Goal: Task Accomplishment & Management: Use online tool/utility

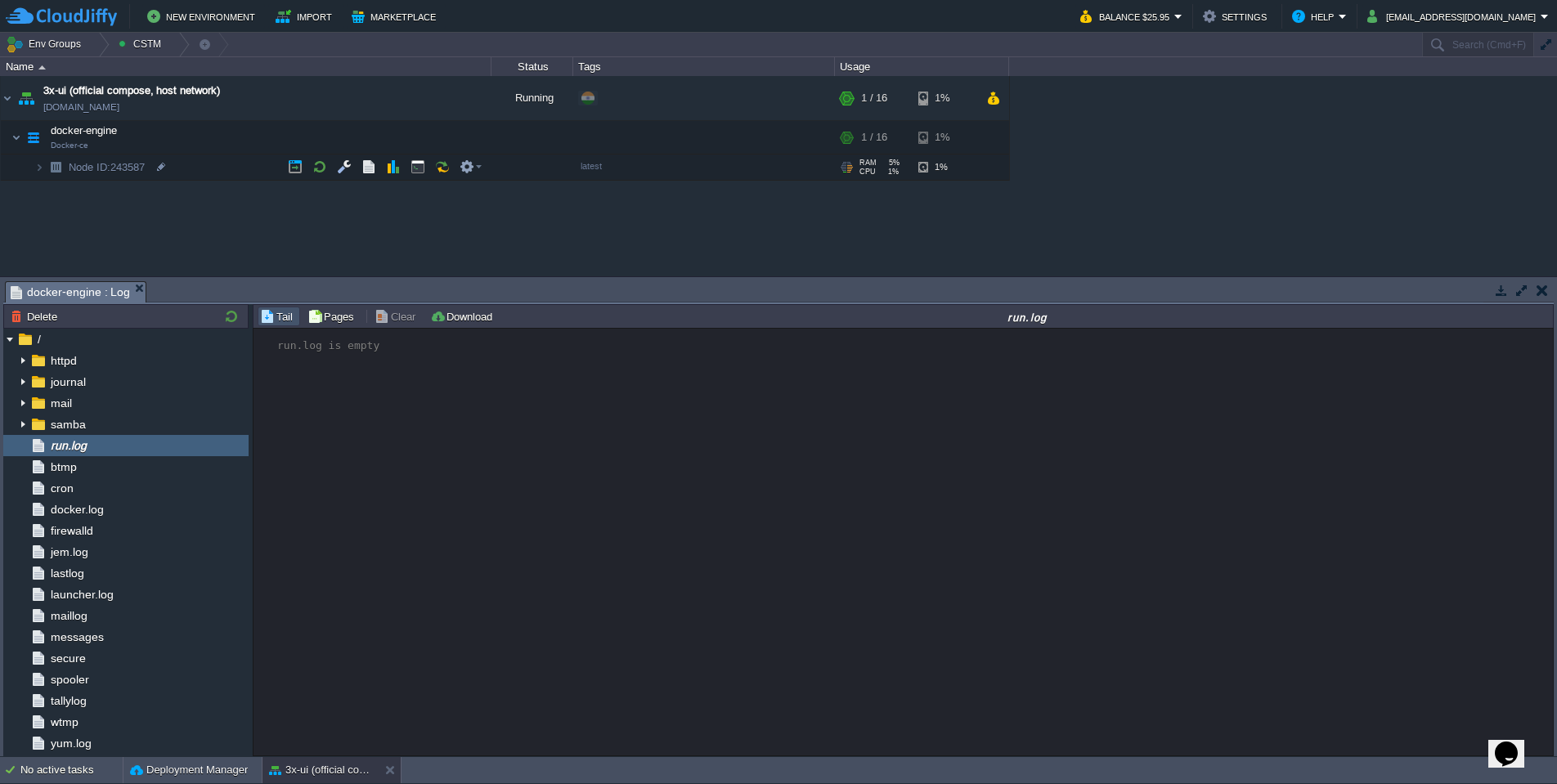
click at [357, 215] on div "3x-ui (official compose, host network) [DOMAIN_NAME] Running Edit RAM 5% CPU 1%…" at bounding box center [778, 175] width 1557 height 199
click at [229, 14] on button "New Environment" at bounding box center [203, 16] width 113 height 20
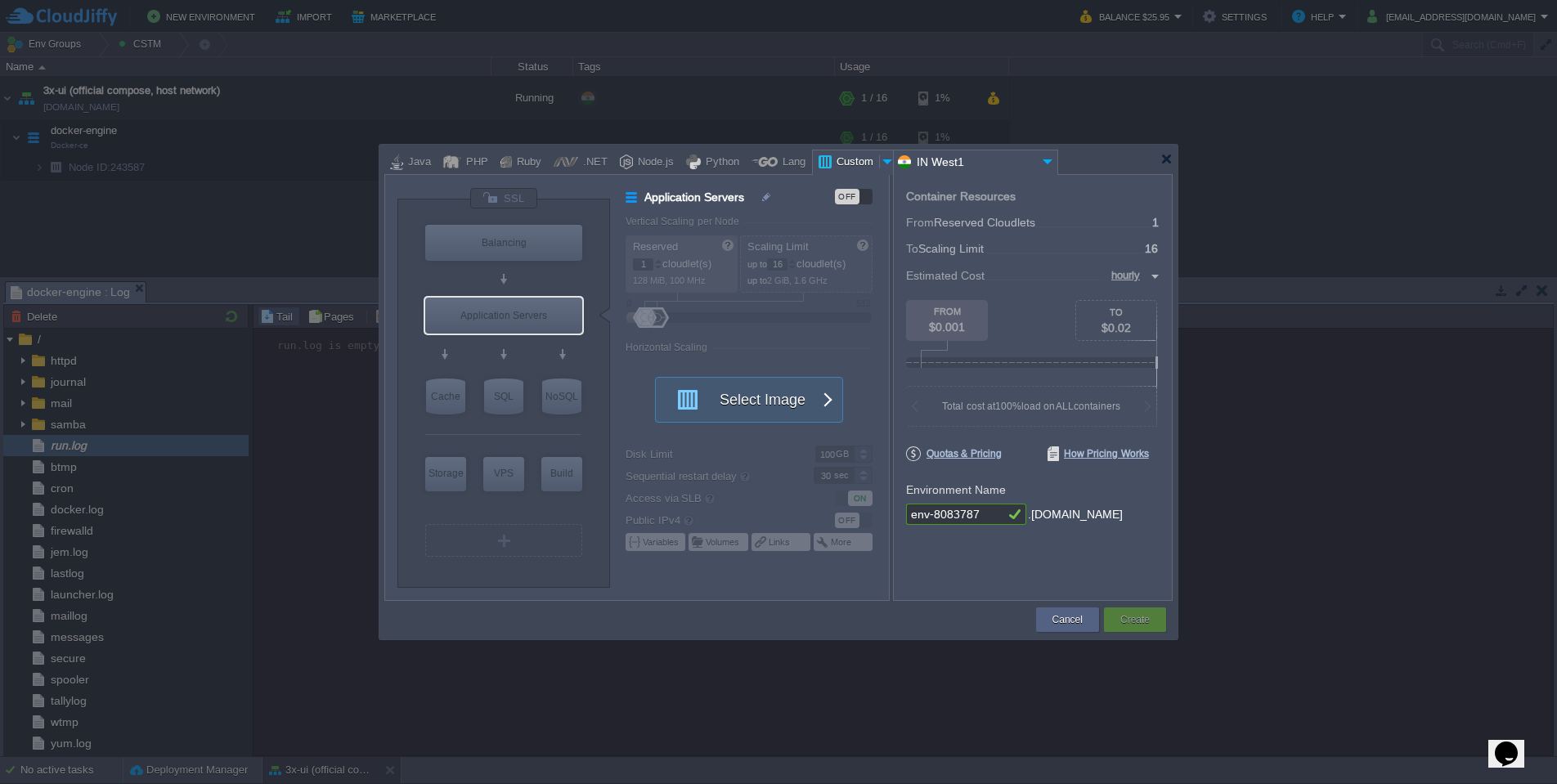
click at [712, 404] on button "Select Image" at bounding box center [740, 400] width 147 height 44
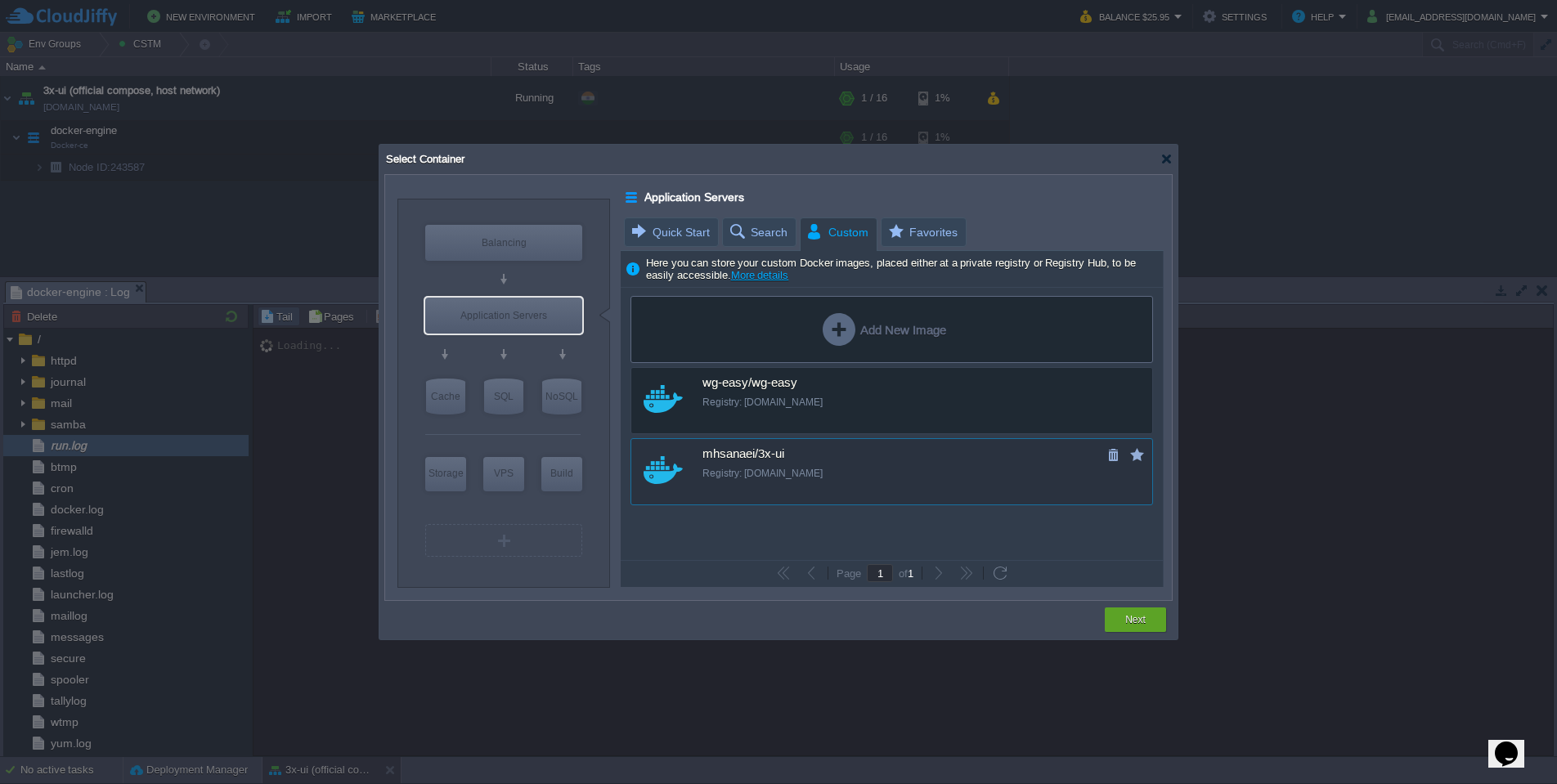
click at [842, 461] on div "mhsanaei/3x-ui" at bounding box center [902, 454] width 401 height 14
type input "3x-ui"
type input "latest"
type input "3x-ui :"
type input "latest"
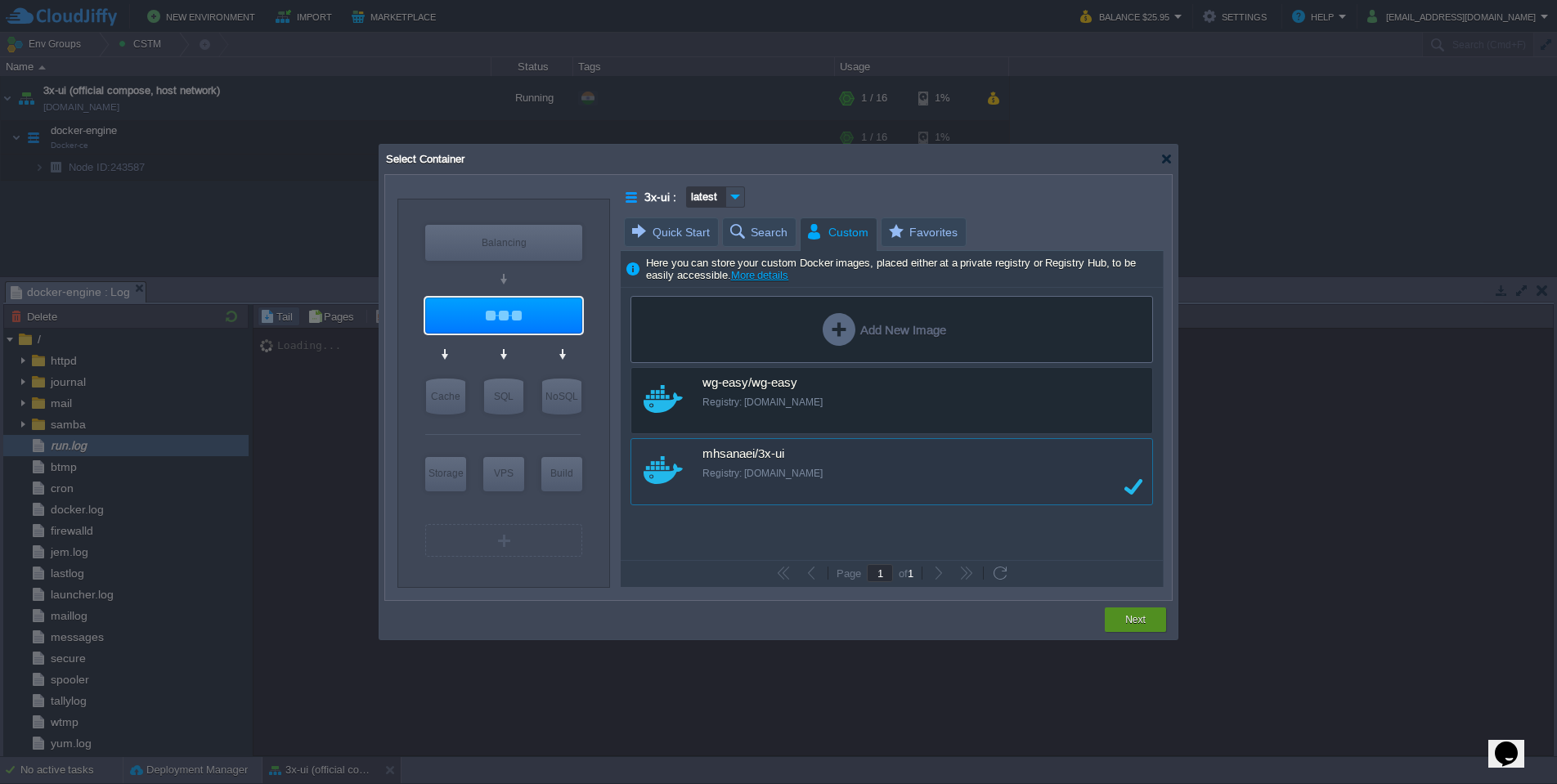
click at [1130, 625] on button "Next" at bounding box center [1136, 620] width 20 height 16
type input "latest"
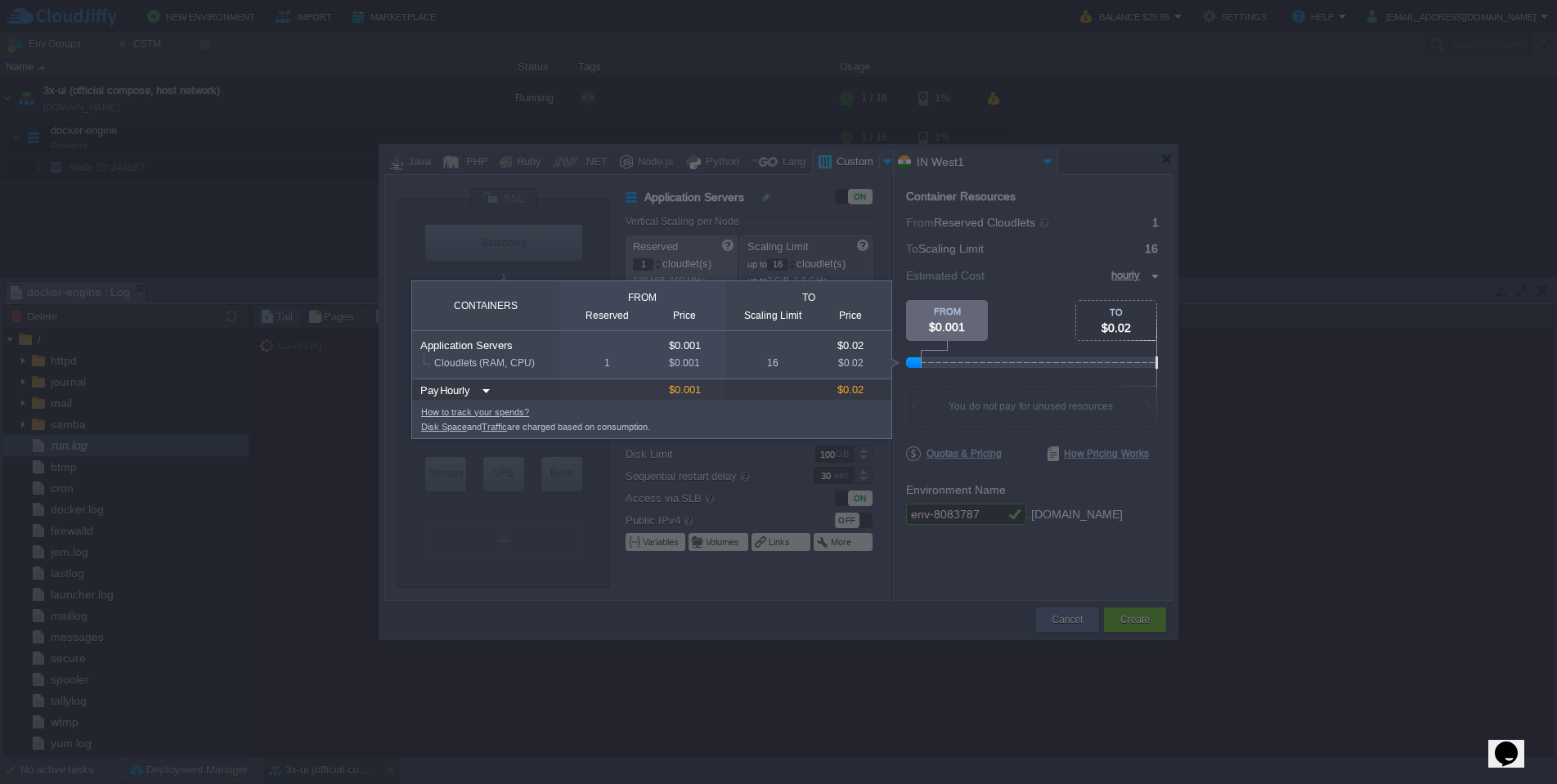
click at [478, 389] on img at bounding box center [484, 392] width 13 height 22
click at [474, 407] on div "Monthly" at bounding box center [461, 412] width 55 height 20
type input "monthly"
type input "Monthly"
click at [992, 322] on div at bounding box center [1033, 335] width 254 height 70
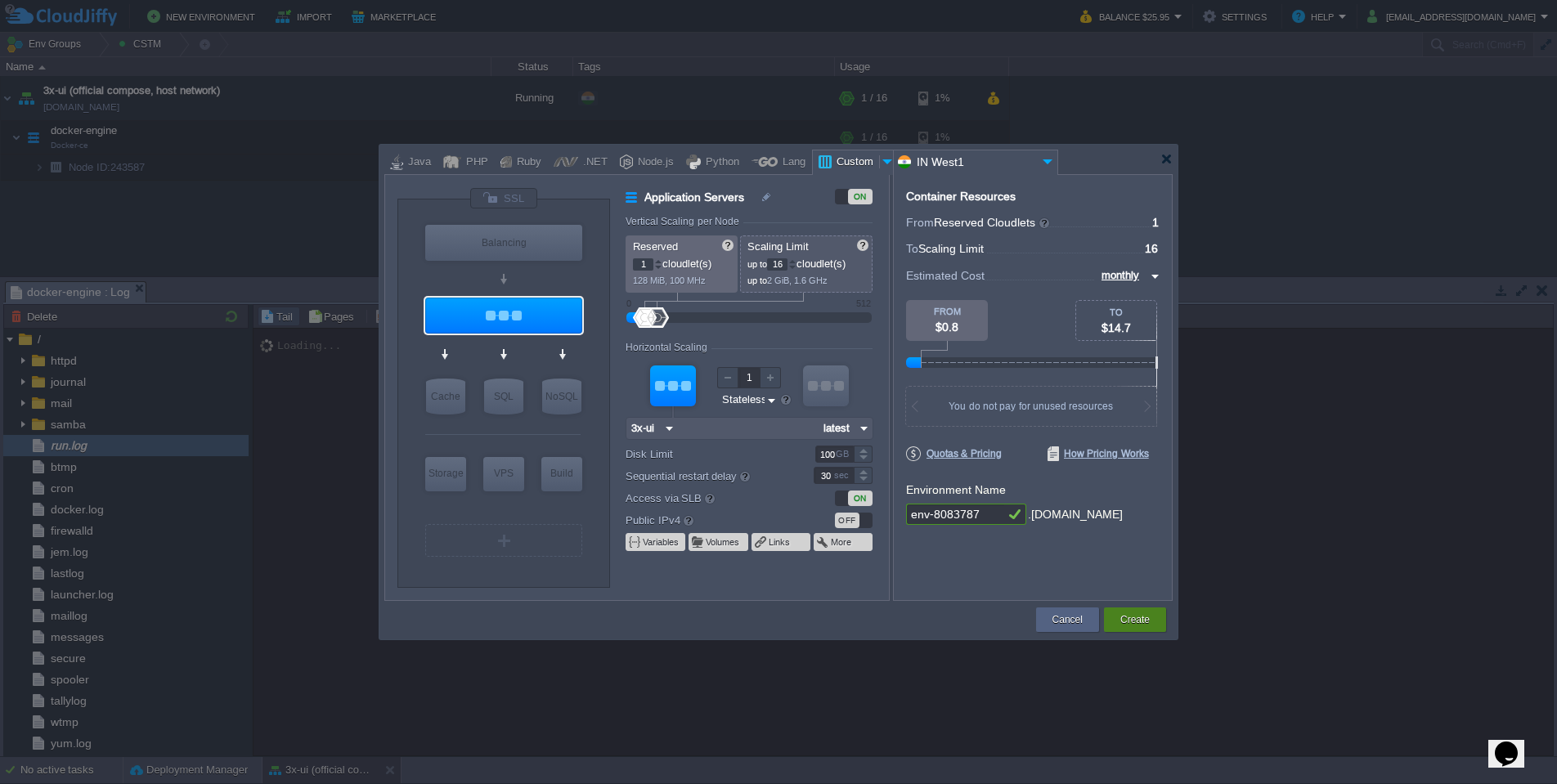
click at [1152, 615] on div "Create" at bounding box center [1135, 620] width 37 height 25
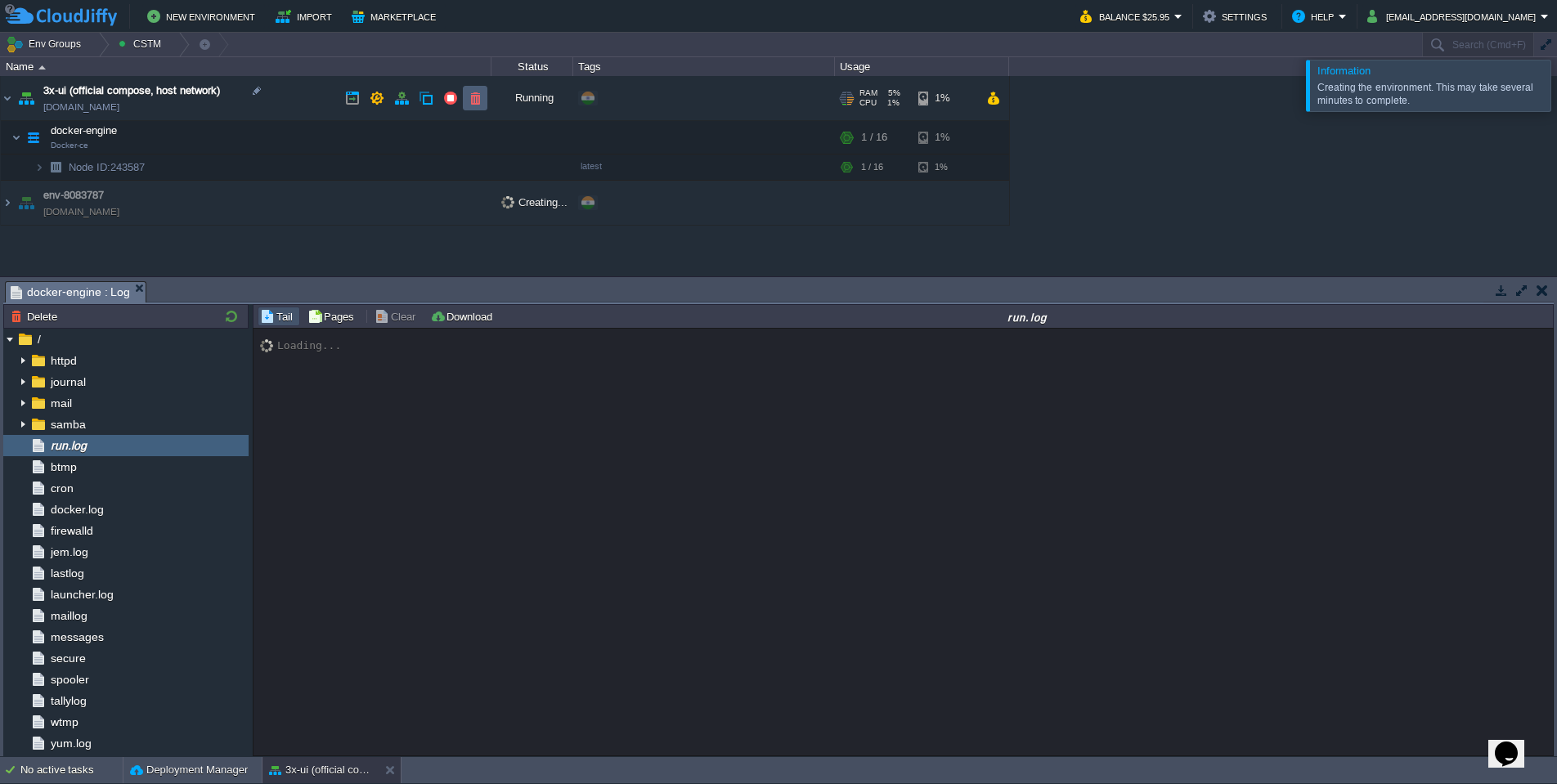
click at [467, 98] on td at bounding box center [475, 98] width 25 height 25
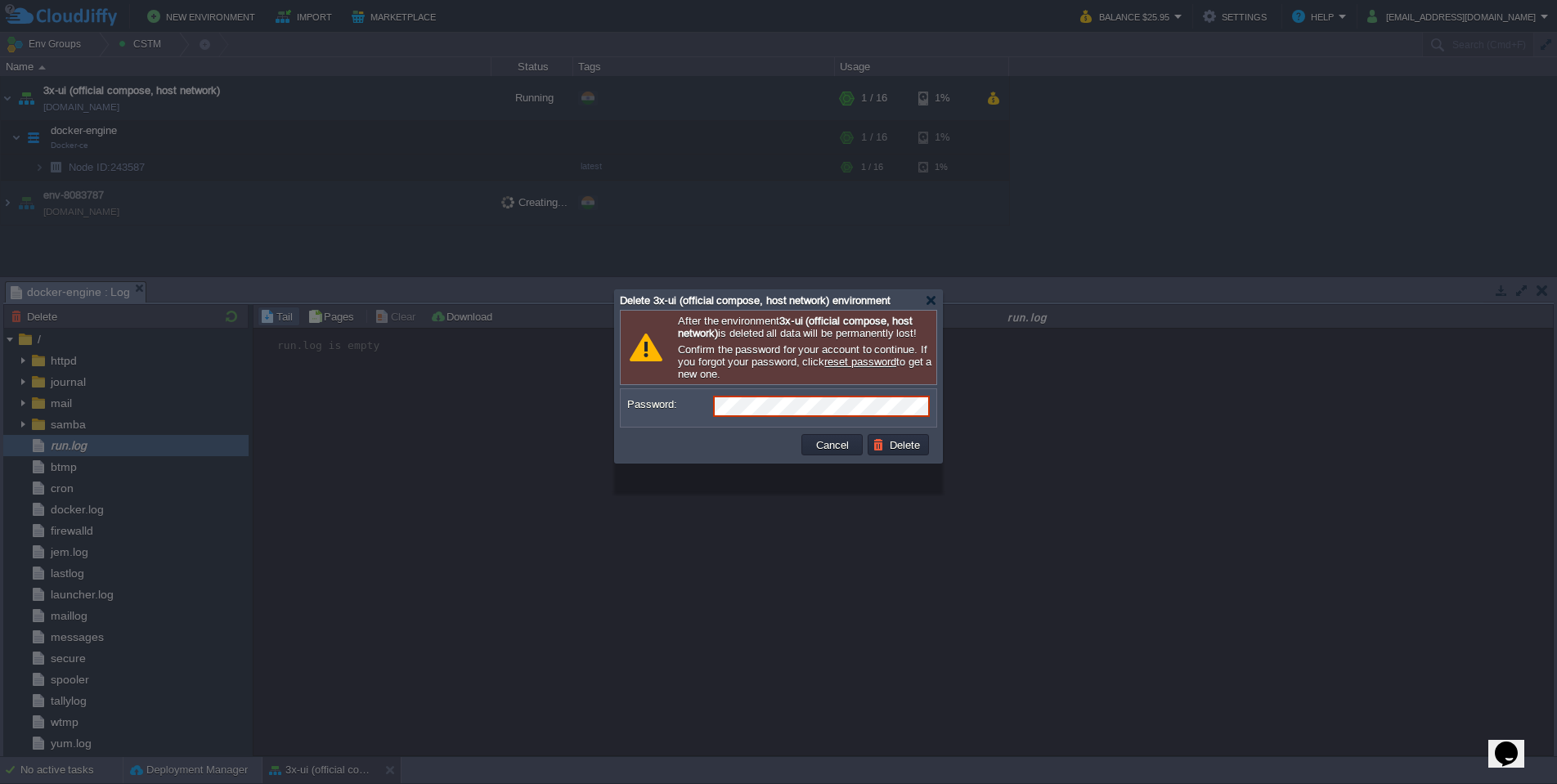
drag, startPoint x: 783, startPoint y: 333, endPoint x: 753, endPoint y: 351, distance: 35.0
click at [753, 340] on p "After the environment 3x-ui (official compose, host network) is deleted all dat…" at bounding box center [804, 327] width 255 height 25
copy p "3x-ui (official compose, host network)"
click at [909, 452] on button "Delete" at bounding box center [898, 444] width 52 height 14
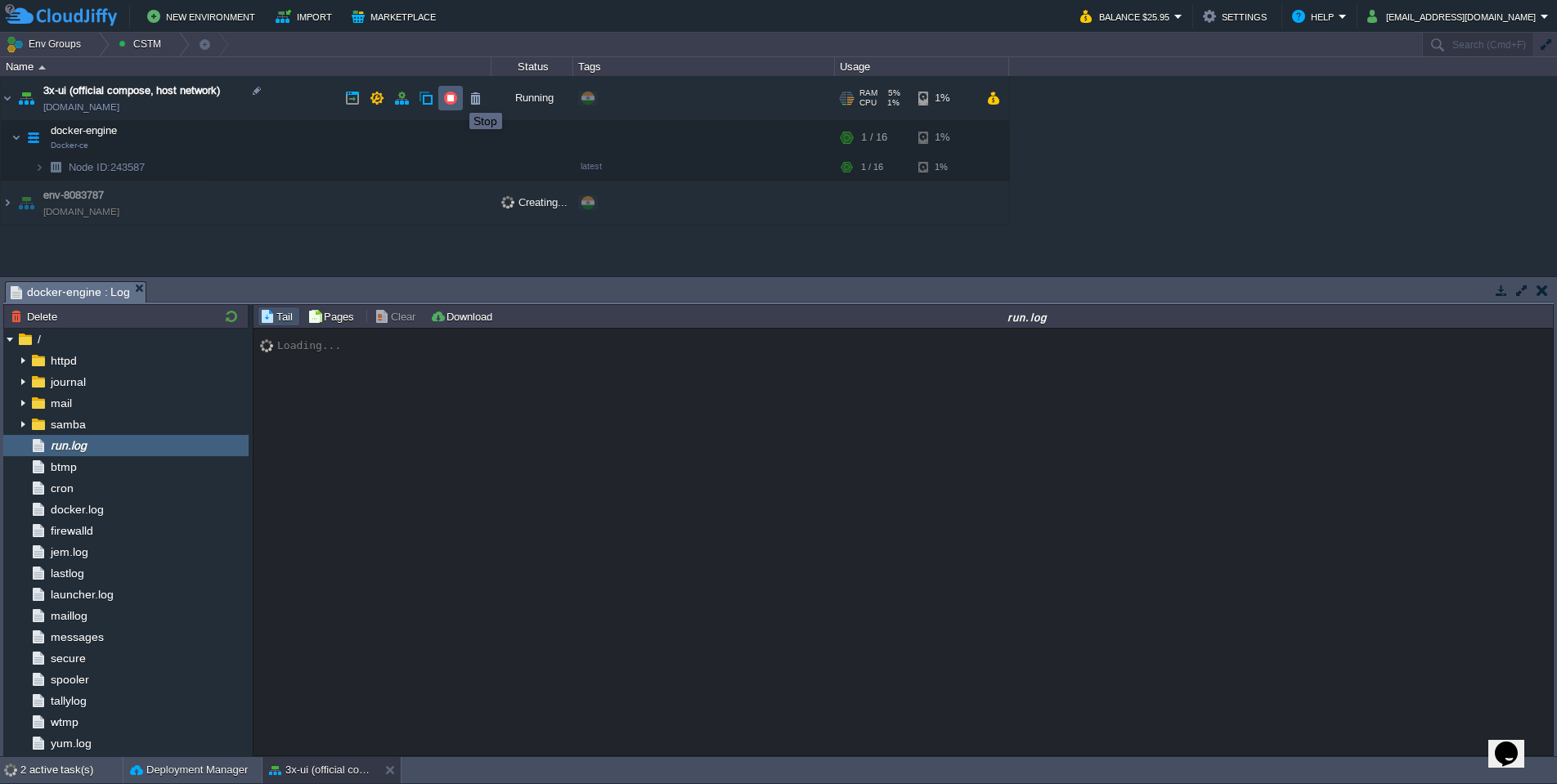
click at [456, 98] on button "button" at bounding box center [450, 98] width 14 height 14
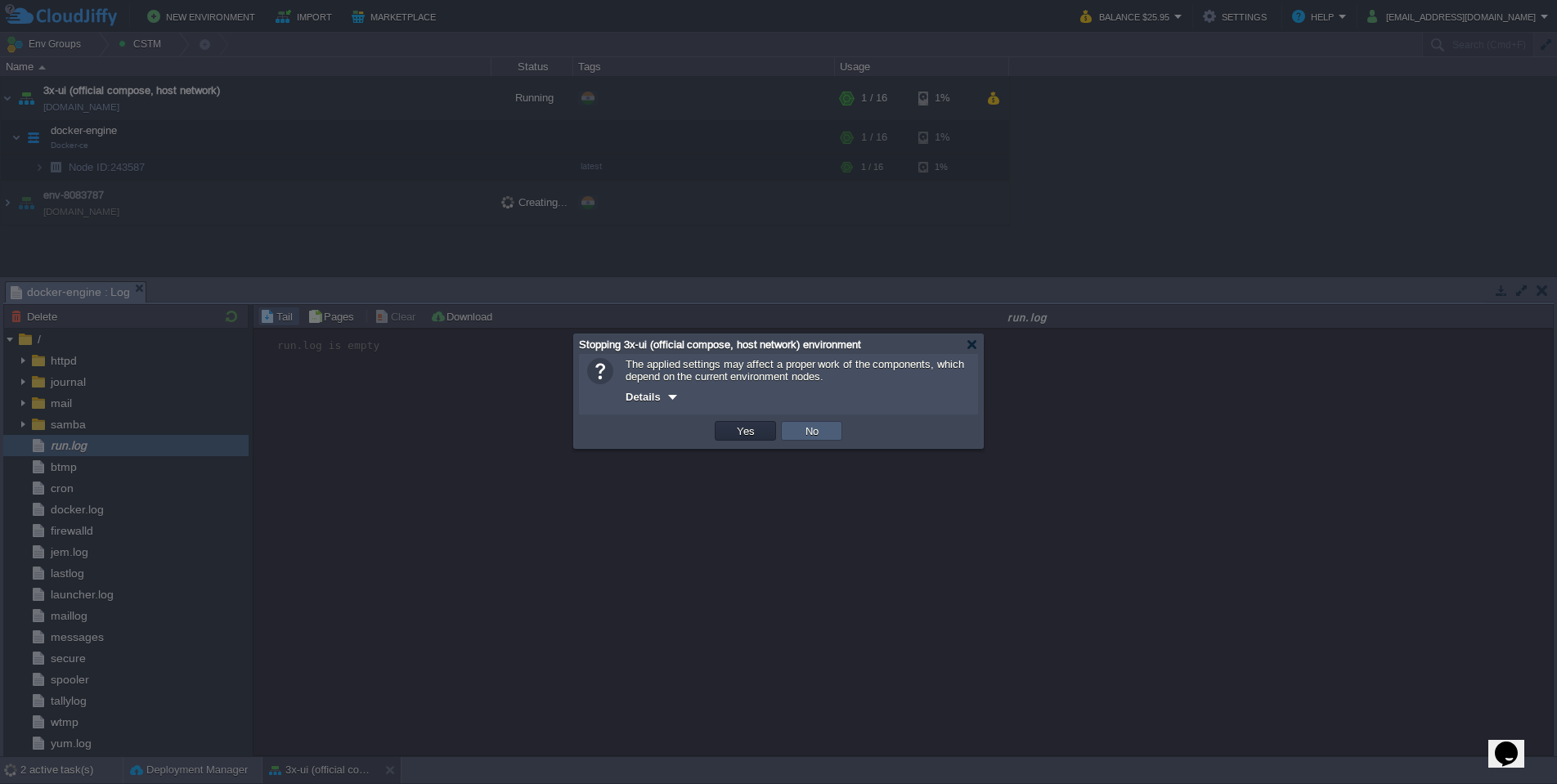
click at [822, 441] on td "No" at bounding box center [811, 431] width 61 height 20
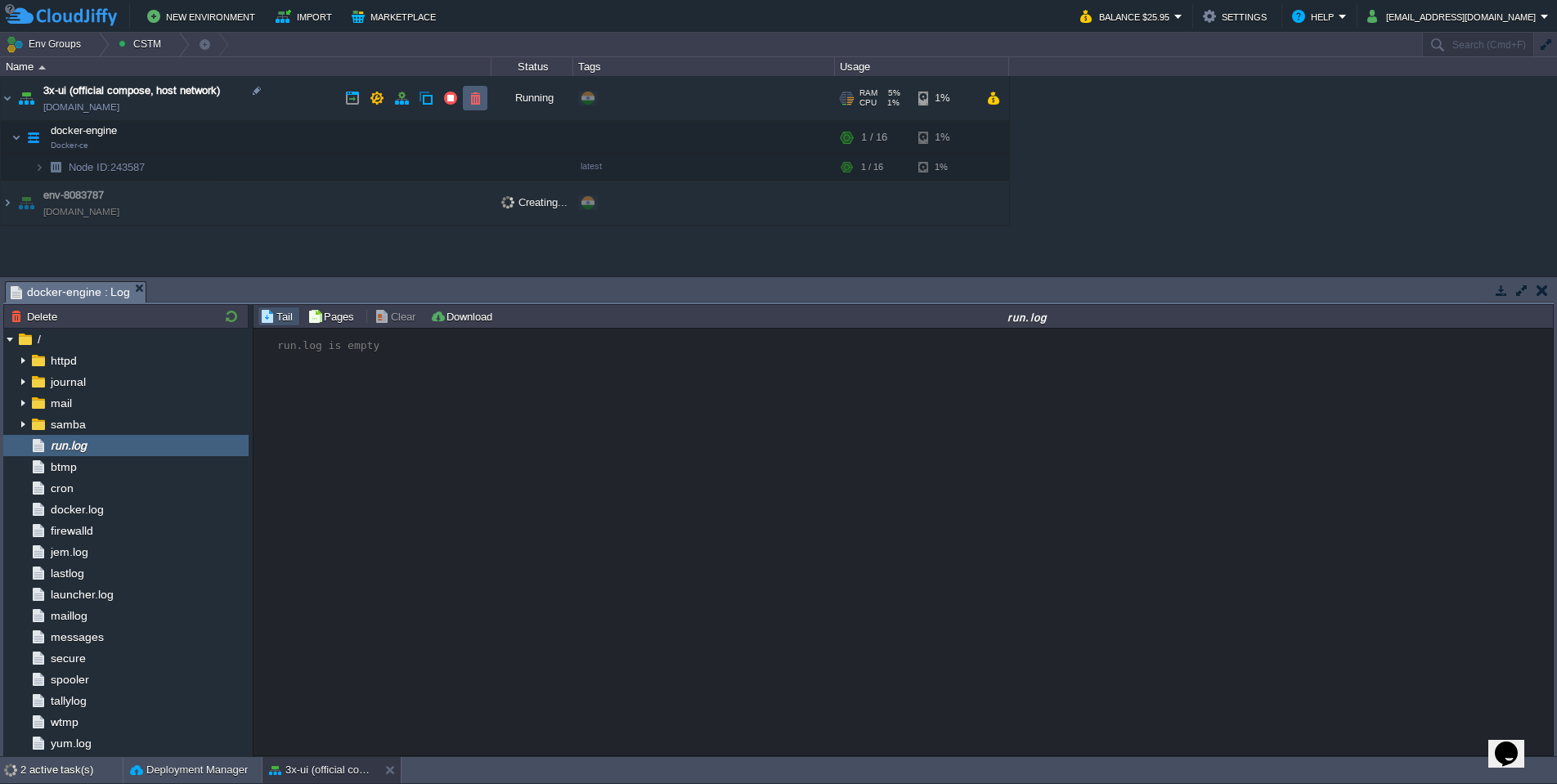
click at [474, 97] on button "button" at bounding box center [474, 98] width 14 height 14
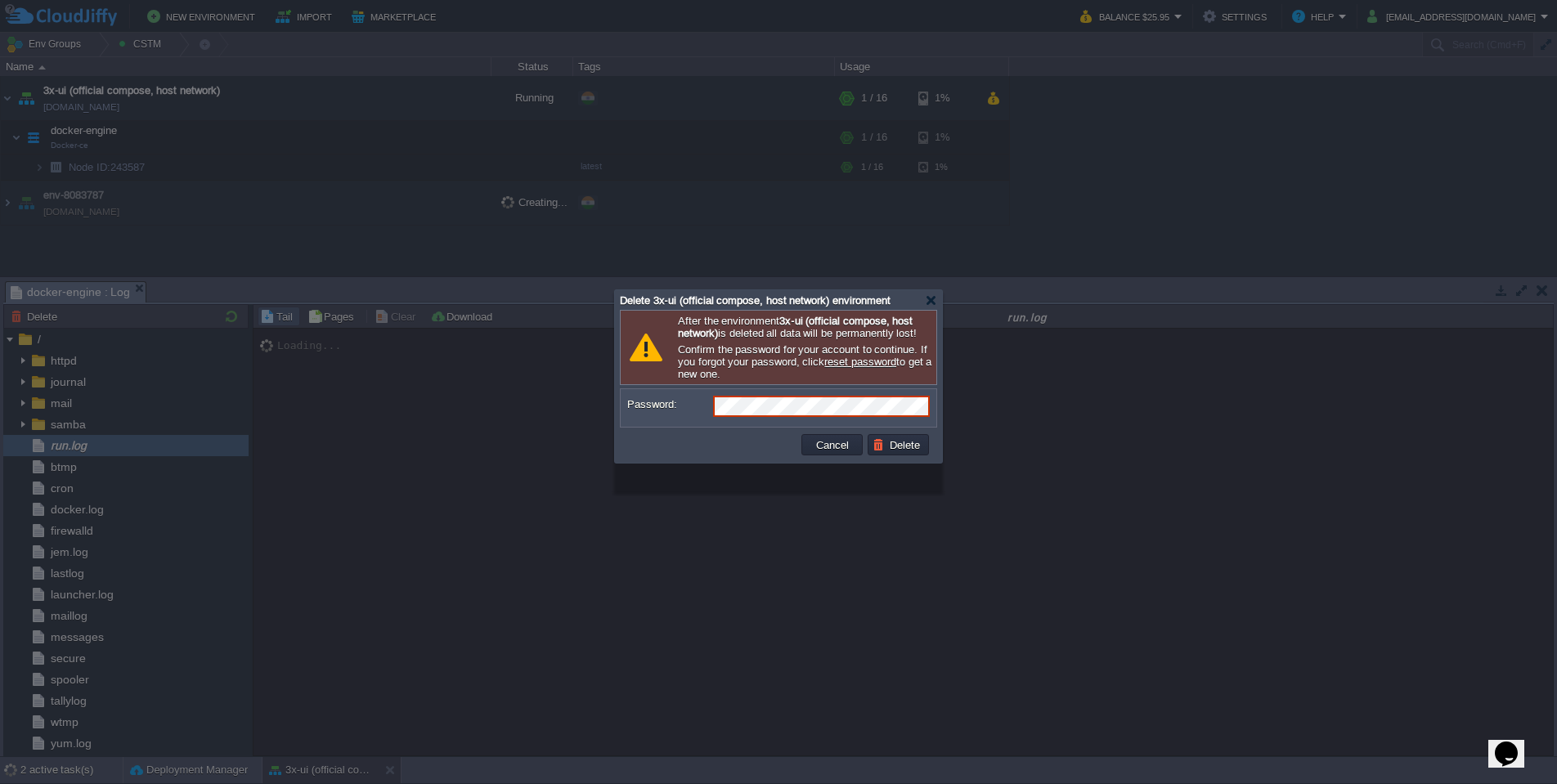
drag, startPoint x: 753, startPoint y: 349, endPoint x: 787, endPoint y: 340, distance: 35.2
click at [787, 340] on b "3x-ui (official compose, host network)" at bounding box center [795, 327] width 235 height 25
copy p "3x-ui (official compose, host network)"
click at [894, 452] on button "Delete" at bounding box center [898, 444] width 52 height 14
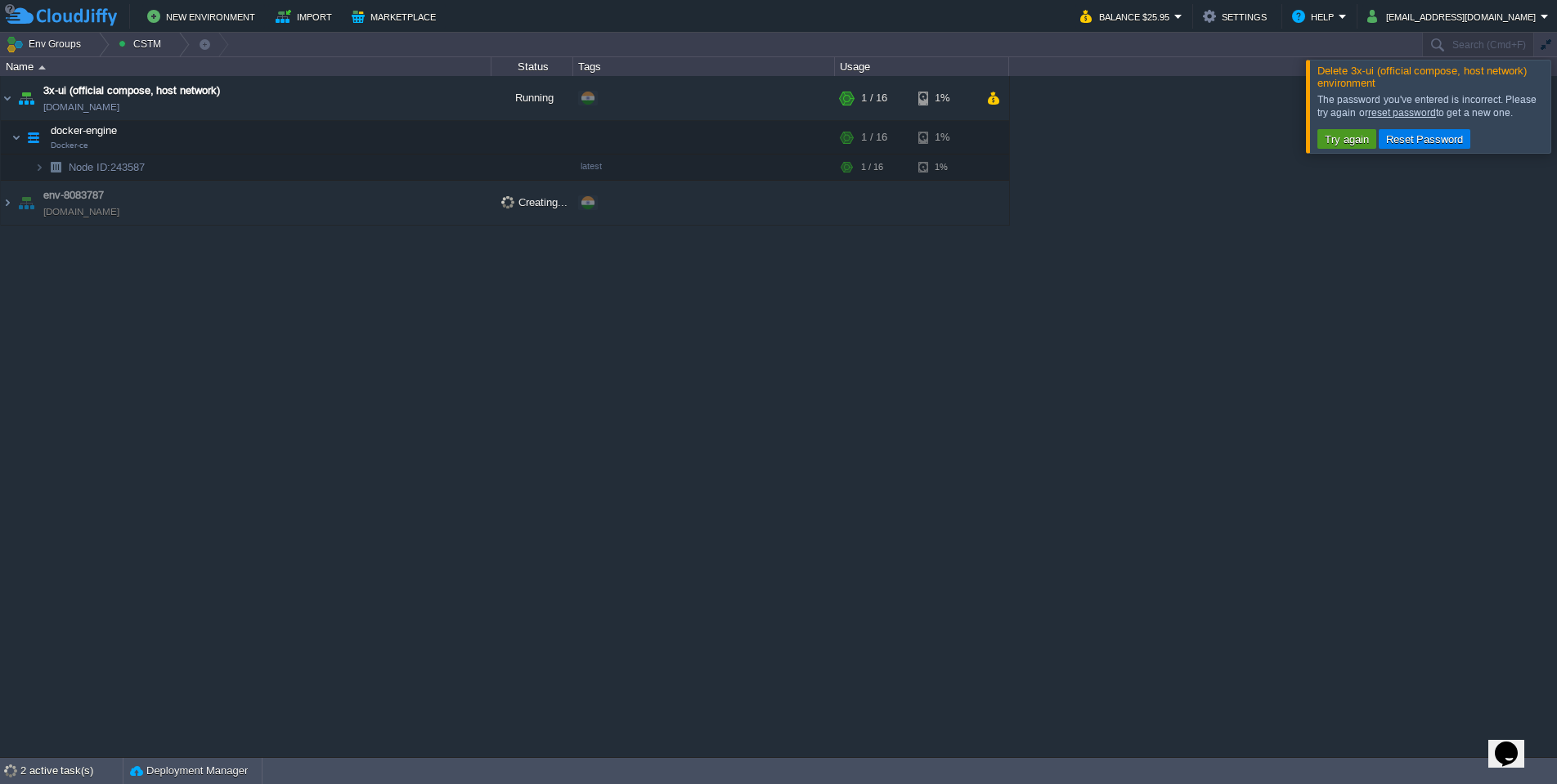
click at [1358, 143] on button "Try again" at bounding box center [1346, 139] width 54 height 14
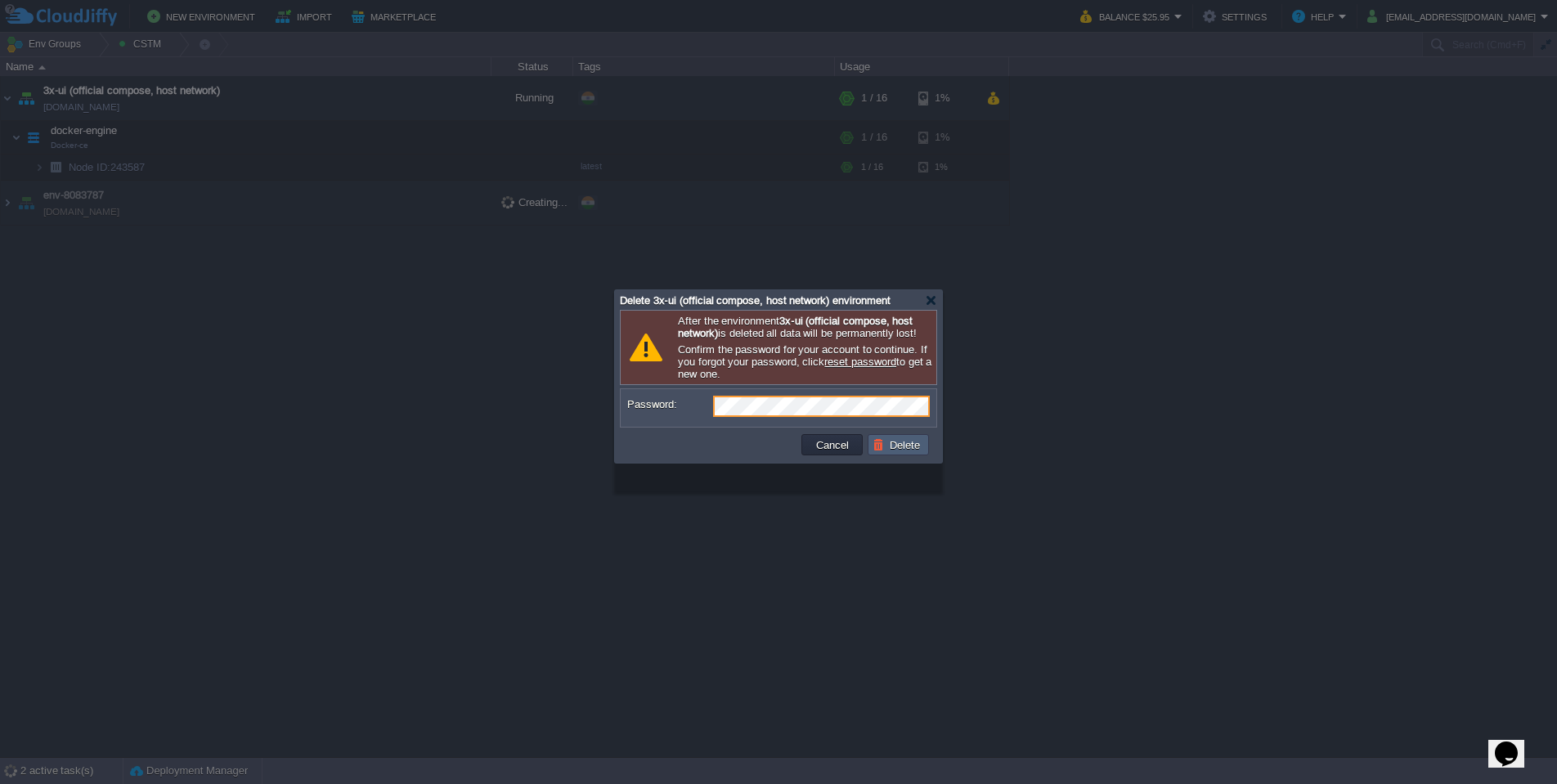
click at [900, 452] on button "Delete" at bounding box center [898, 444] width 52 height 14
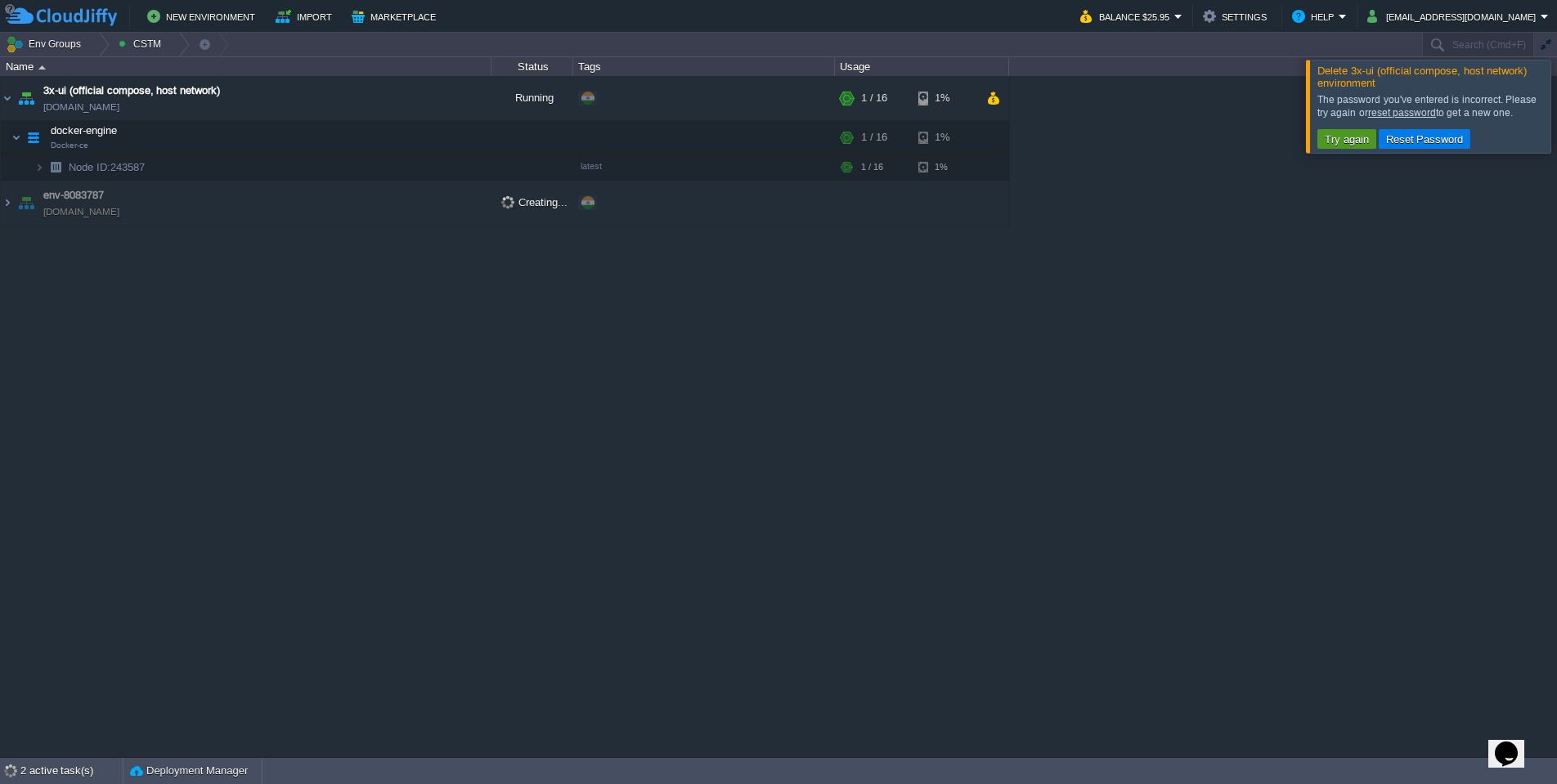
click at [1360, 140] on button "Try again" at bounding box center [1346, 139] width 54 height 14
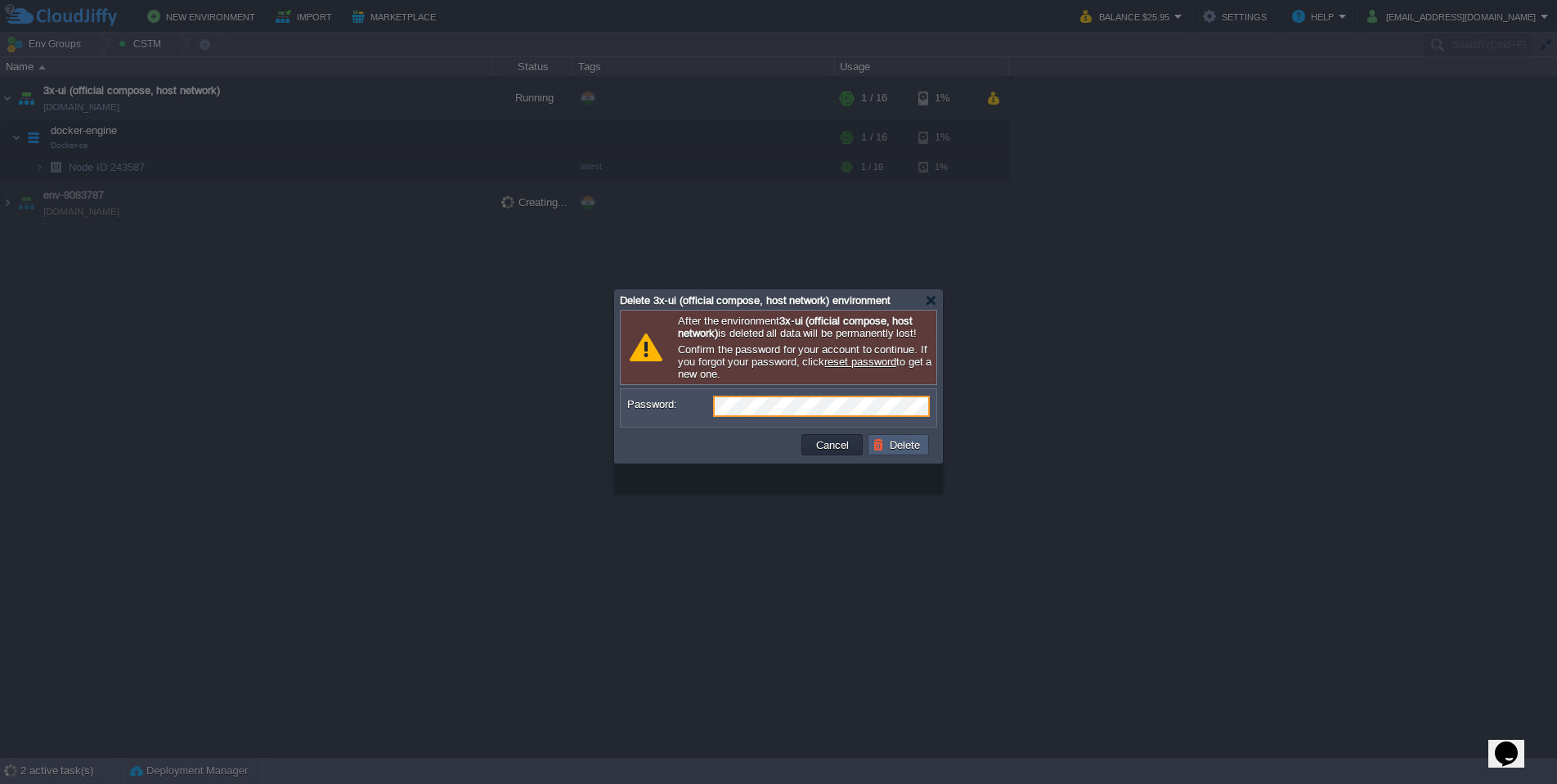
click at [913, 452] on button "Delete" at bounding box center [898, 444] width 52 height 14
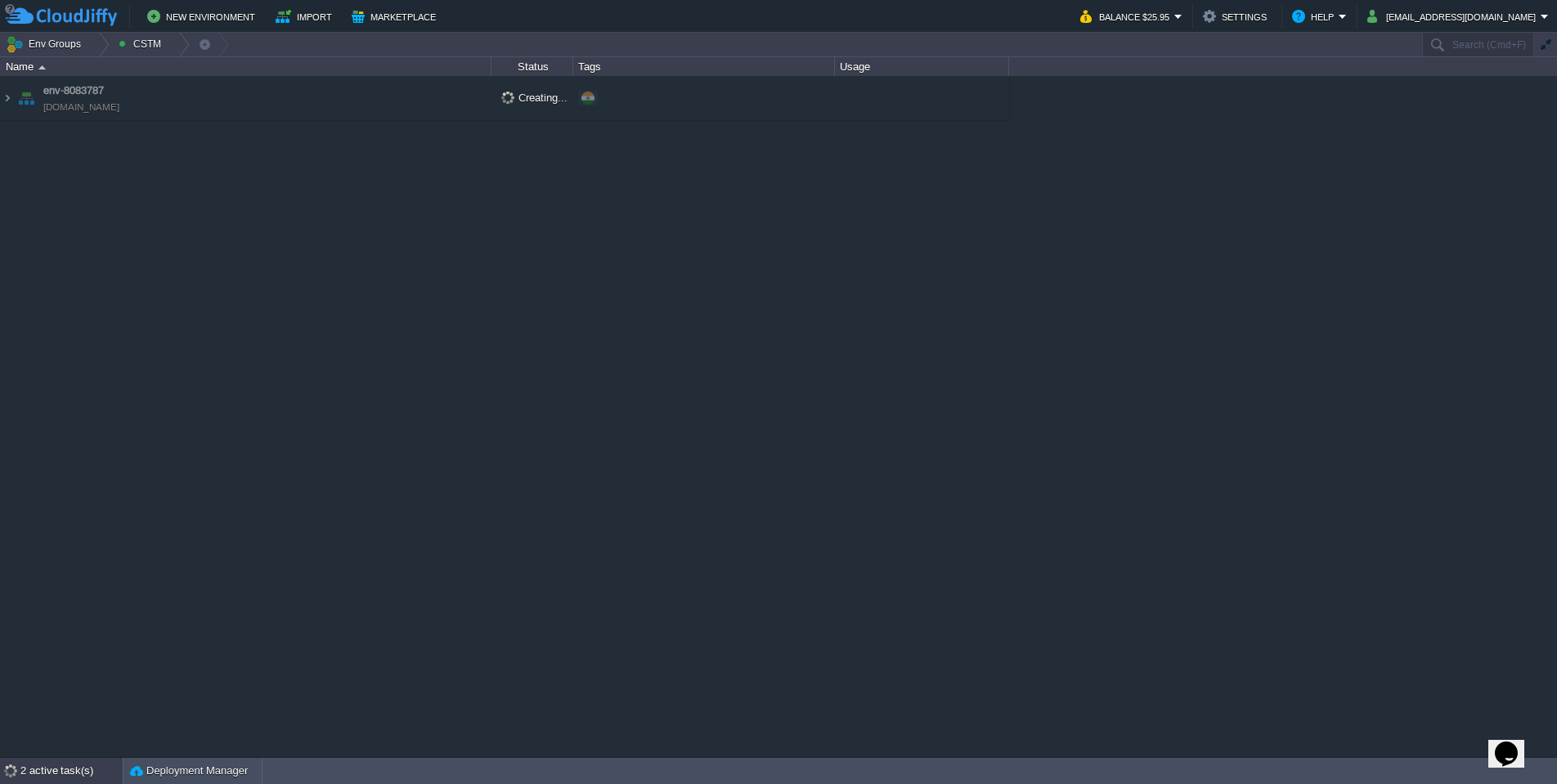
click at [65, 766] on div "2 active task(s)" at bounding box center [72, 770] width 102 height 26
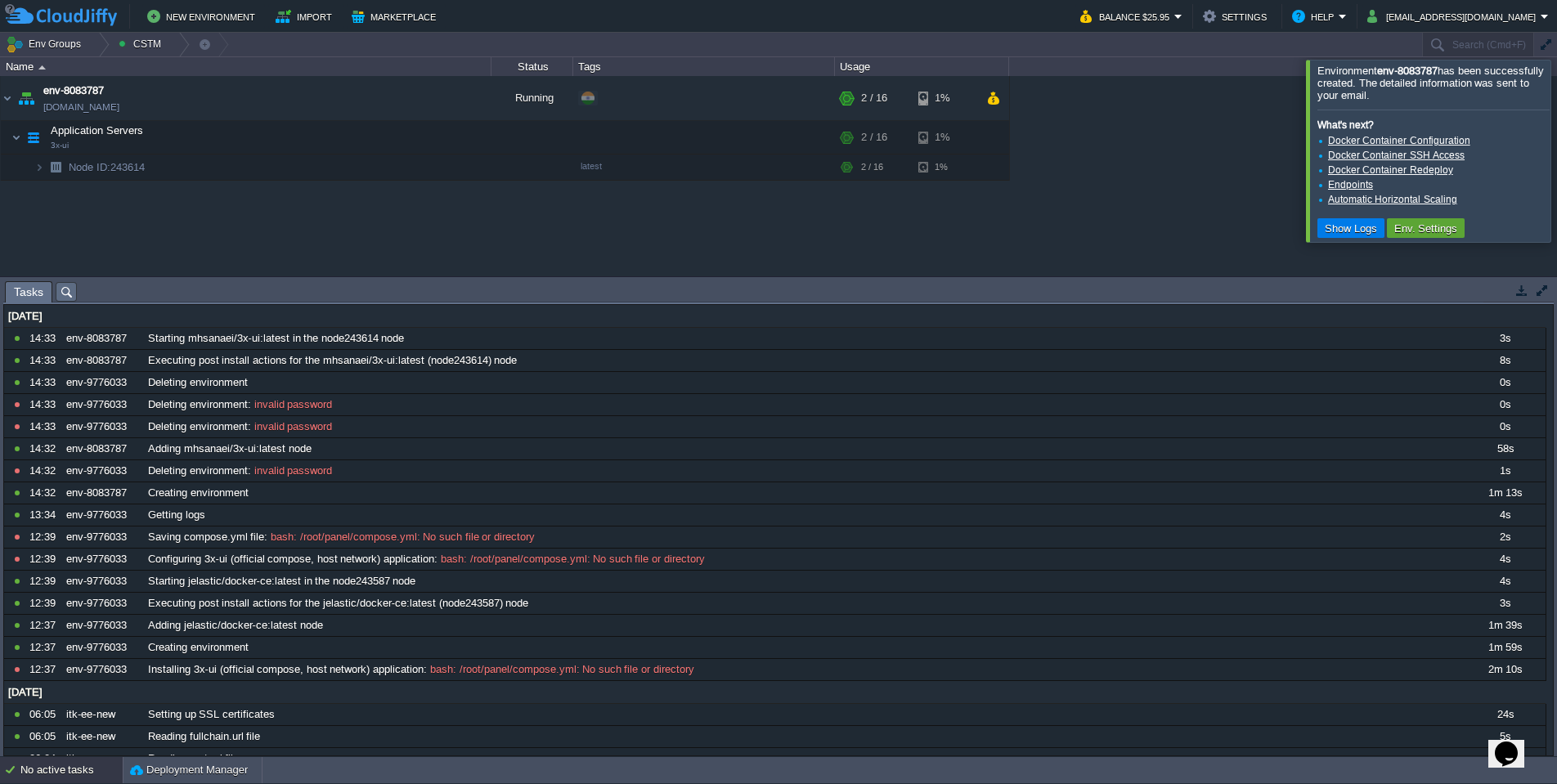
click at [1556, 121] on div at bounding box center [1577, 150] width 0 height 181
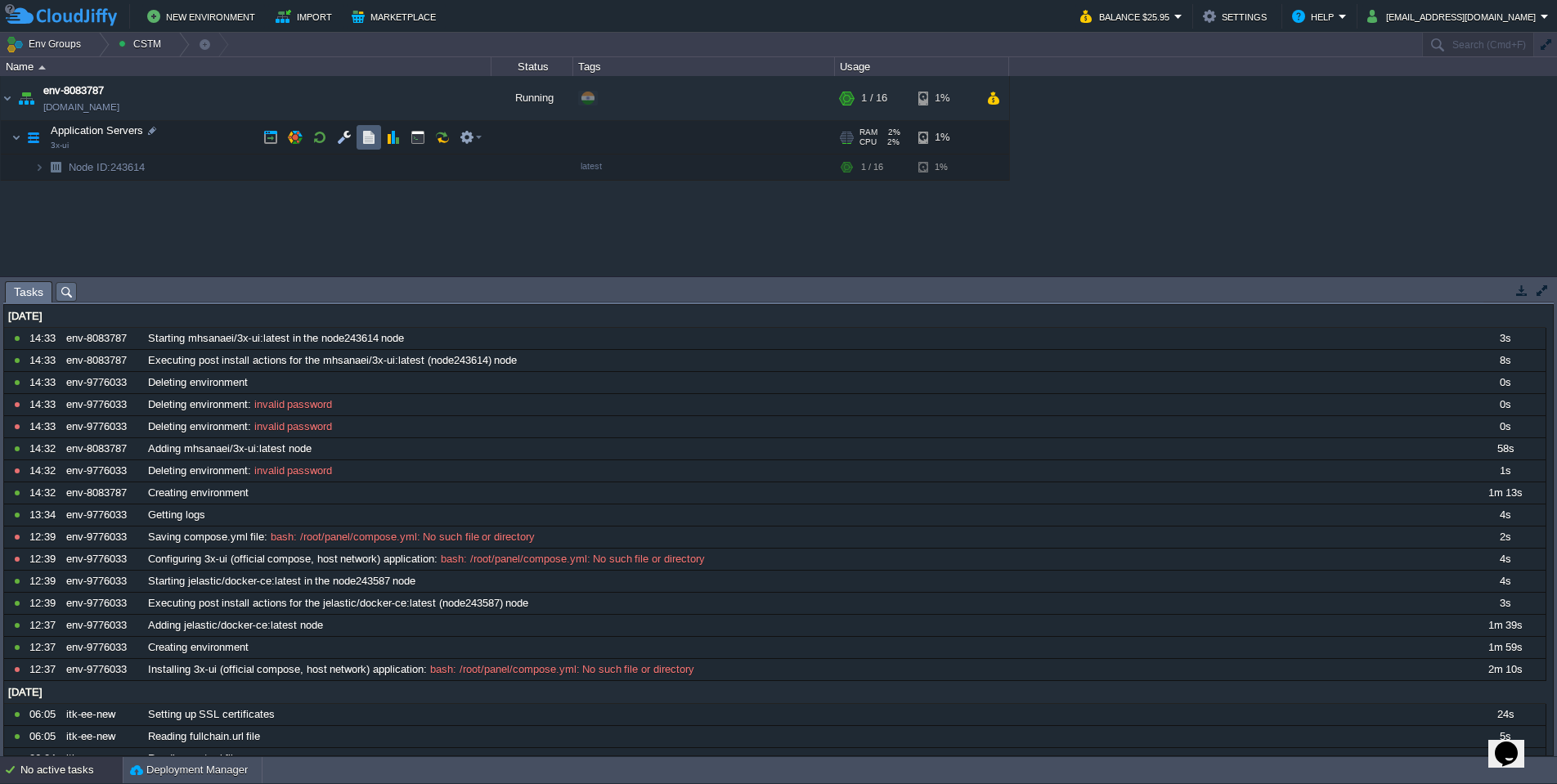
click at [364, 135] on button "button" at bounding box center [369, 137] width 14 height 14
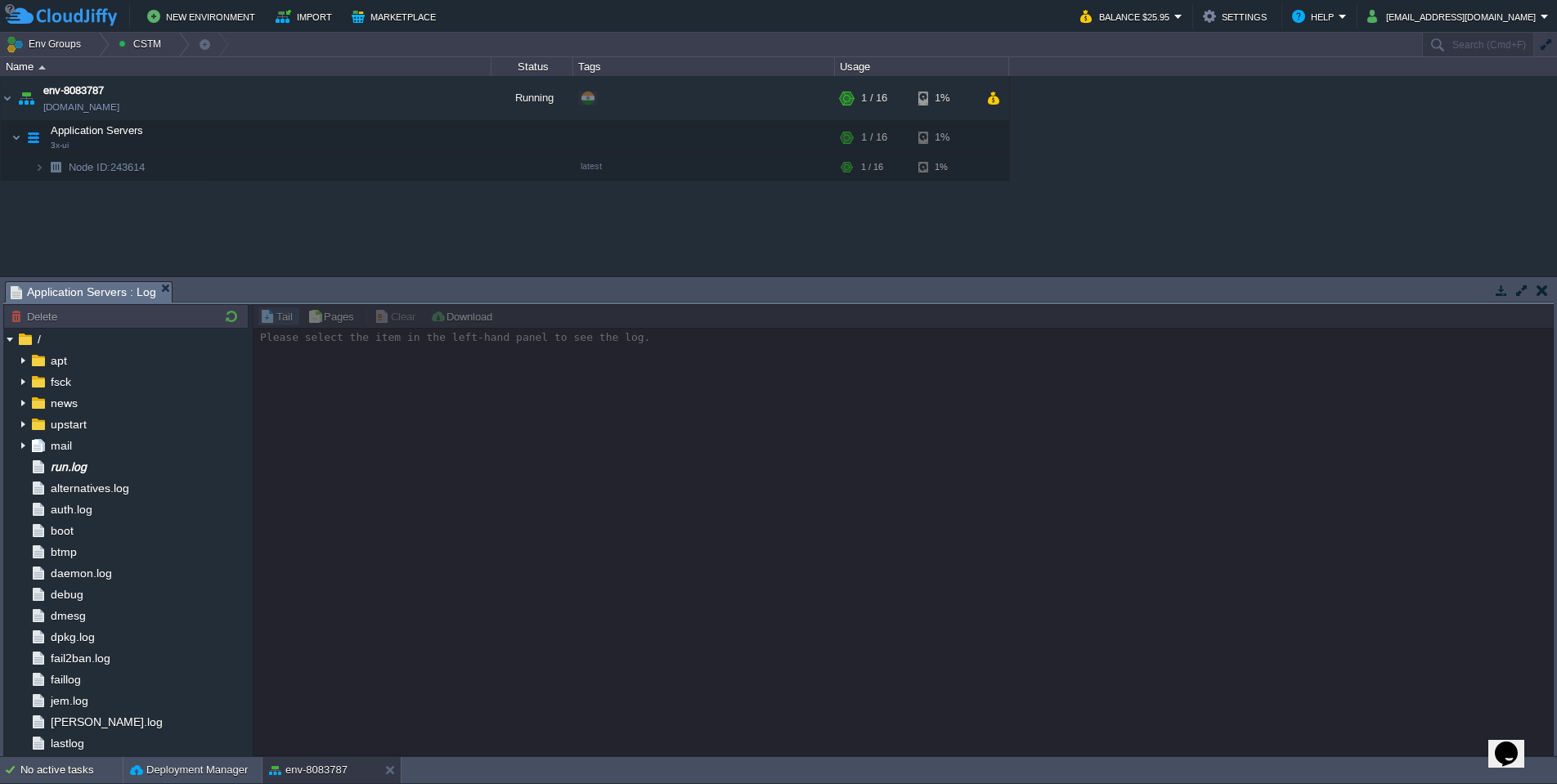
click at [362, 402] on div at bounding box center [903, 529] width 1301 height 452
click at [85, 455] on div "mail" at bounding box center [126, 445] width 245 height 21
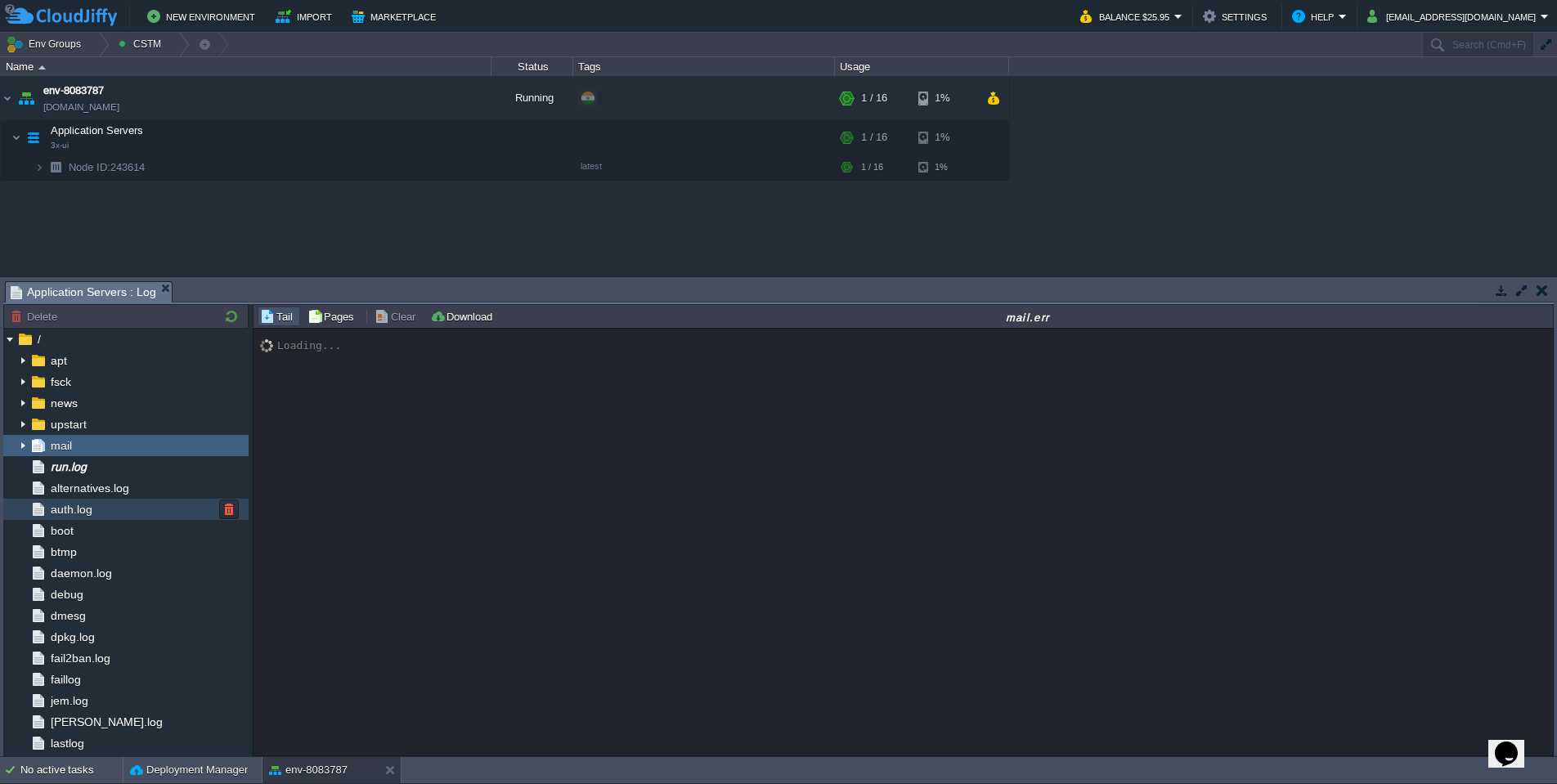
click at [86, 510] on span "auth.log" at bounding box center [72, 509] width 48 height 14
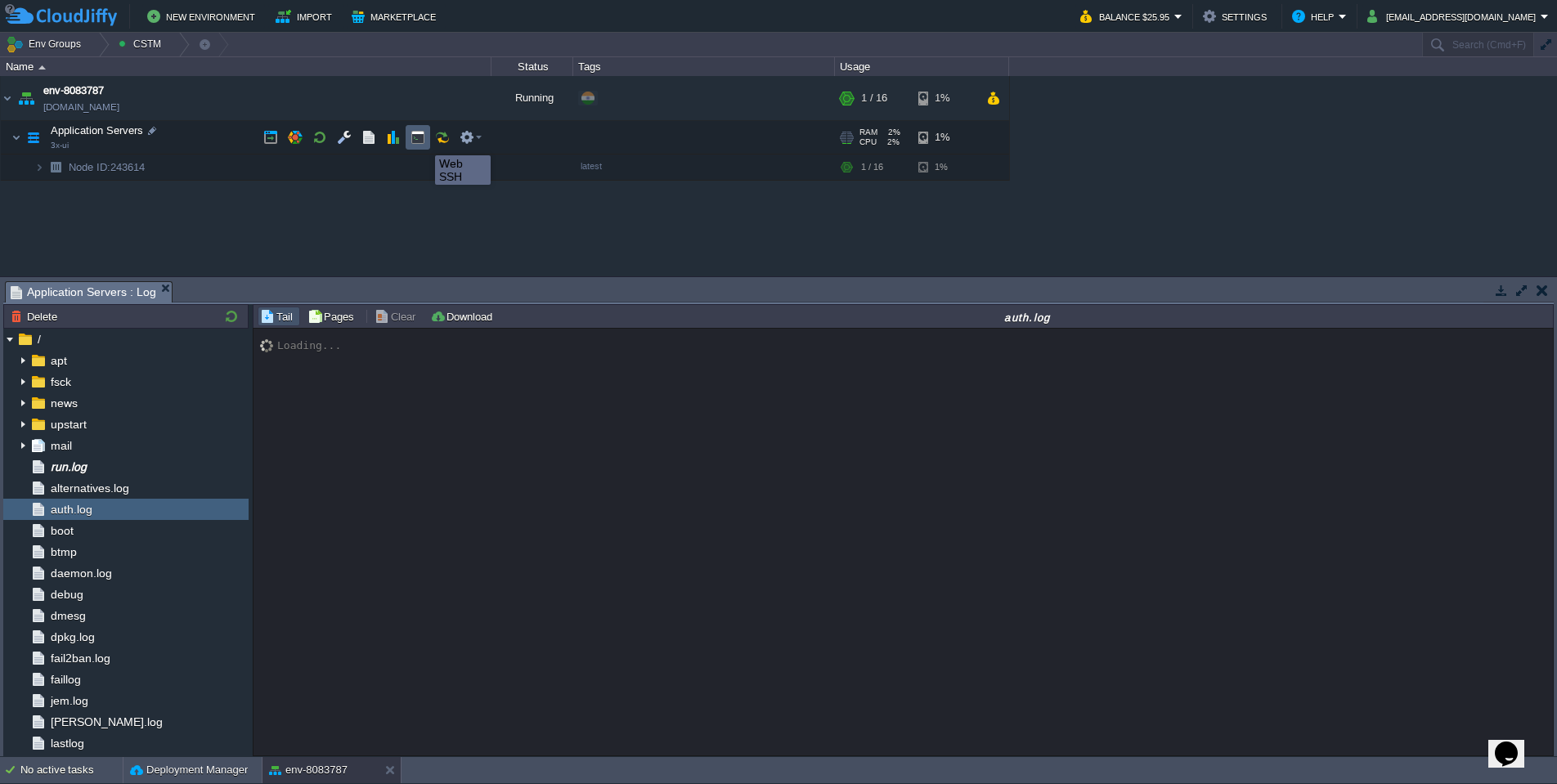
click at [423, 140] on button "button" at bounding box center [417, 137] width 14 height 14
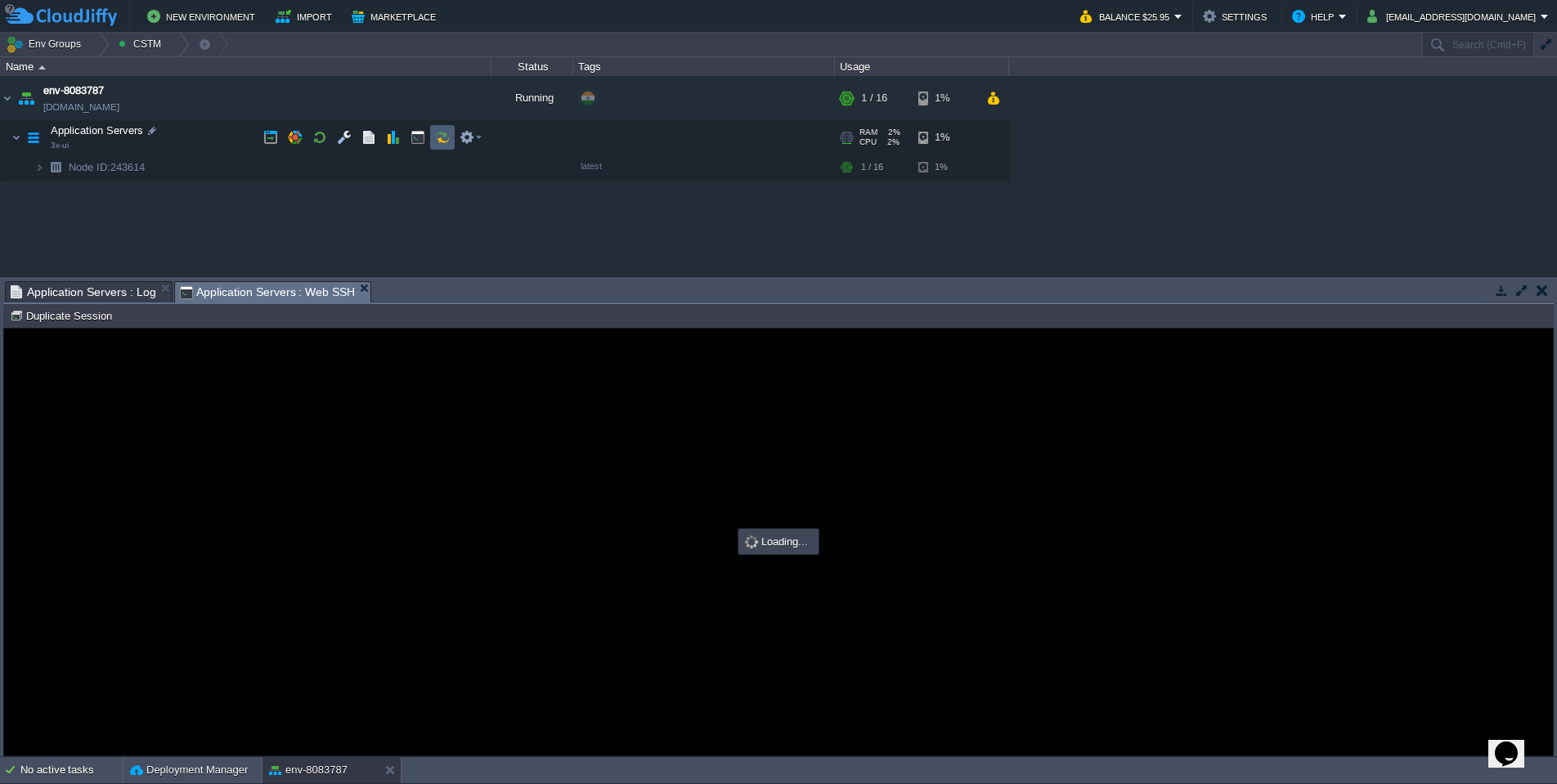
type input "#000000"
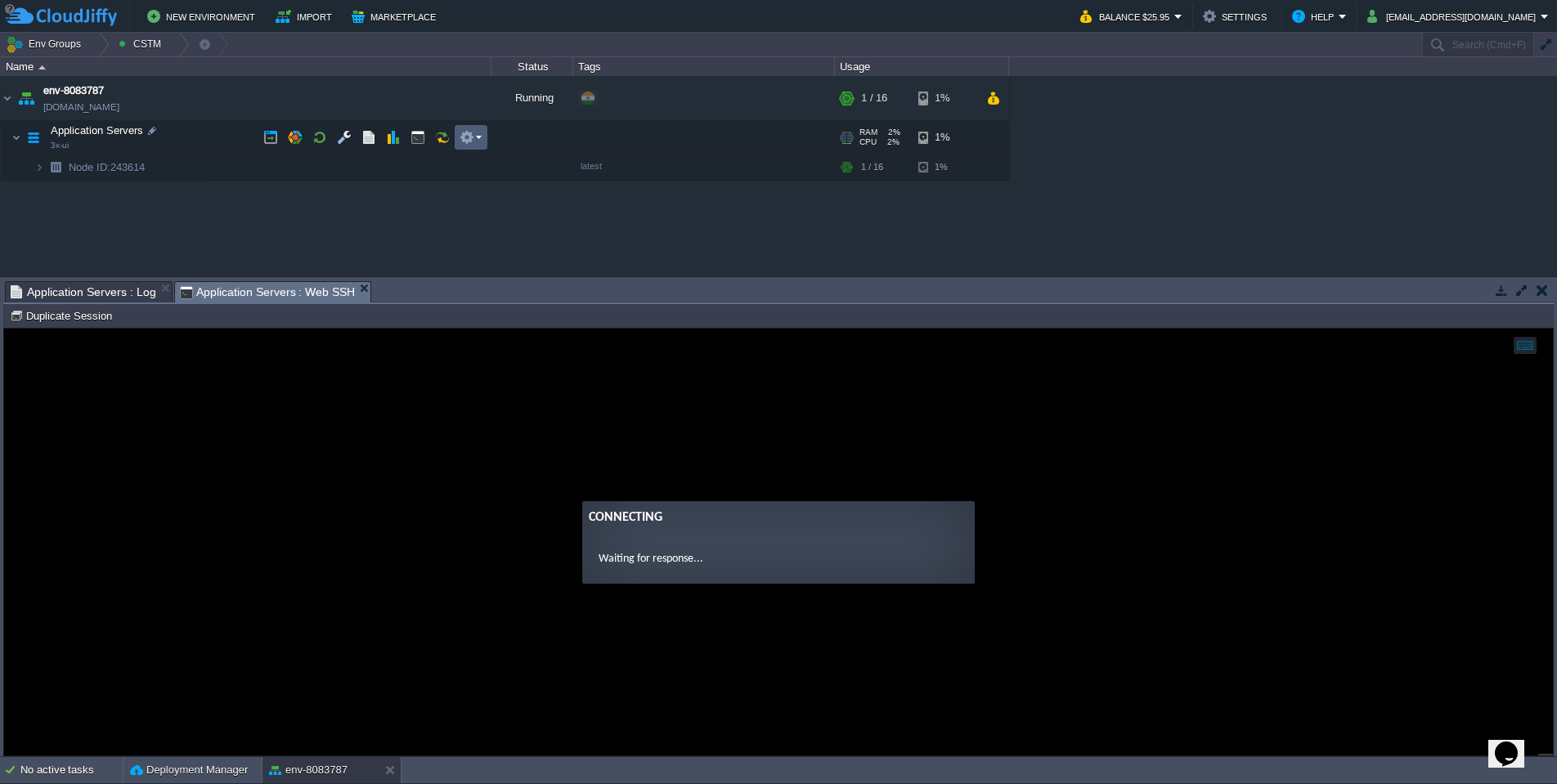
click at [466, 133] on button "button" at bounding box center [467, 137] width 14 height 14
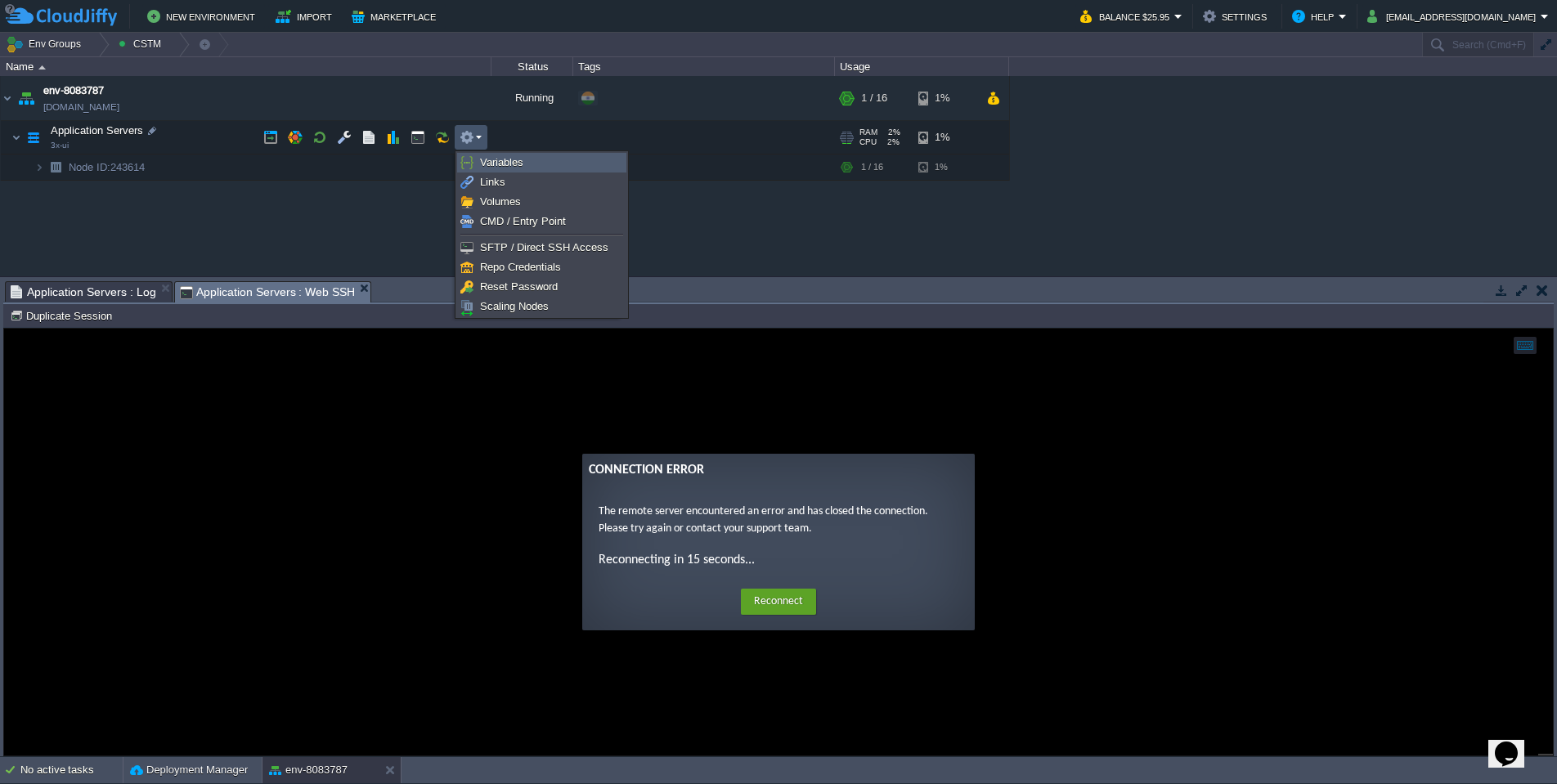
click at [512, 166] on span "Variables" at bounding box center [501, 162] width 43 height 12
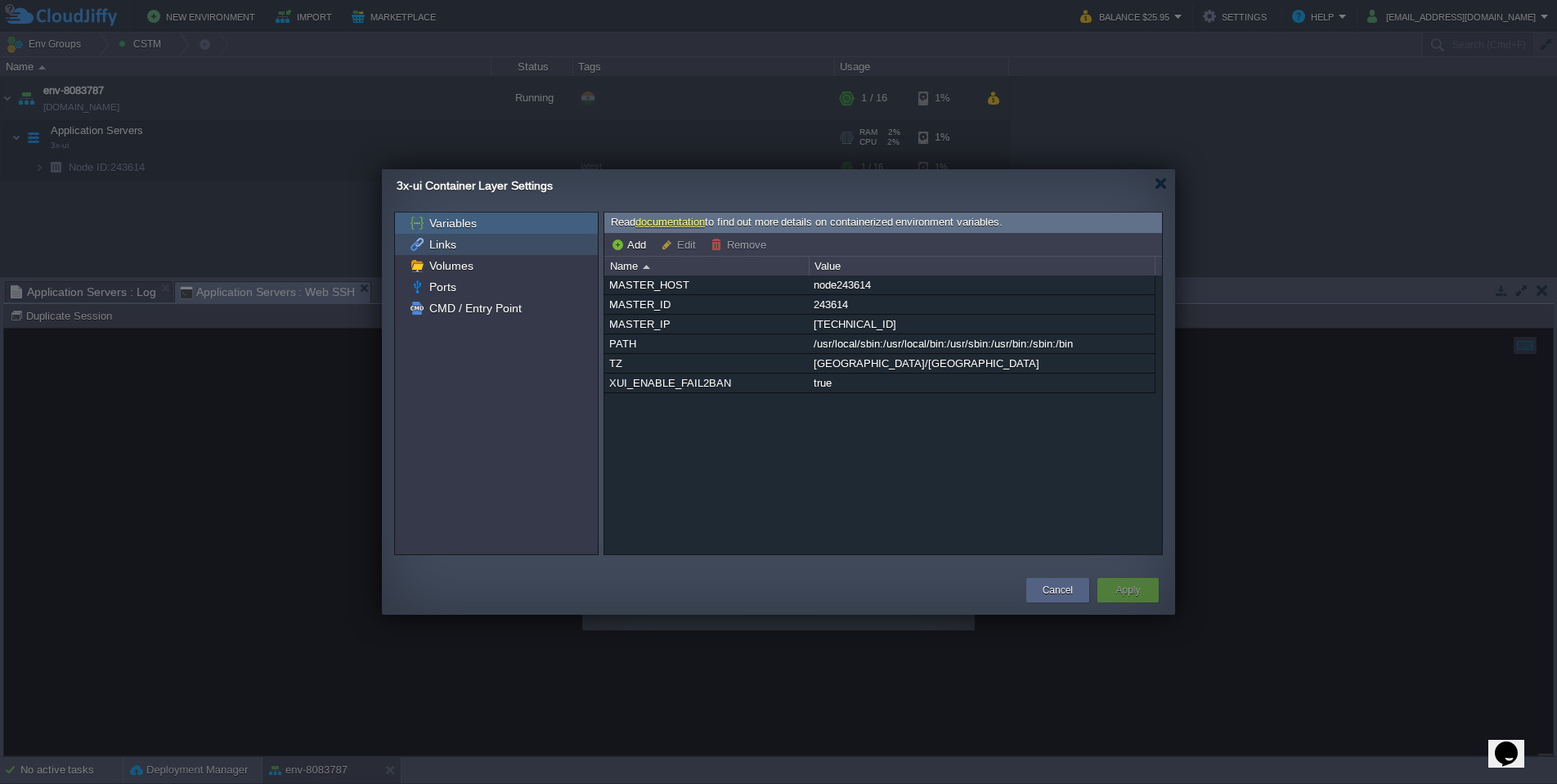
click at [435, 250] on span "Links" at bounding box center [442, 244] width 32 height 14
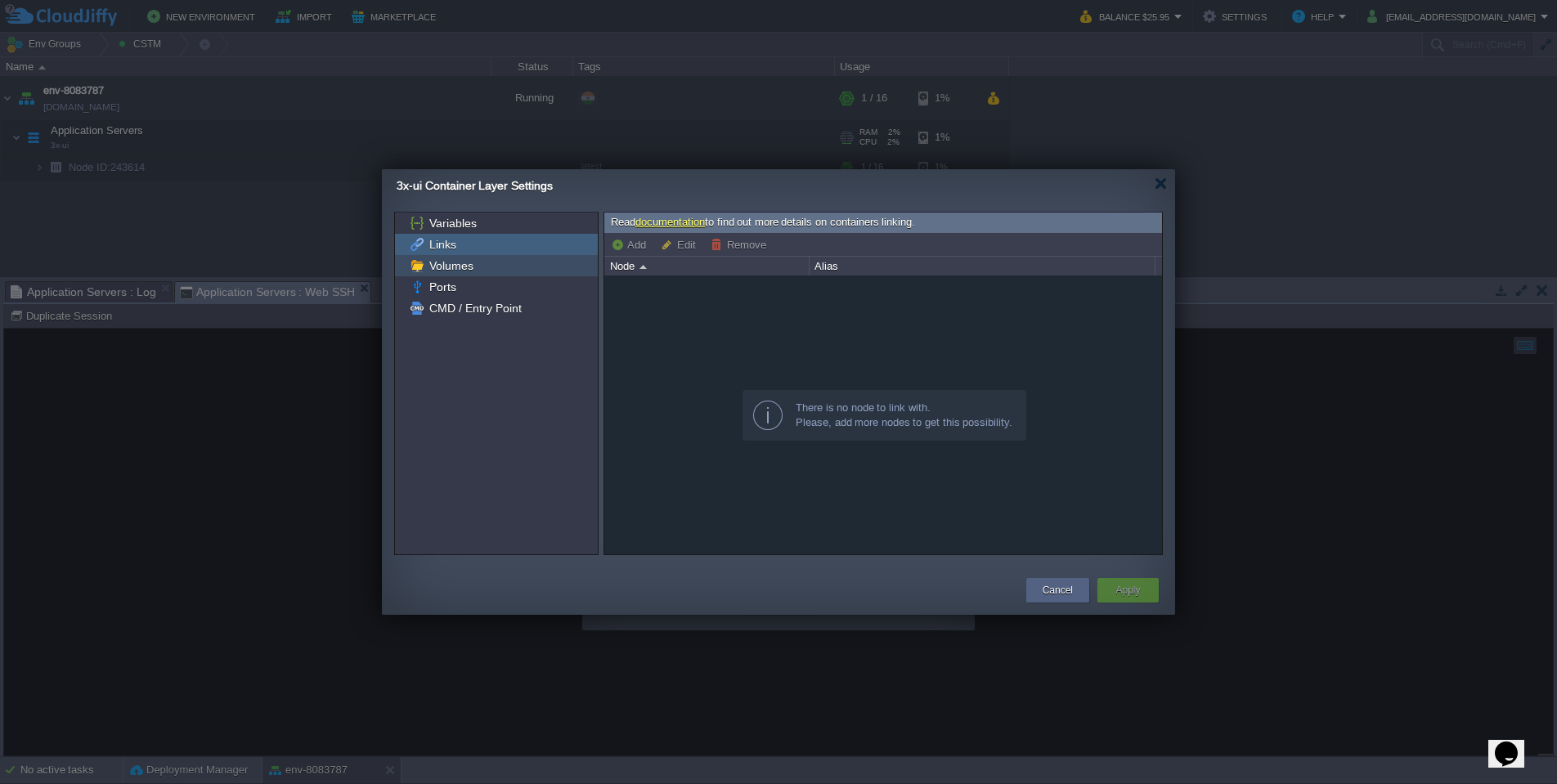
click at [485, 267] on div "Volumes" at bounding box center [496, 266] width 203 height 21
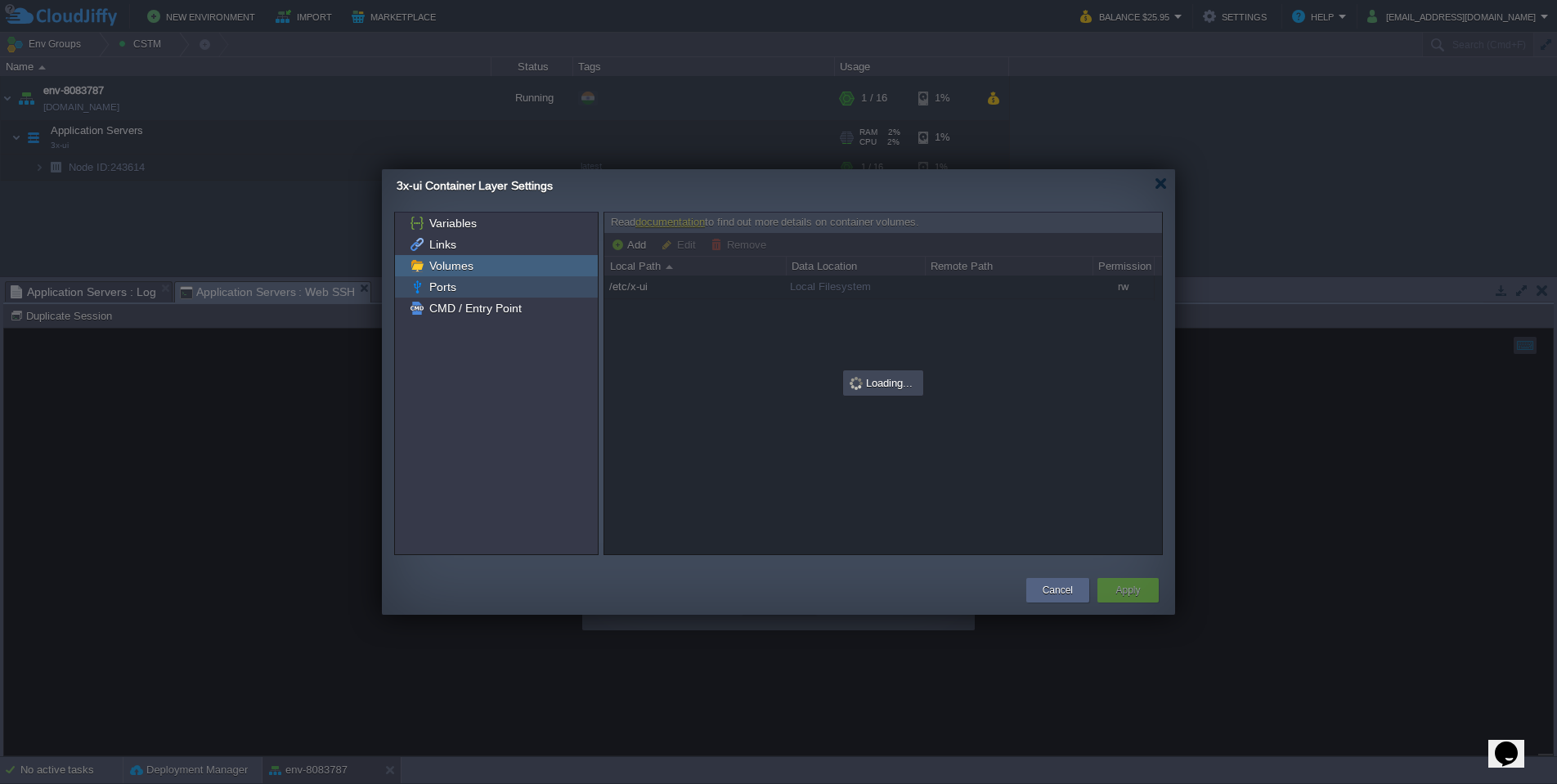
click at [486, 293] on div "Ports" at bounding box center [496, 287] width 203 height 21
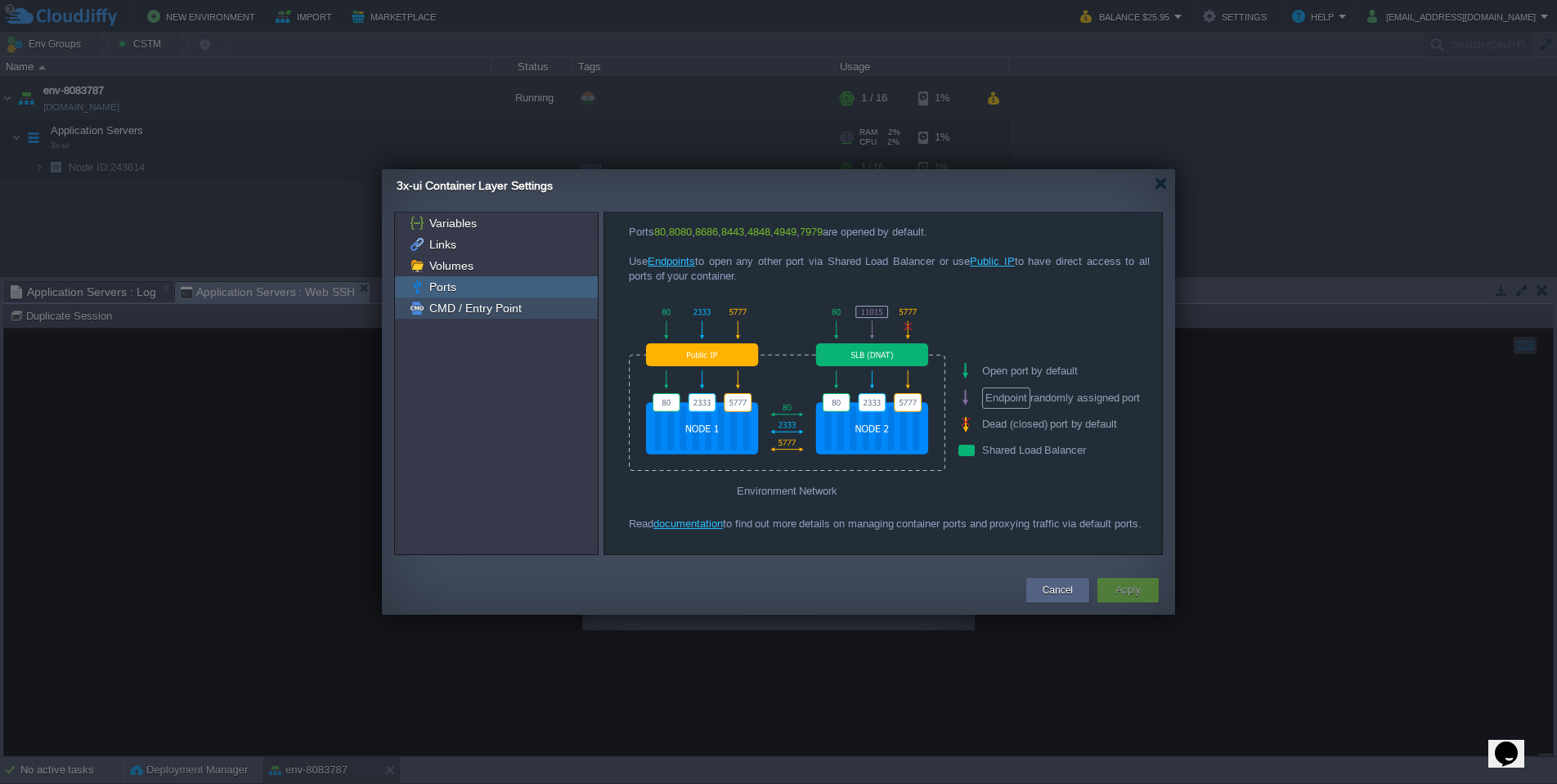
click at [486, 318] on div "CMD / Entry Point" at bounding box center [496, 308] width 203 height 21
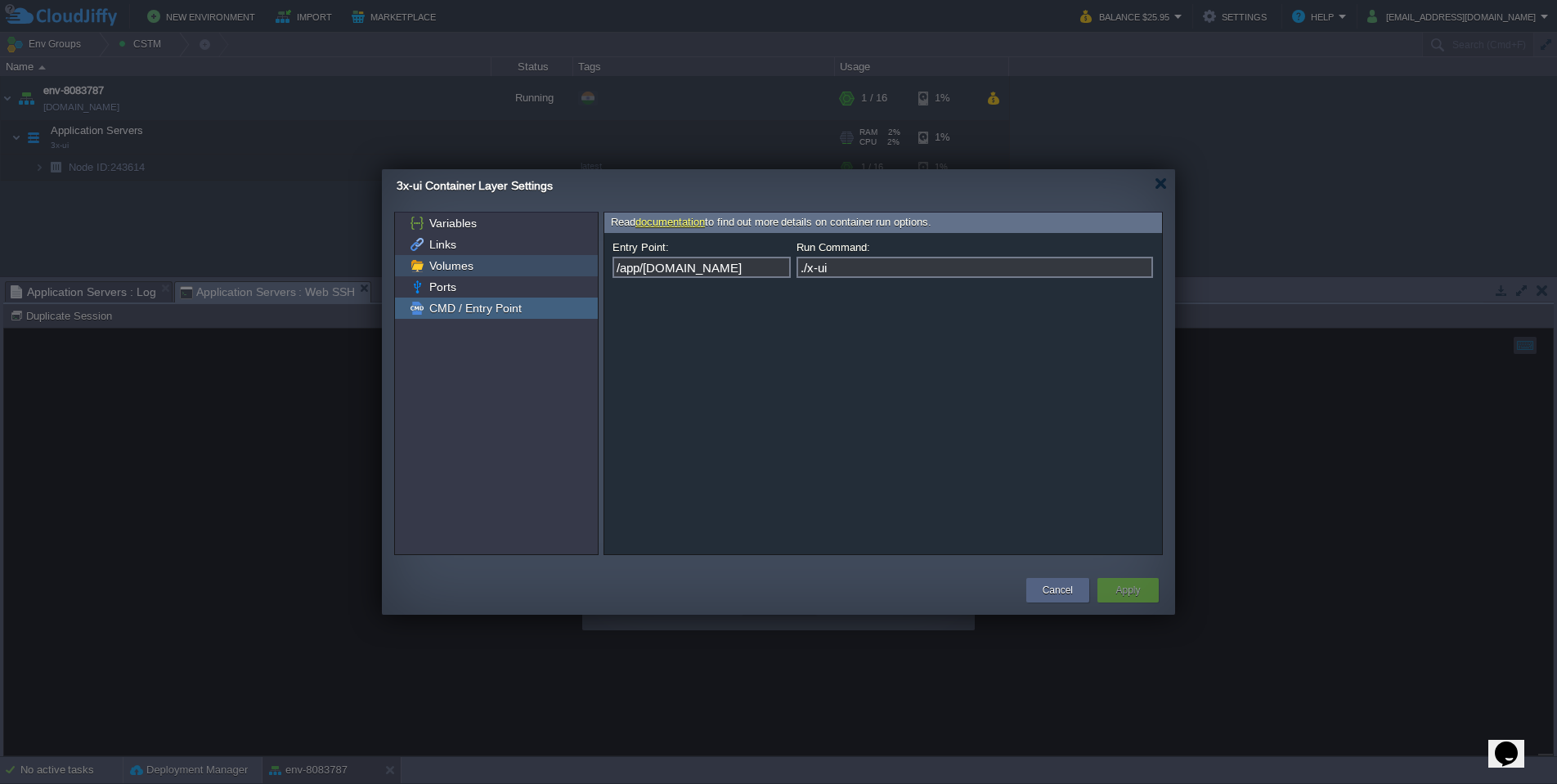
click at [488, 261] on div "Volumes" at bounding box center [496, 266] width 203 height 21
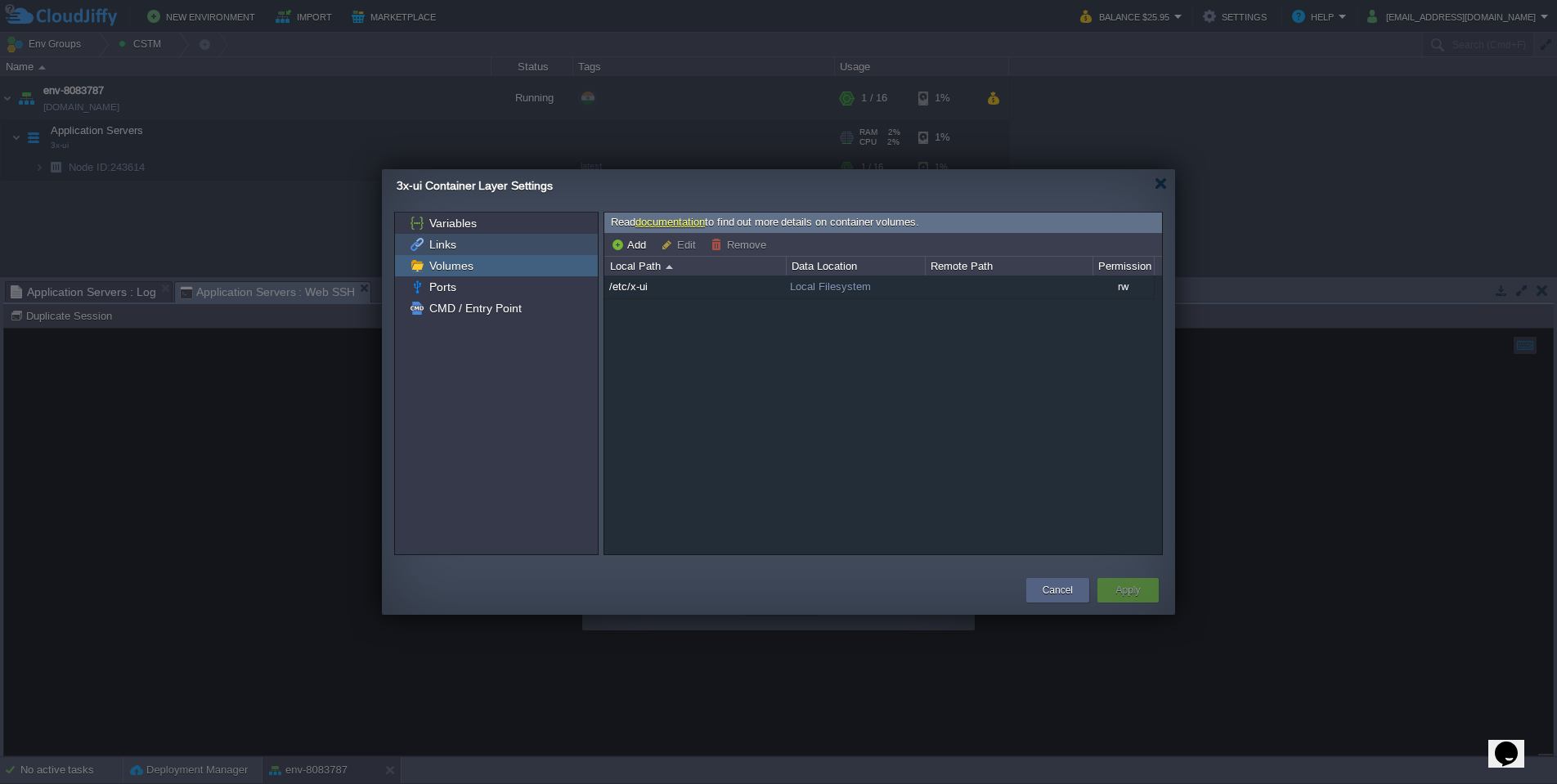
click at [487, 238] on div "Links" at bounding box center [496, 244] width 203 height 21
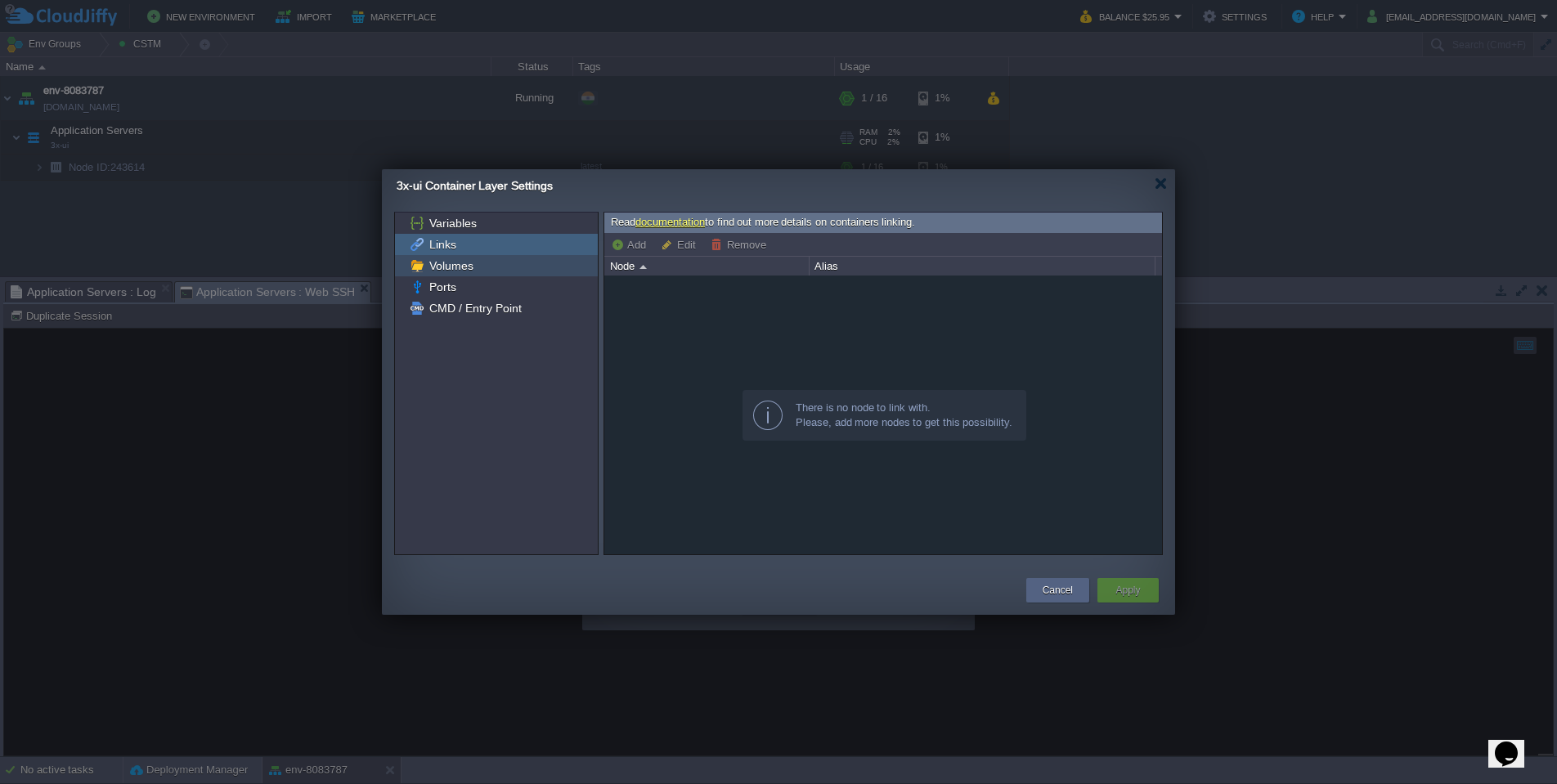
click at [489, 263] on div "Volumes" at bounding box center [496, 266] width 203 height 21
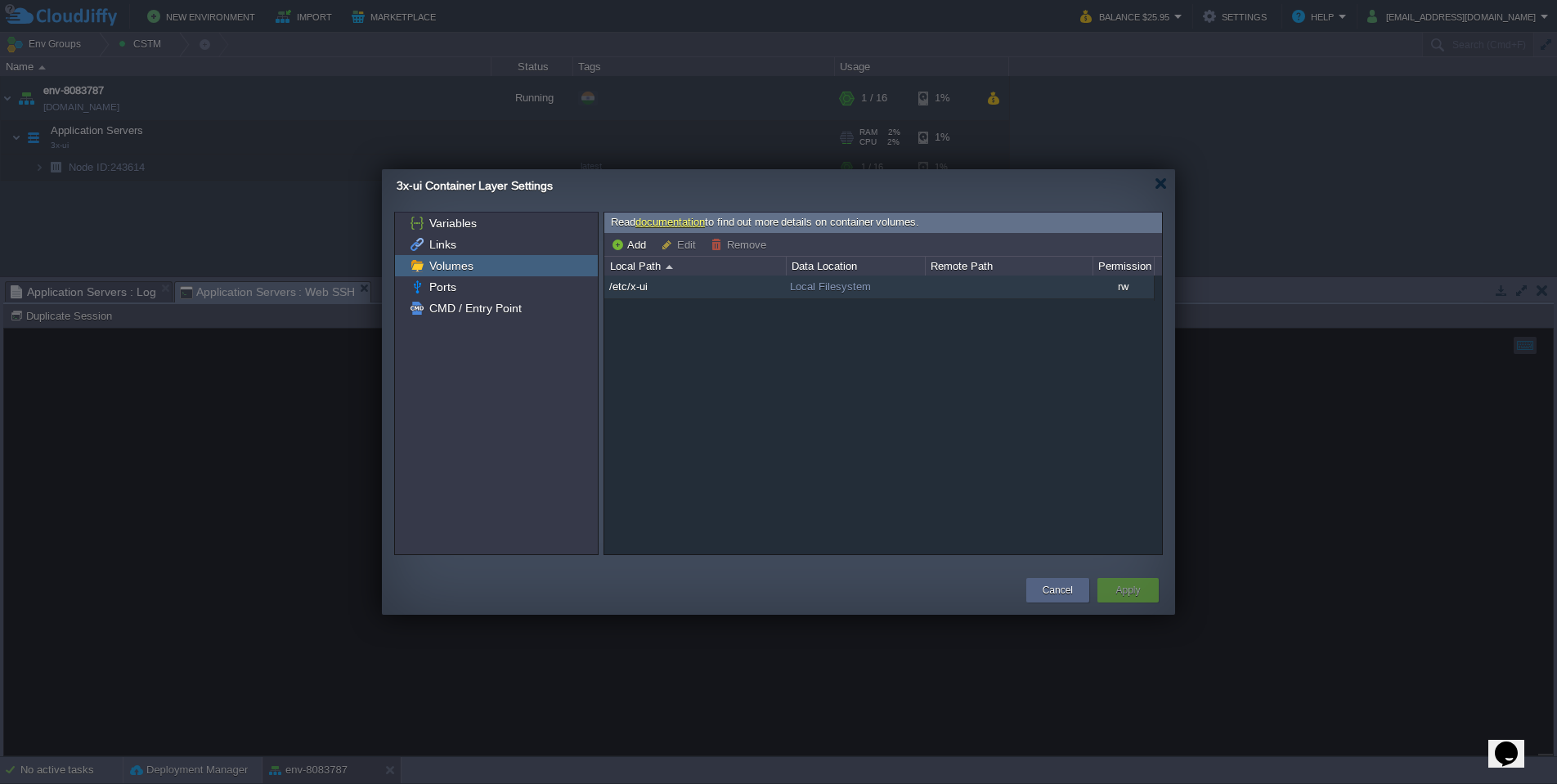
click at [721, 299] on td "/etc/x-ui" at bounding box center [695, 288] width 181 height 24
click at [530, 222] on div "Variables" at bounding box center [496, 223] width 203 height 21
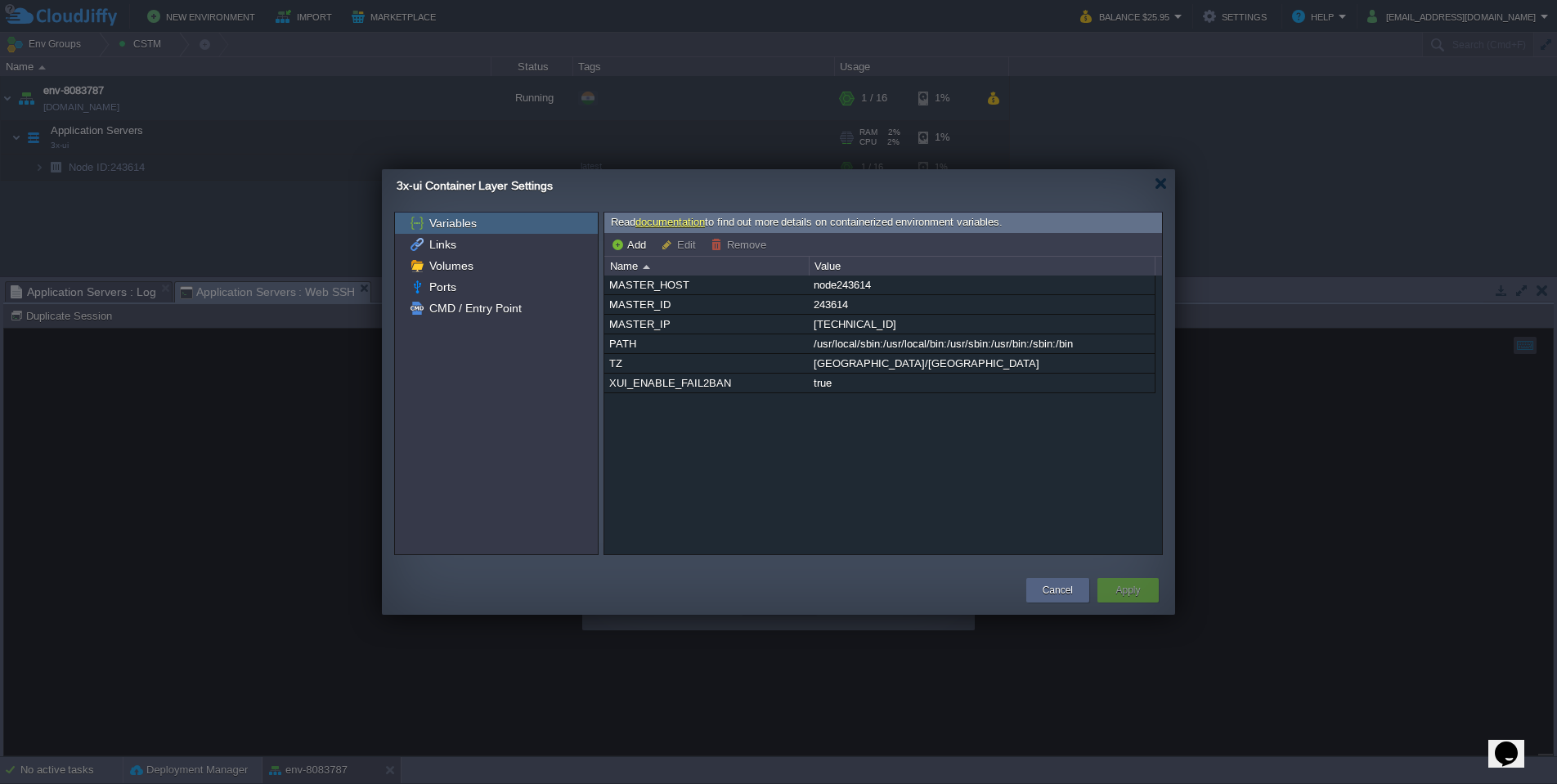
click at [1158, 175] on div "3x-ui Container Layer Settings" at bounding box center [786, 186] width 778 height 33
click at [1159, 178] on div at bounding box center [1160, 183] width 12 height 12
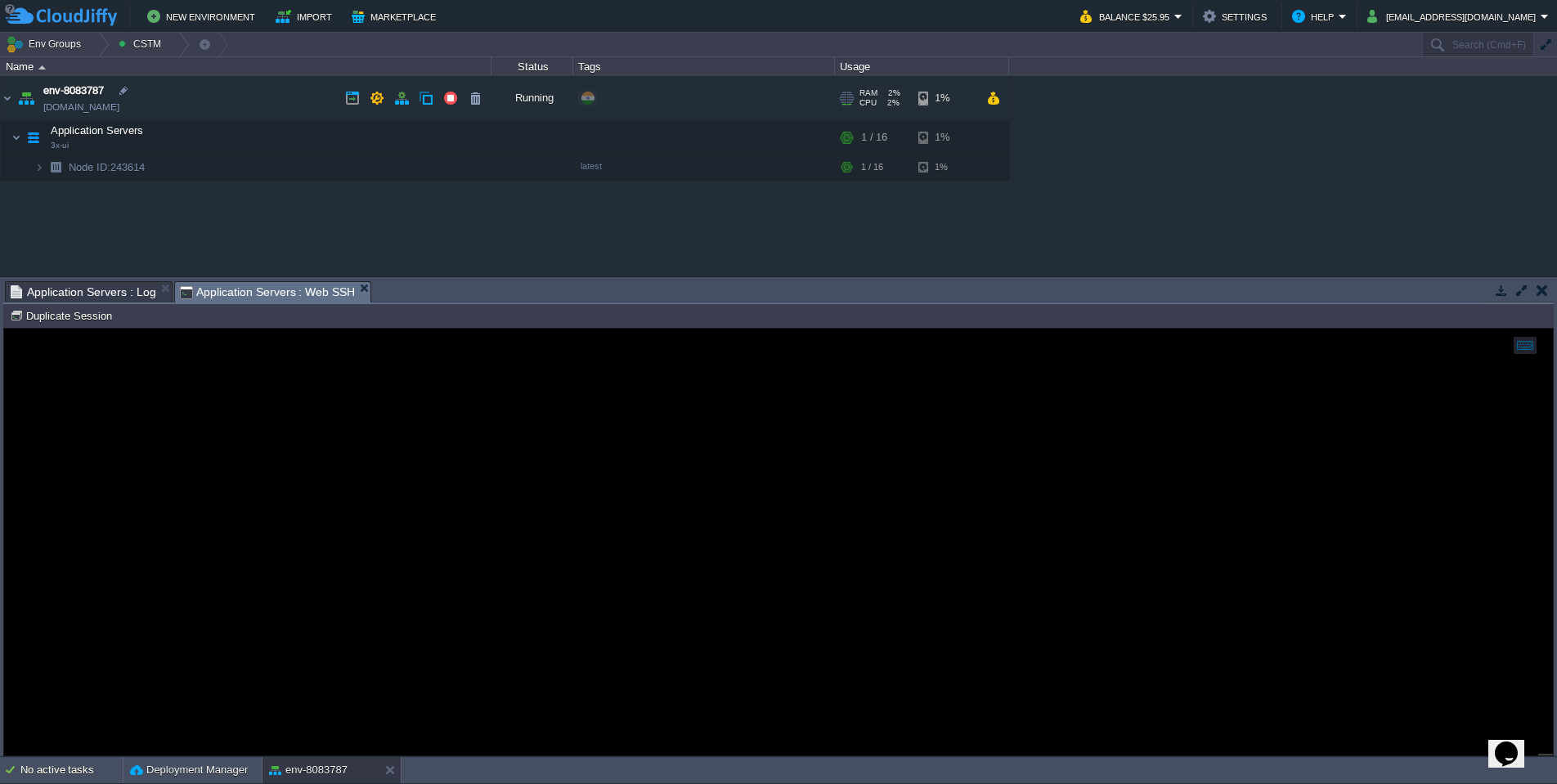
click at [119, 104] on link "[DOMAIN_NAME]" at bounding box center [81, 106] width 76 height 16
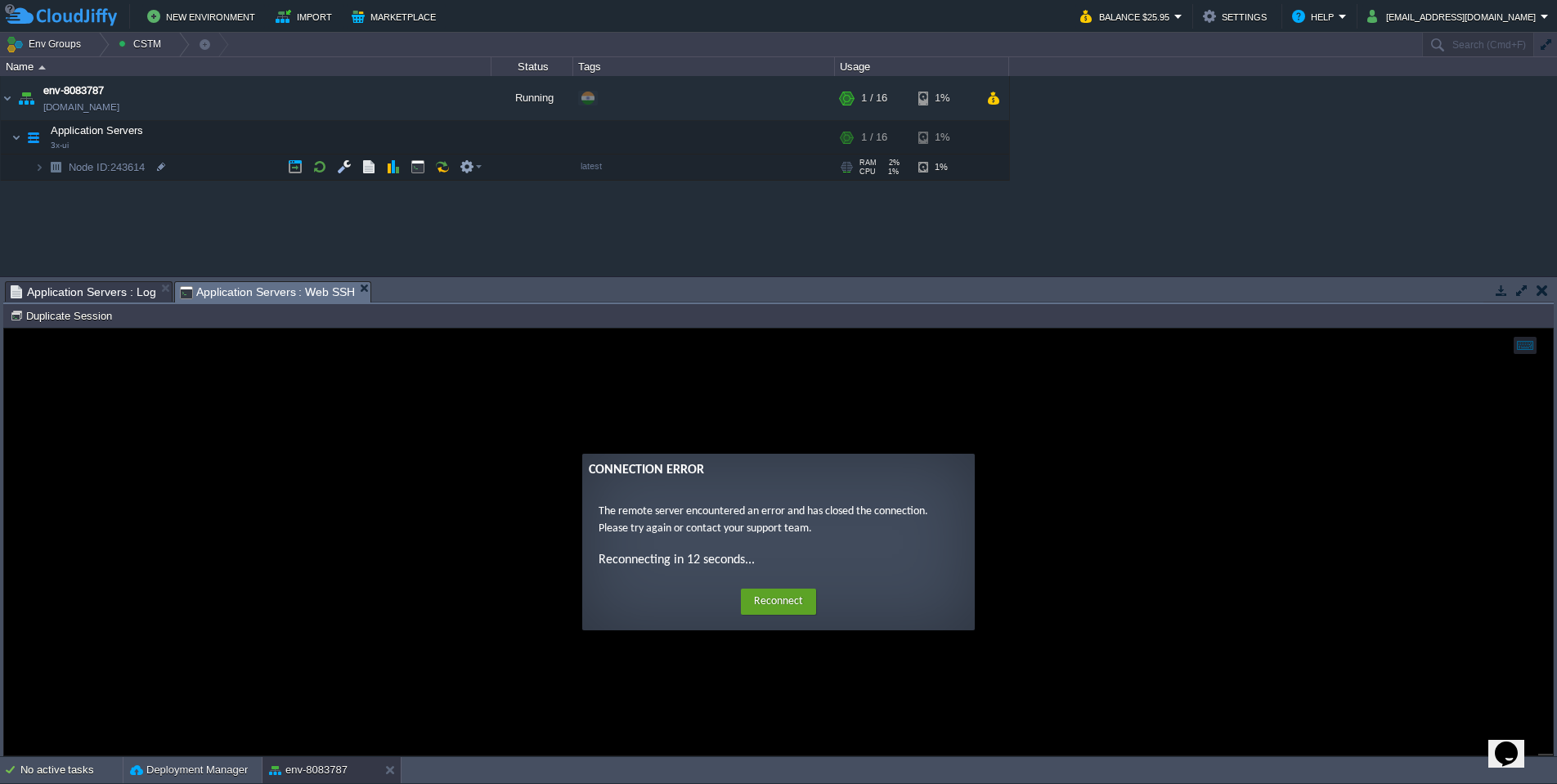
click at [222, 166] on td "Node ID: 243614" at bounding box center [246, 168] width 490 height 26
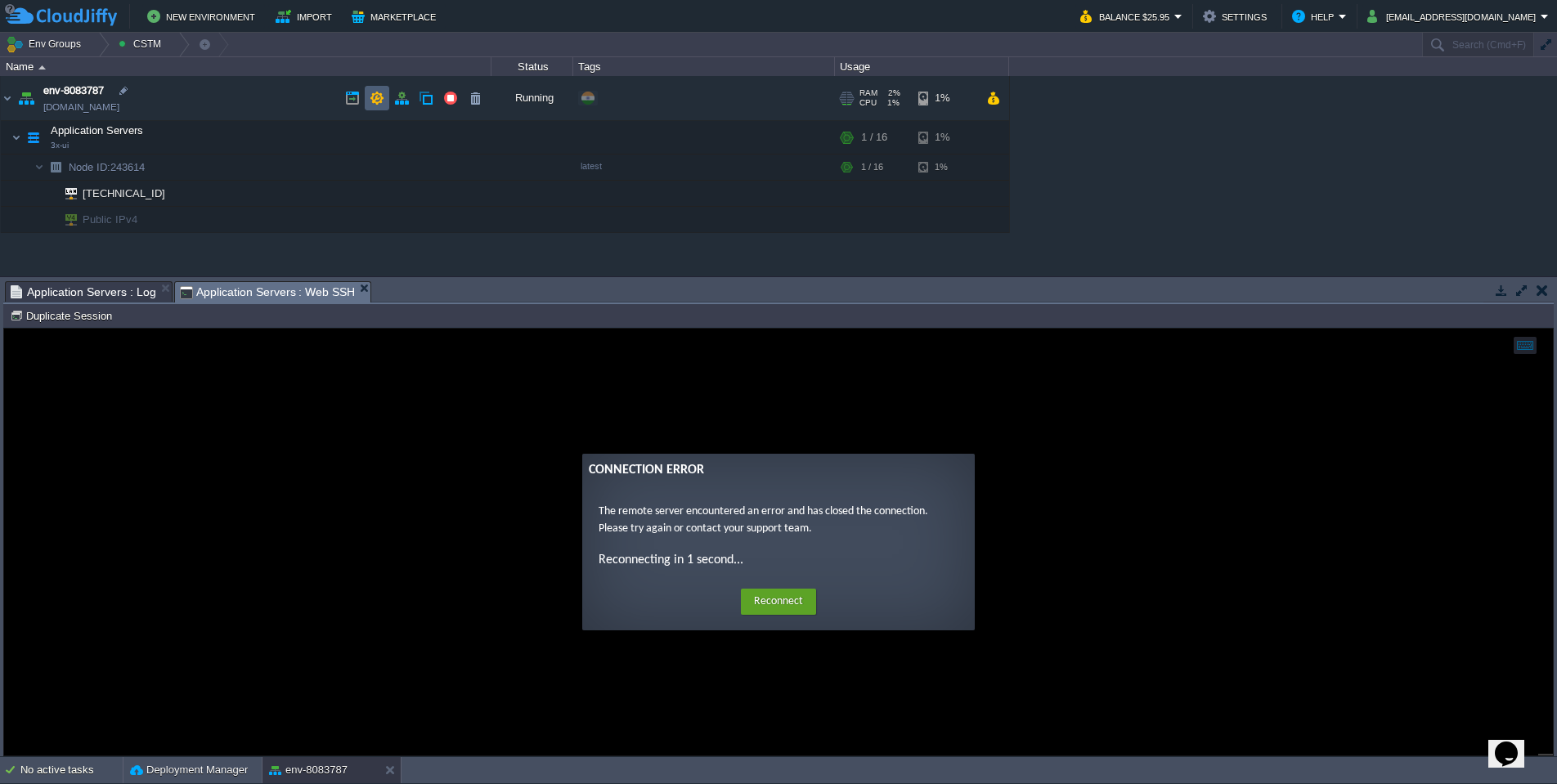
click at [385, 95] on td at bounding box center [376, 98] width 25 height 25
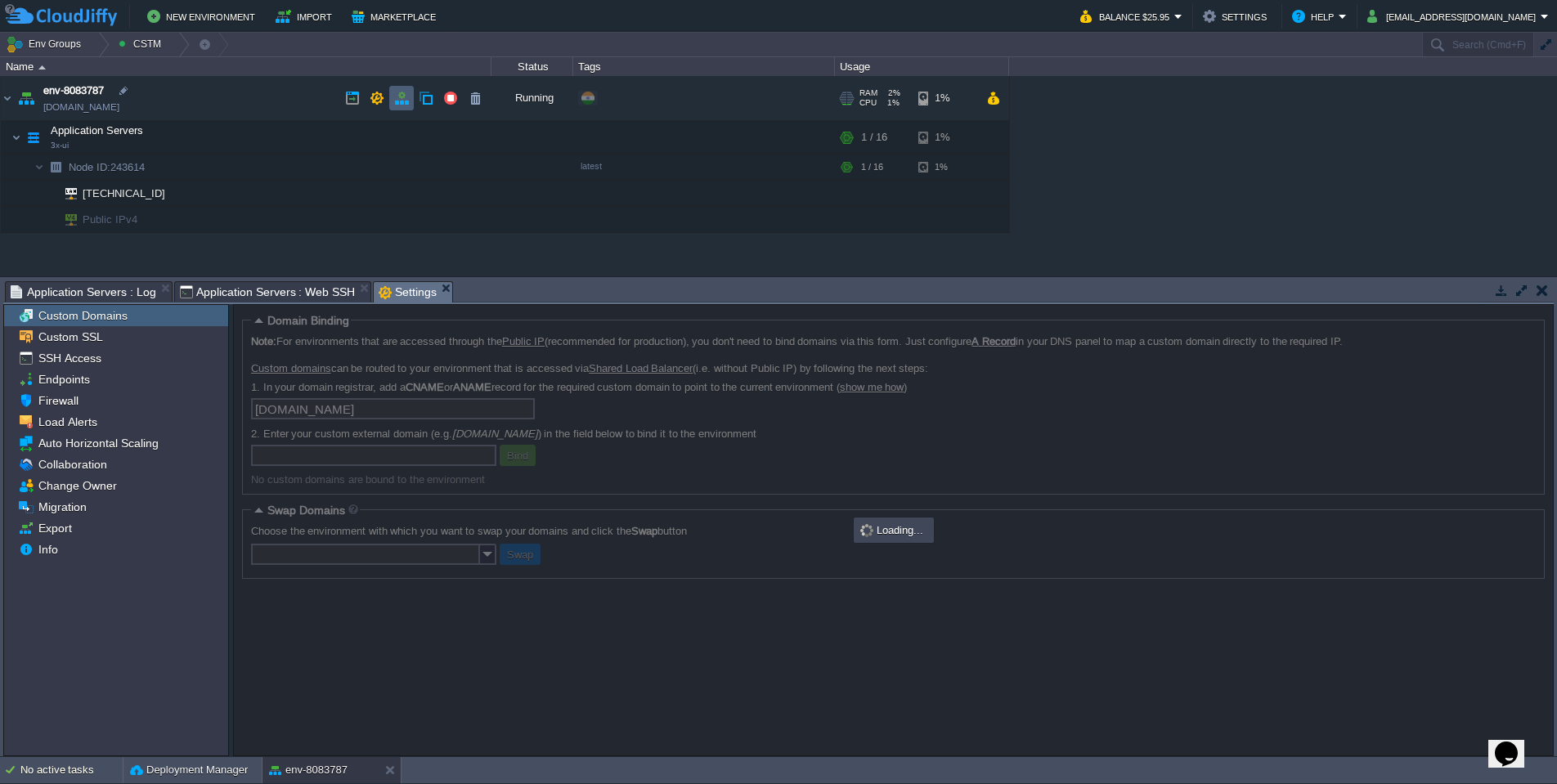
click at [399, 96] on button "button" at bounding box center [401, 98] width 14 height 14
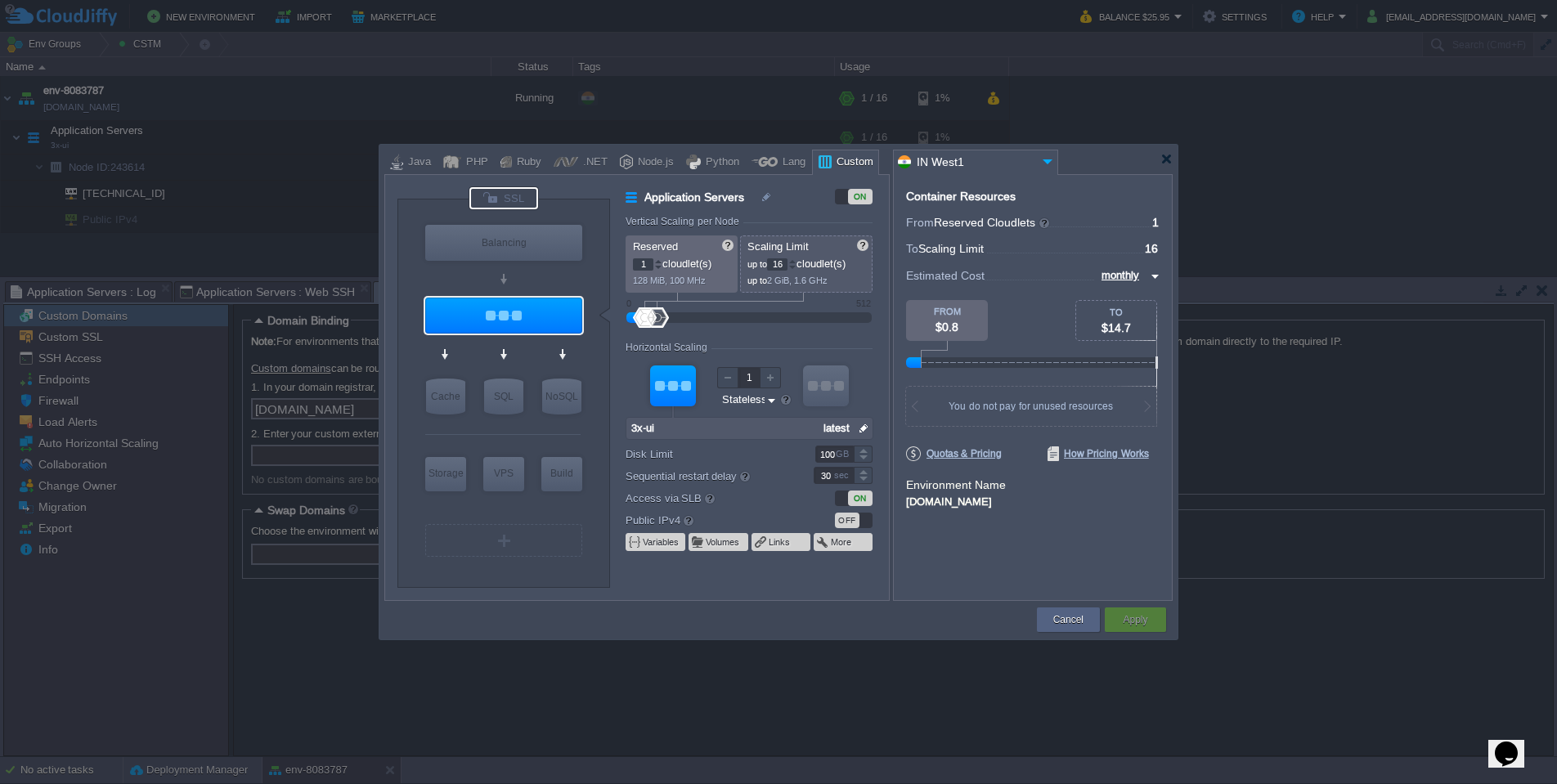
click at [505, 192] on div at bounding box center [503, 198] width 69 height 22
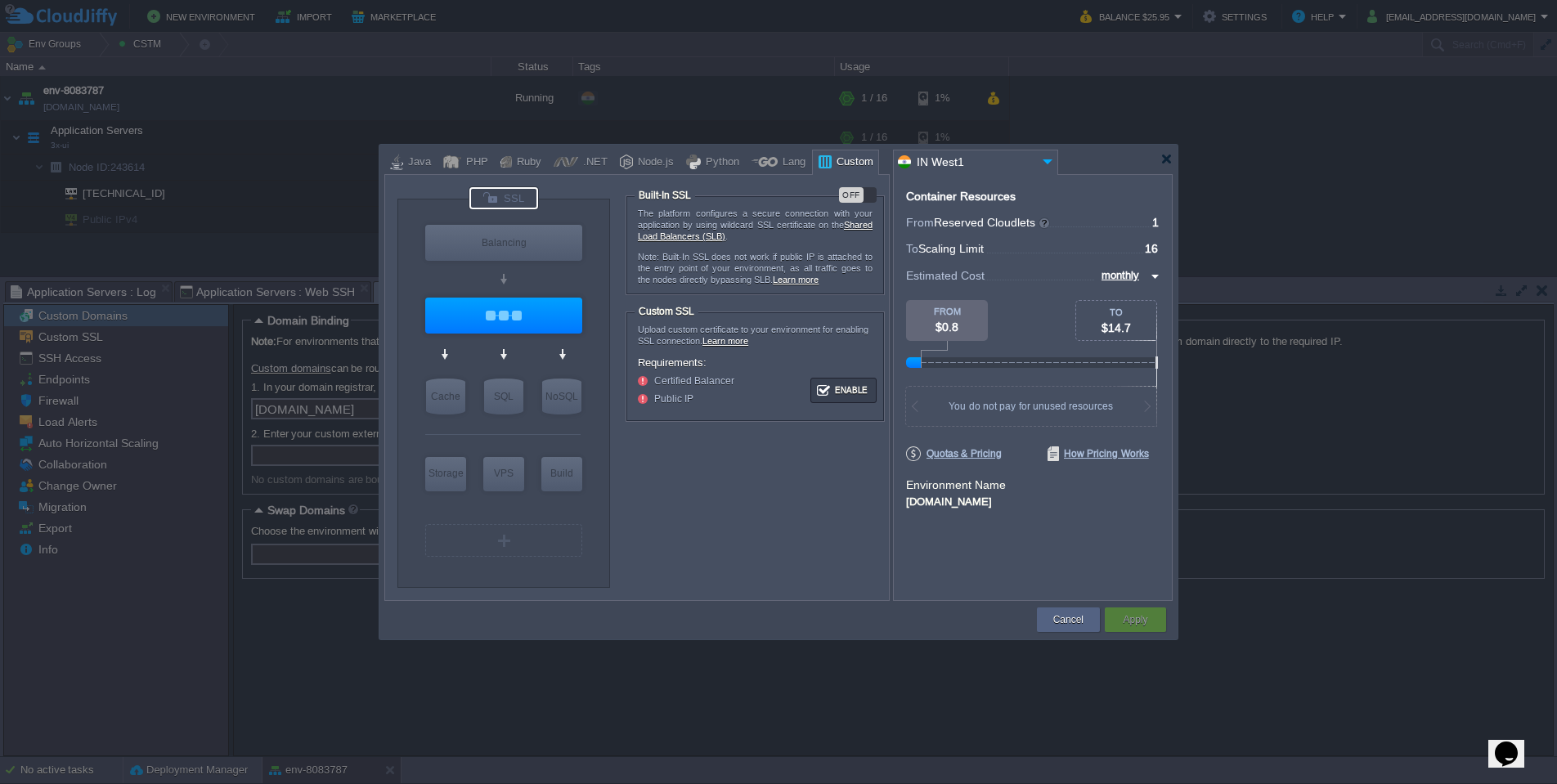
click at [862, 197] on div "OFF" at bounding box center [851, 195] width 25 height 15
click at [525, 262] on div "VM Balancing" at bounding box center [504, 242] width 162 height 43
click at [528, 271] on input "Docker Image" at bounding box center [497, 273] width 80 height 16
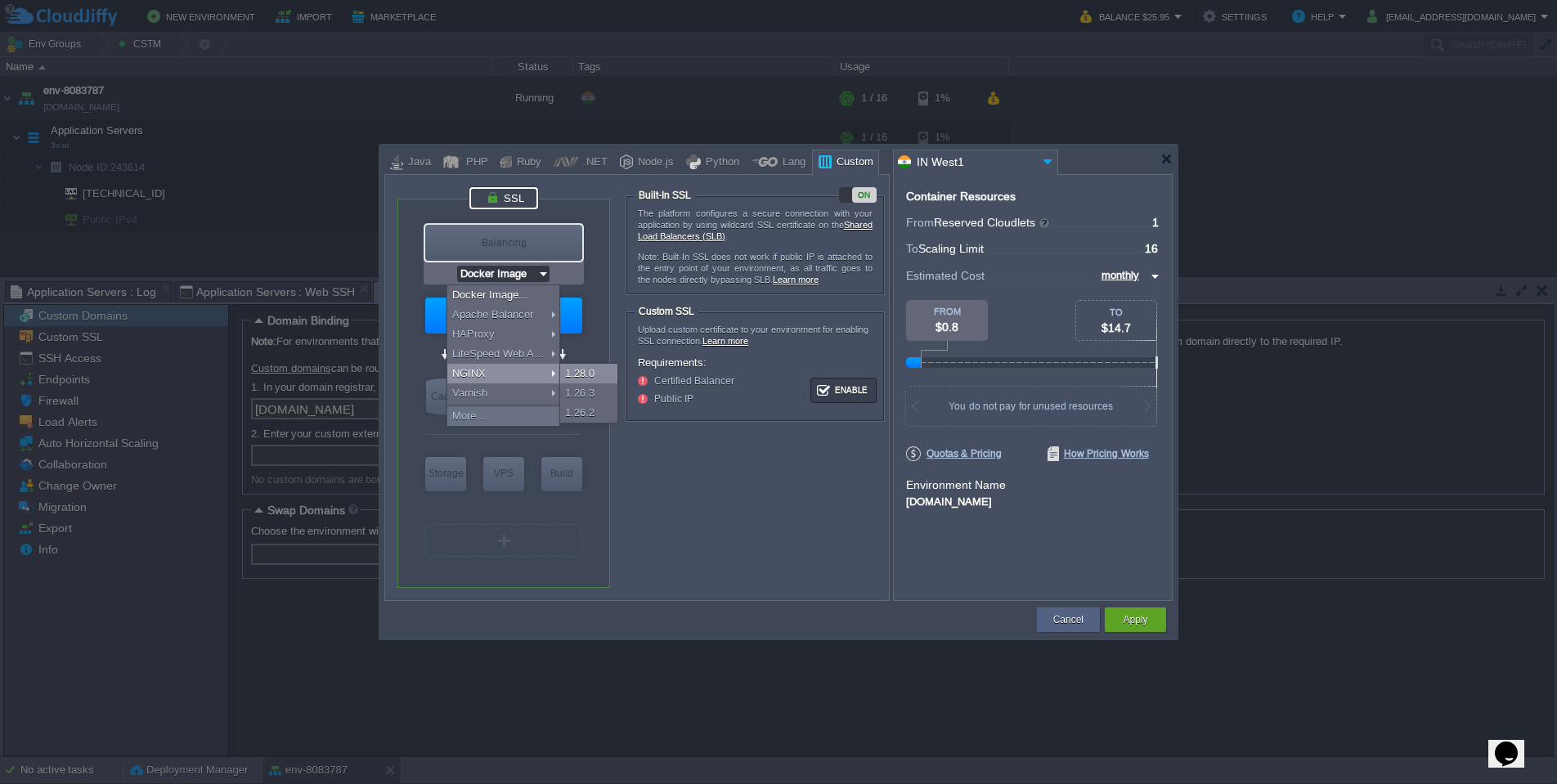
click at [604, 375] on div "1.28.0" at bounding box center [588, 373] width 57 height 20
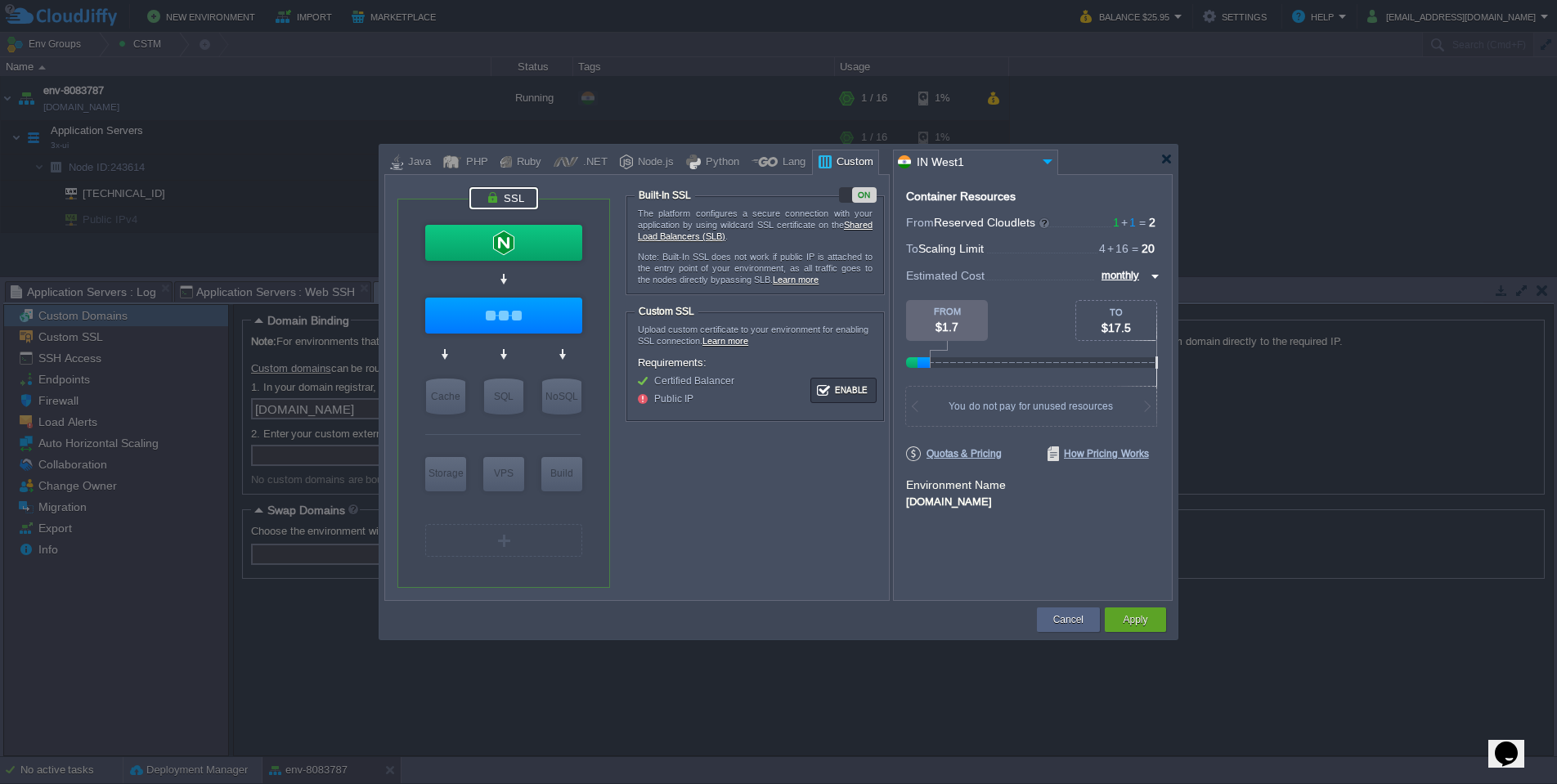
click at [690, 482] on form "The platform configures a secure connection with your application by using wild…" at bounding box center [757, 379] width 262 height 384
click at [833, 384] on button "Enable" at bounding box center [844, 391] width 61 height 20
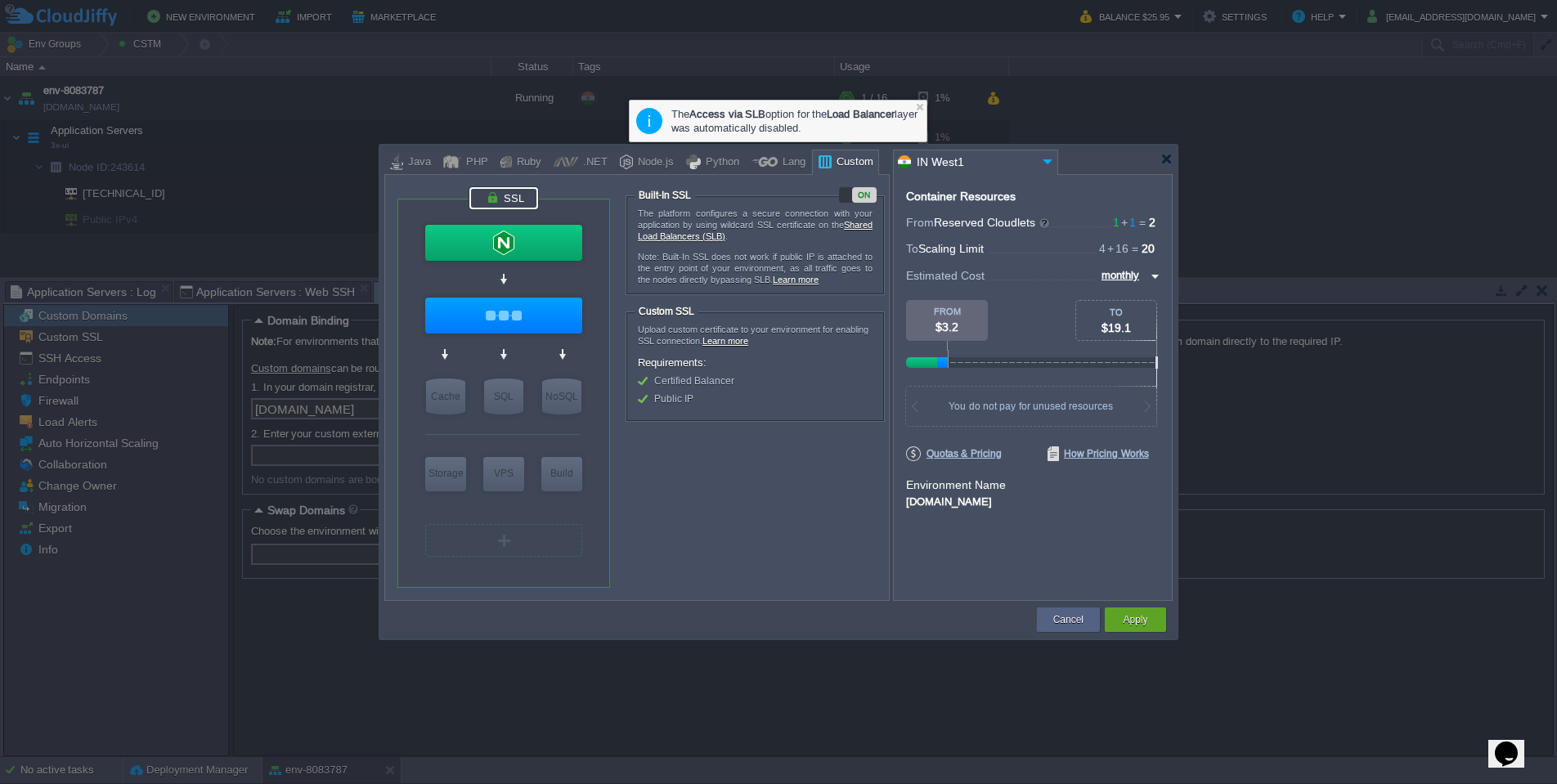
click at [762, 427] on form "The platform configures a secure connection with your application by using wild…" at bounding box center [757, 379] width 262 height 384
click at [856, 192] on div "ON" at bounding box center [864, 195] width 25 height 15
click at [855, 191] on div "OFF" at bounding box center [851, 195] width 25 height 15
click at [778, 165] on div "Lang" at bounding box center [792, 163] width 28 height 25
click at [529, 307] on div at bounding box center [504, 316] width 157 height 36
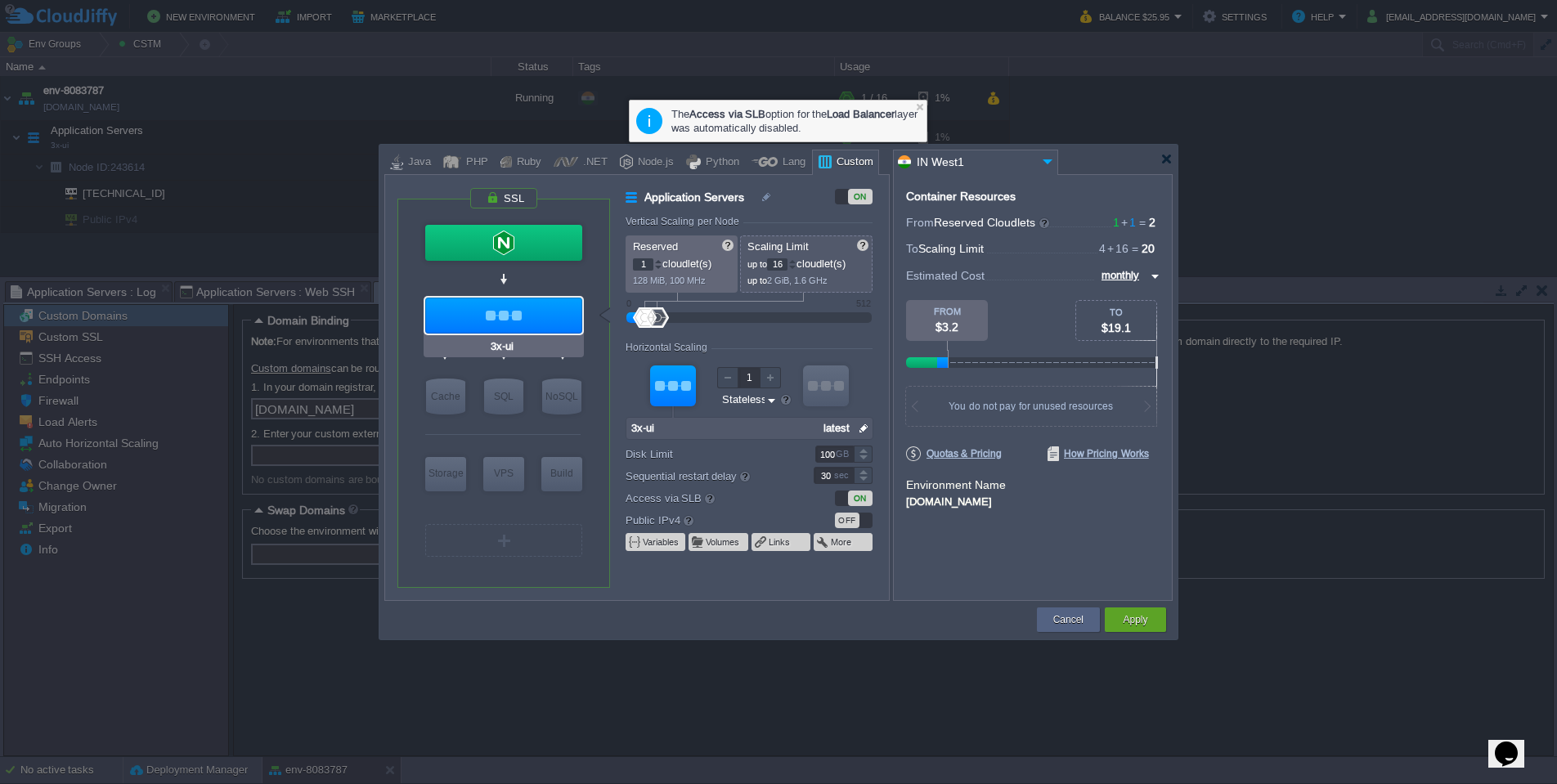
type input "NGINX 1.28.0"
click at [531, 220] on div "VM Balancing VM Application Servers VM Cache VM SQL VM NoSQL VM Storage VM VPS …" at bounding box center [504, 392] width 213 height 387
click at [529, 237] on div at bounding box center [504, 243] width 157 height 36
type input "Load Balancer"
type input "4"
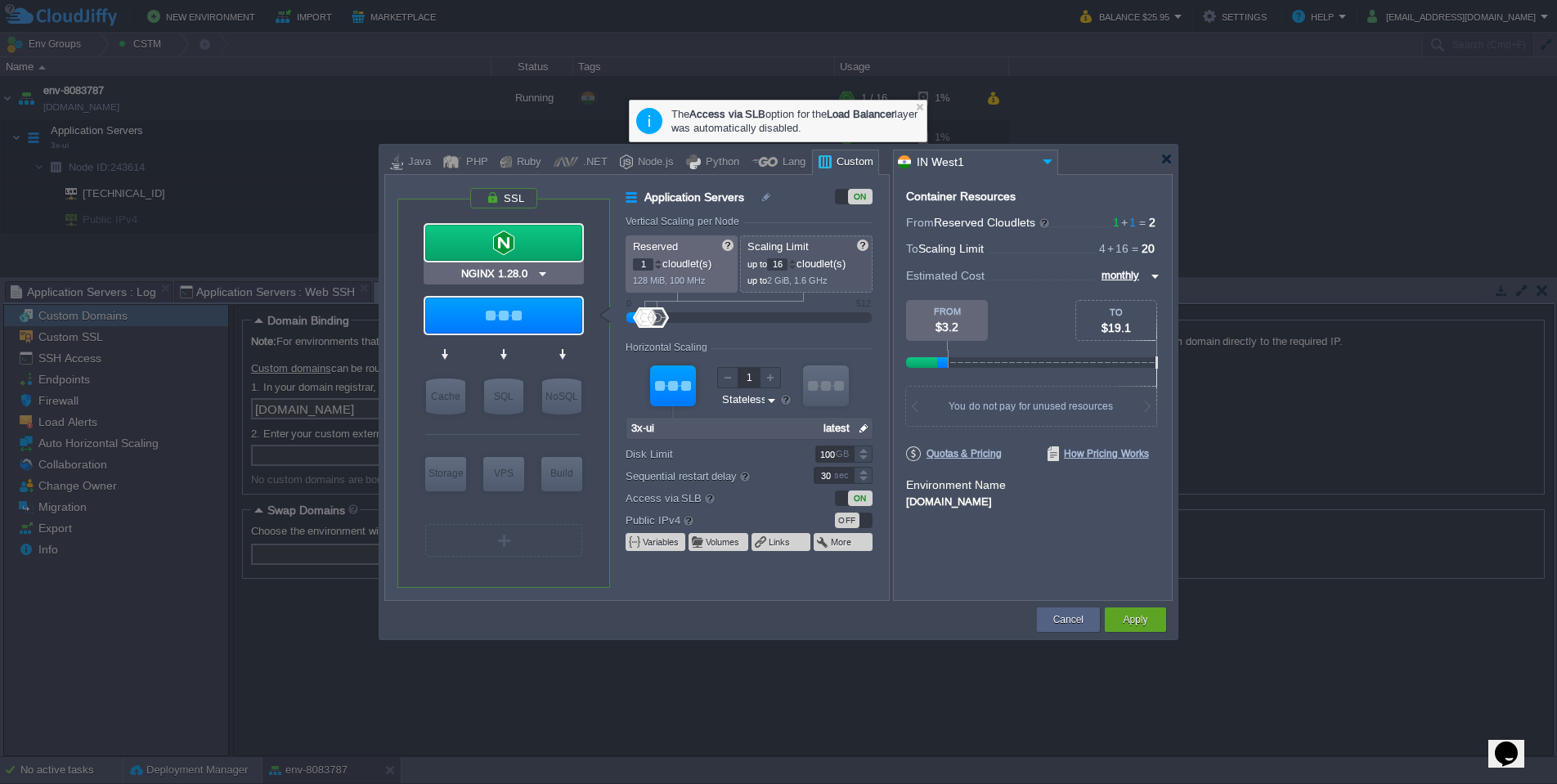
type input "NGINX 1.28.0"
type input "1.28.0-almalin..."
type input "Stateful"
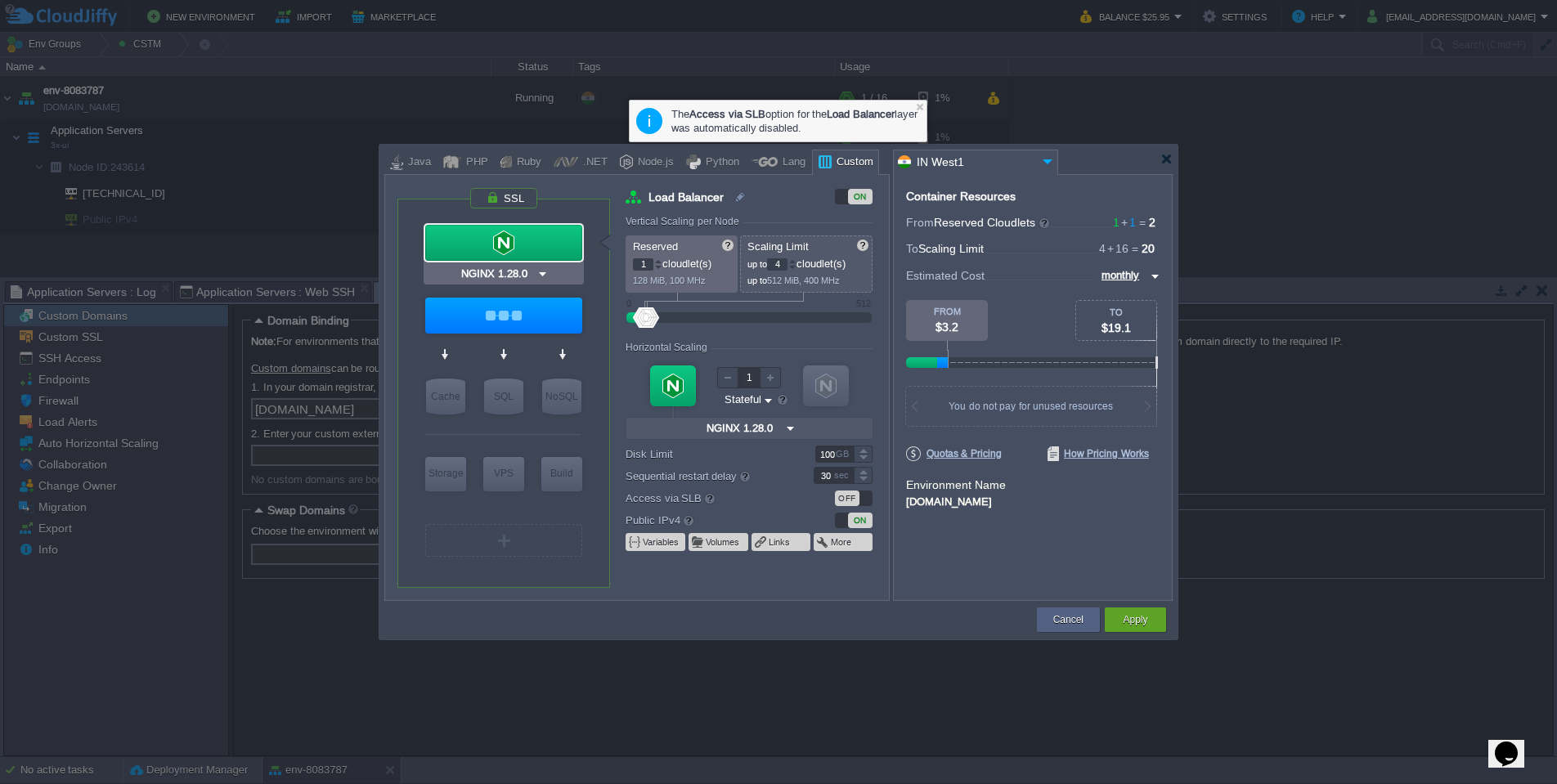
type input "3x-ui"
click at [524, 305] on div at bounding box center [504, 316] width 157 height 36
type input "Application Servers"
type input "16"
type input "3x-ui"
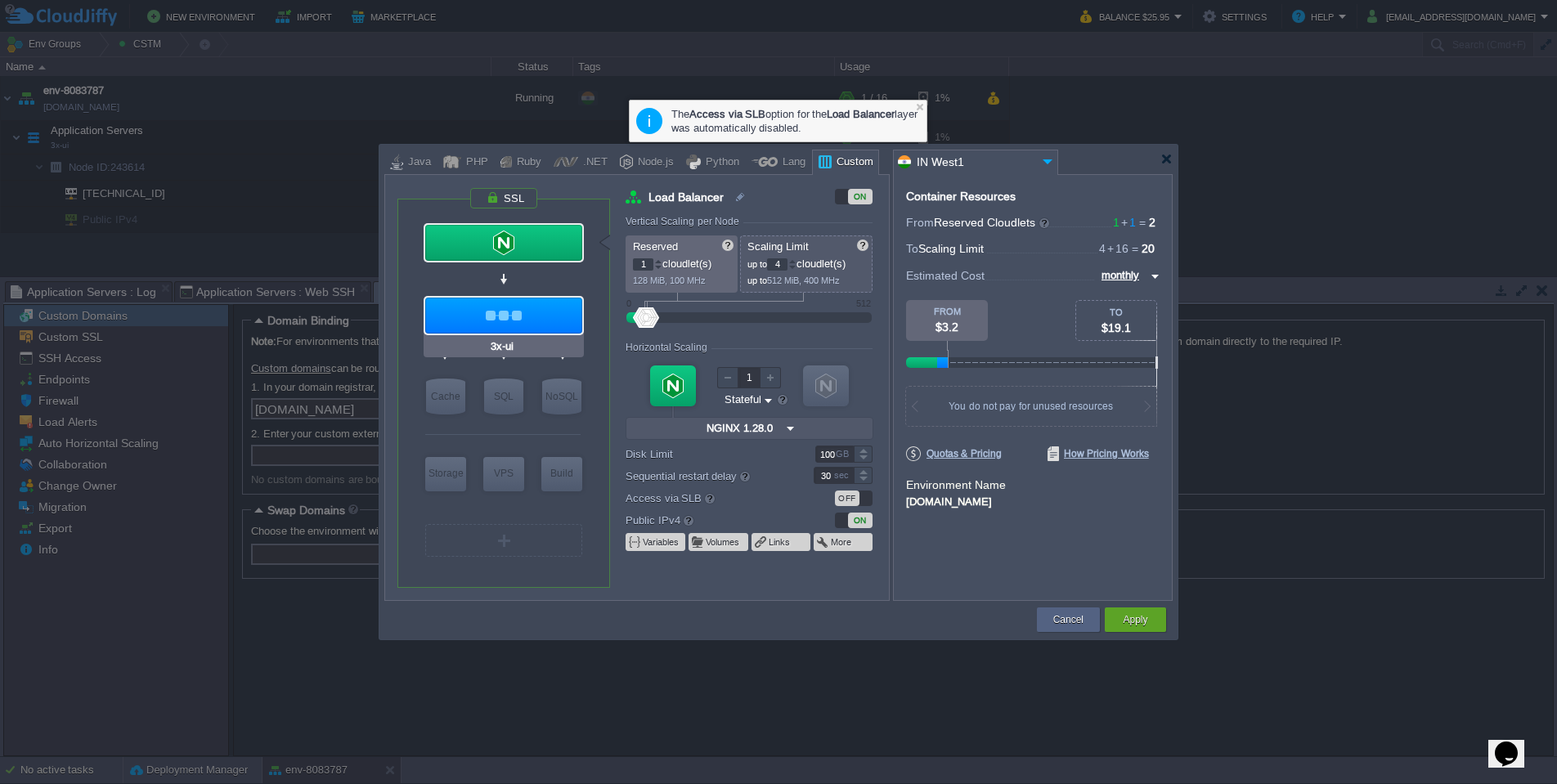
type input "null"
type input "latest"
type input "Stateless"
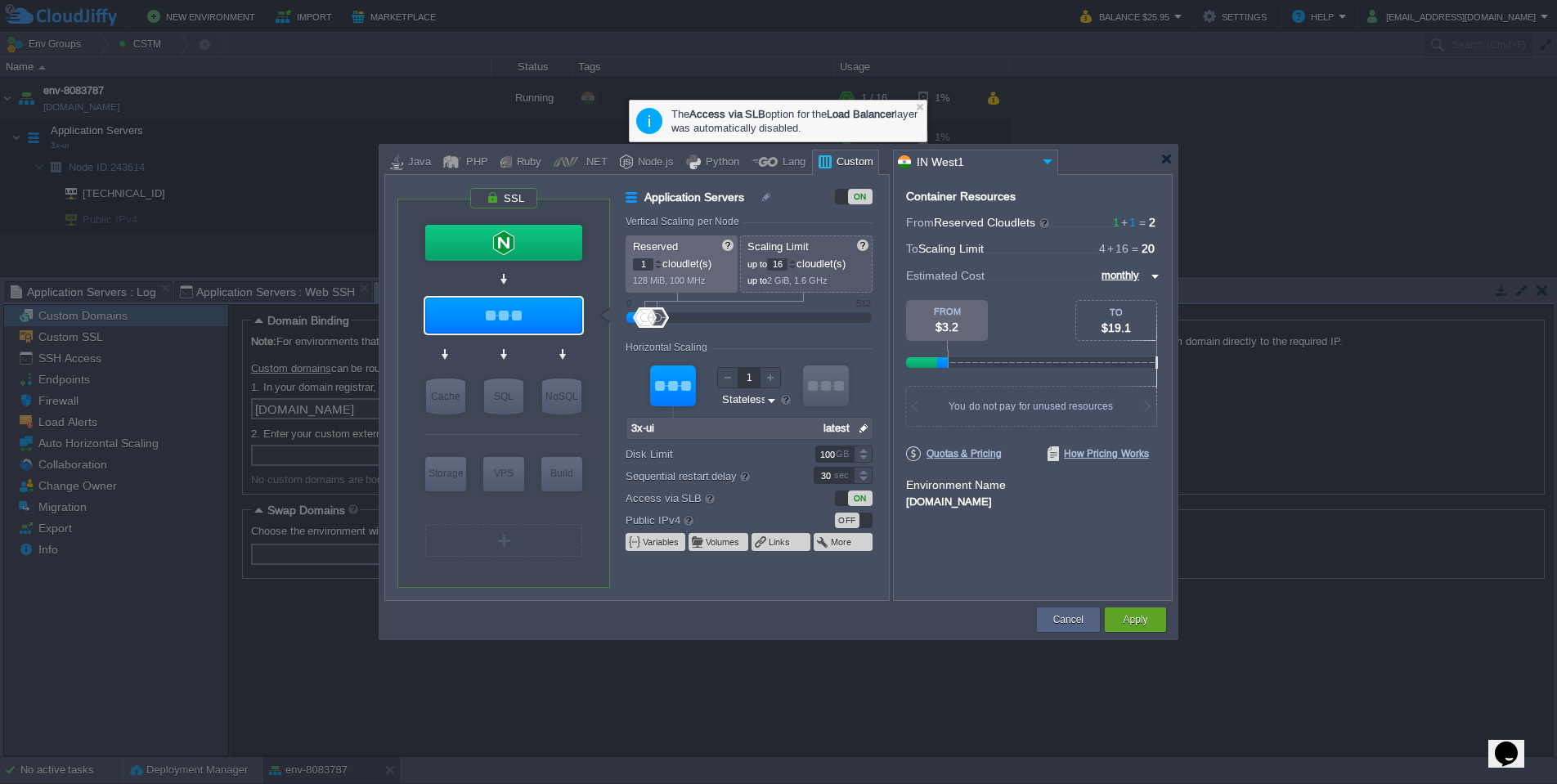
type input "NGINX 1.28.0"
click at [505, 248] on div at bounding box center [504, 243] width 157 height 36
type input "Load Balancer"
type input "4"
type input "NGINX 1.28.0"
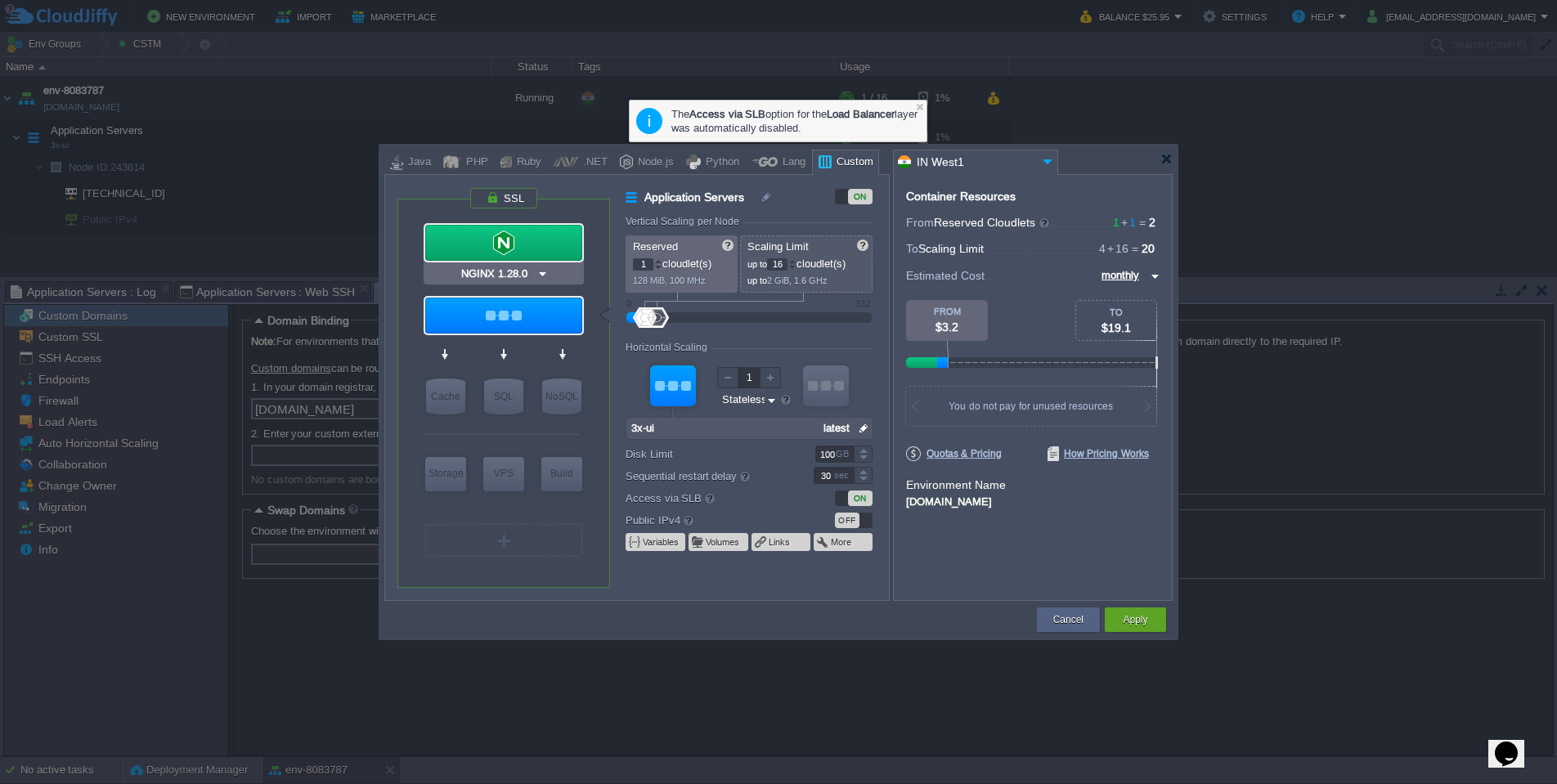
type input "1.28.0-almalin..."
type input "Stateful"
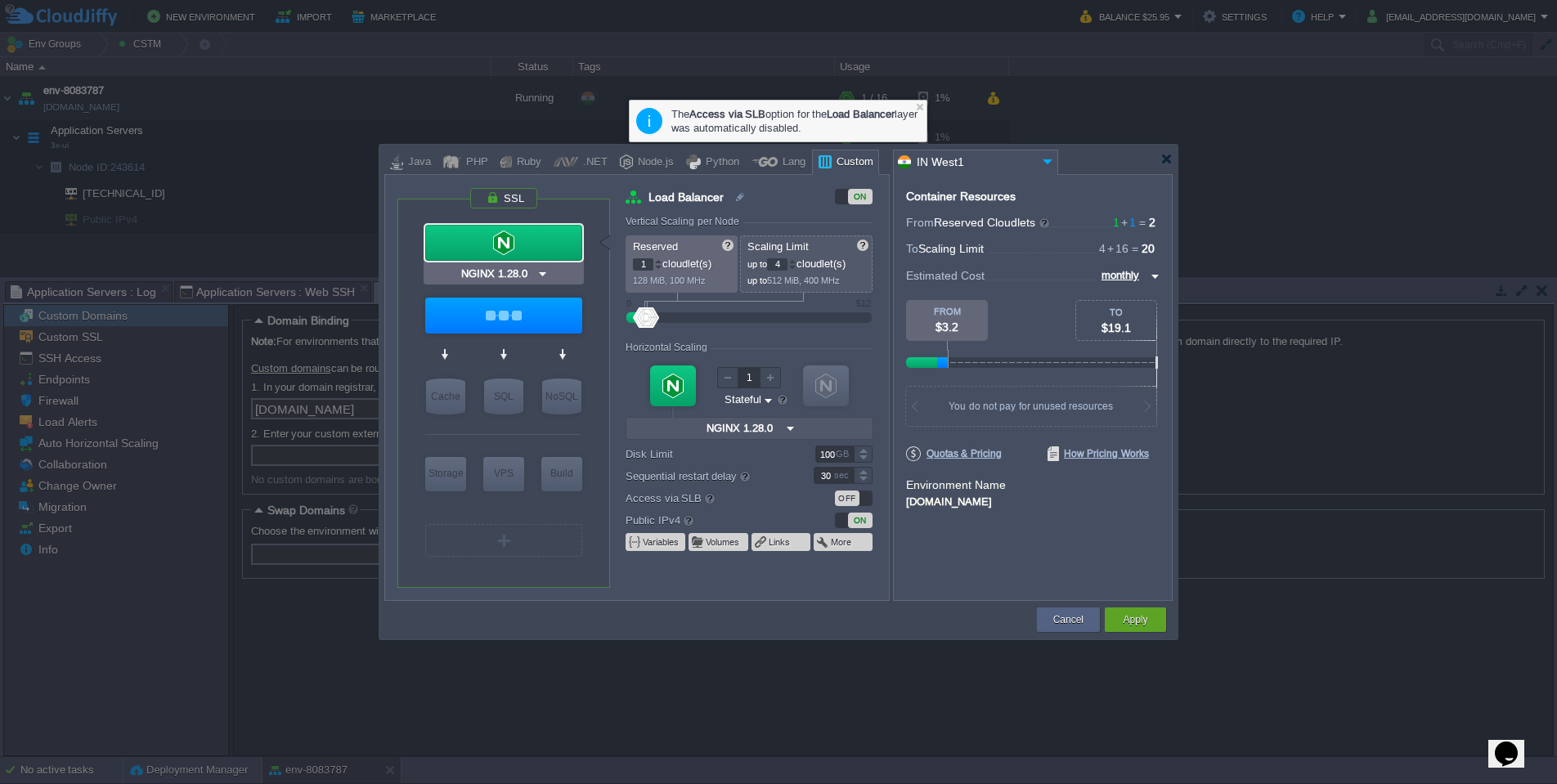
type input "3x-ui"
click at [494, 311] on div at bounding box center [504, 316] width 157 height 36
type input "Application Servers"
type input "16"
type input "3x-ui"
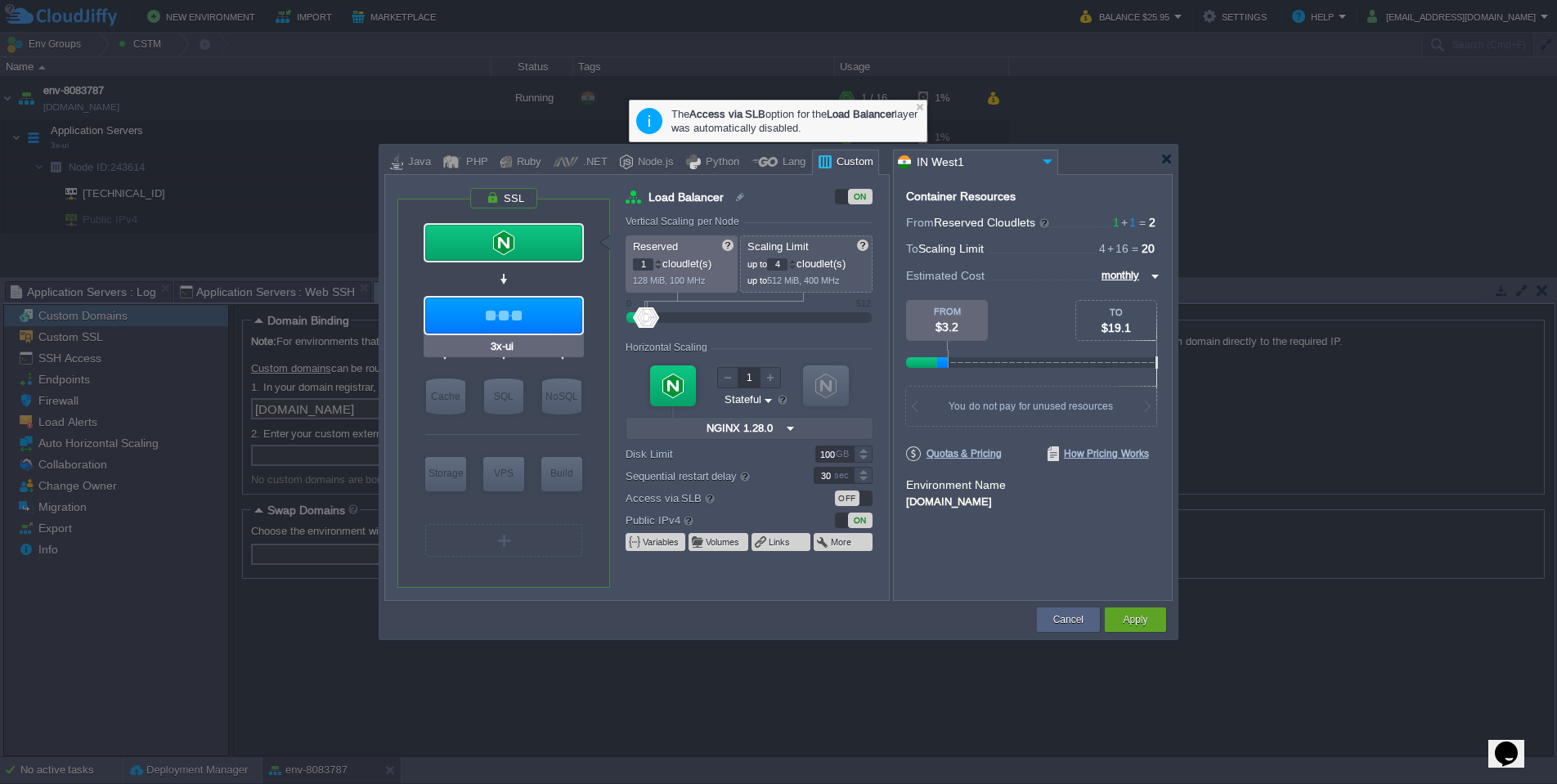
type input "null"
type input "latest"
type input "Stateless"
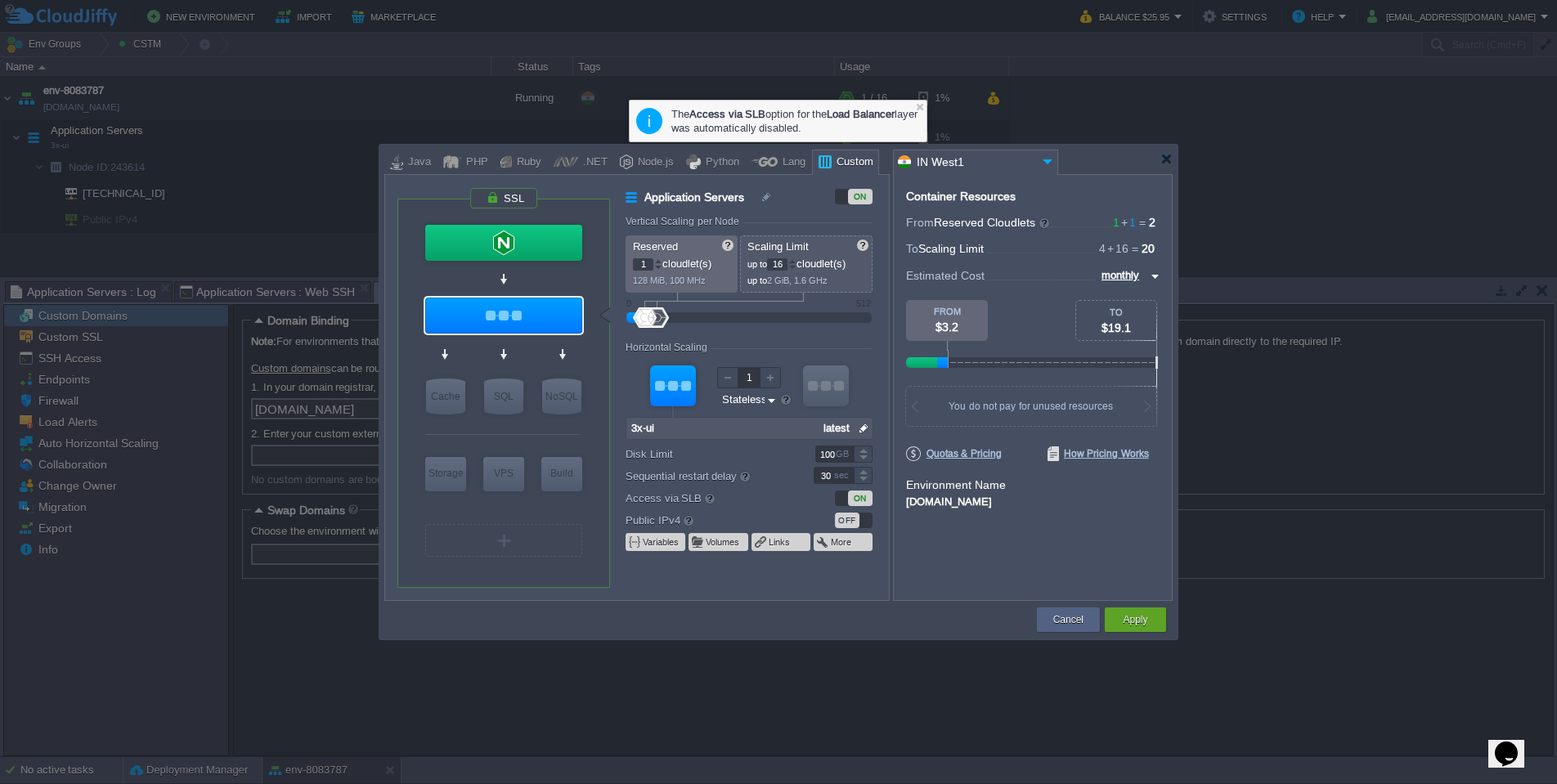
type input "NGINX 1.28.0"
click at [529, 255] on div at bounding box center [504, 243] width 157 height 36
type input "Load Balancer"
type input "4"
type input "NGINX 1.28.0"
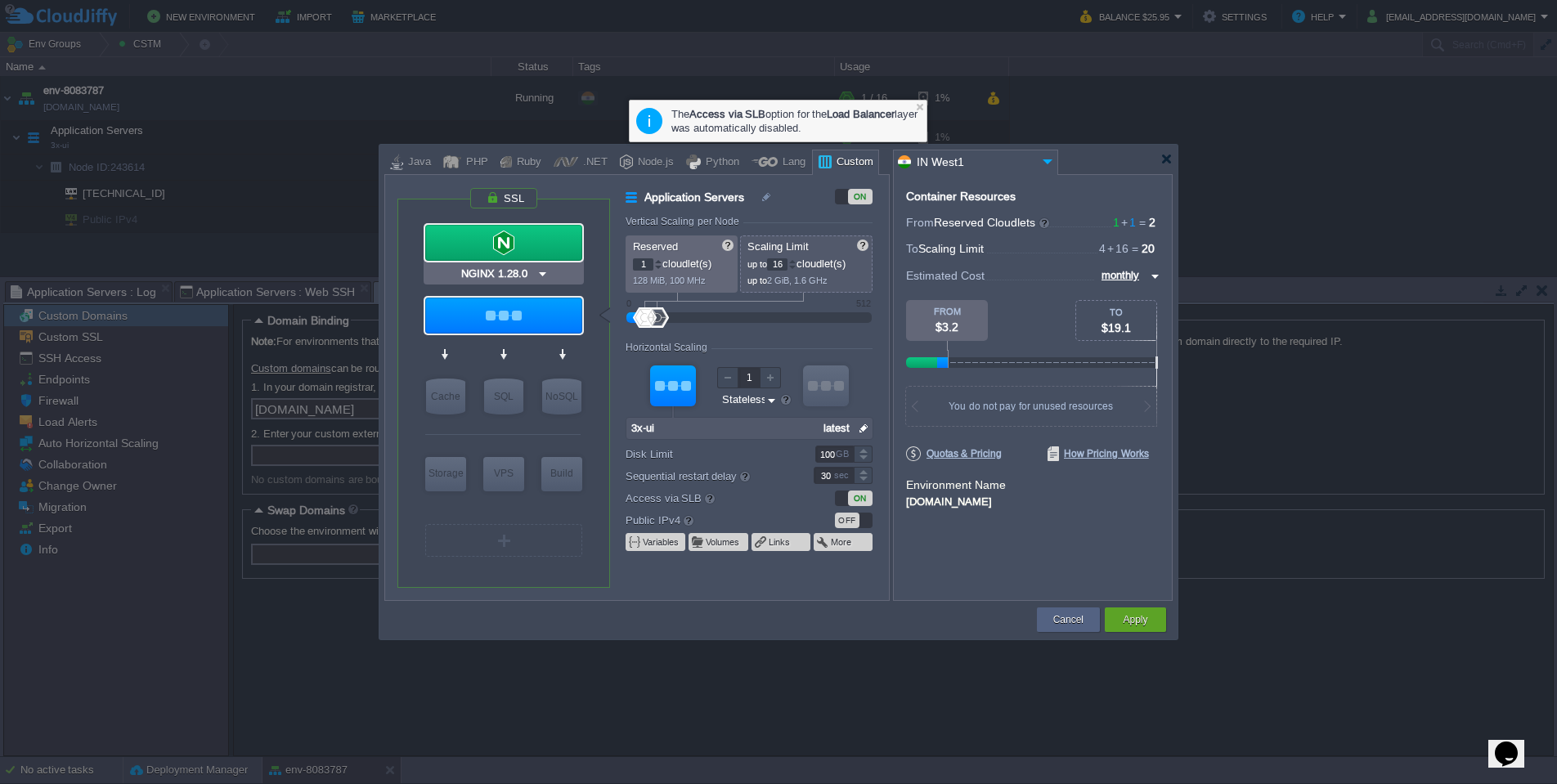
type input "1.28.0-almalin..."
type input "Stateful"
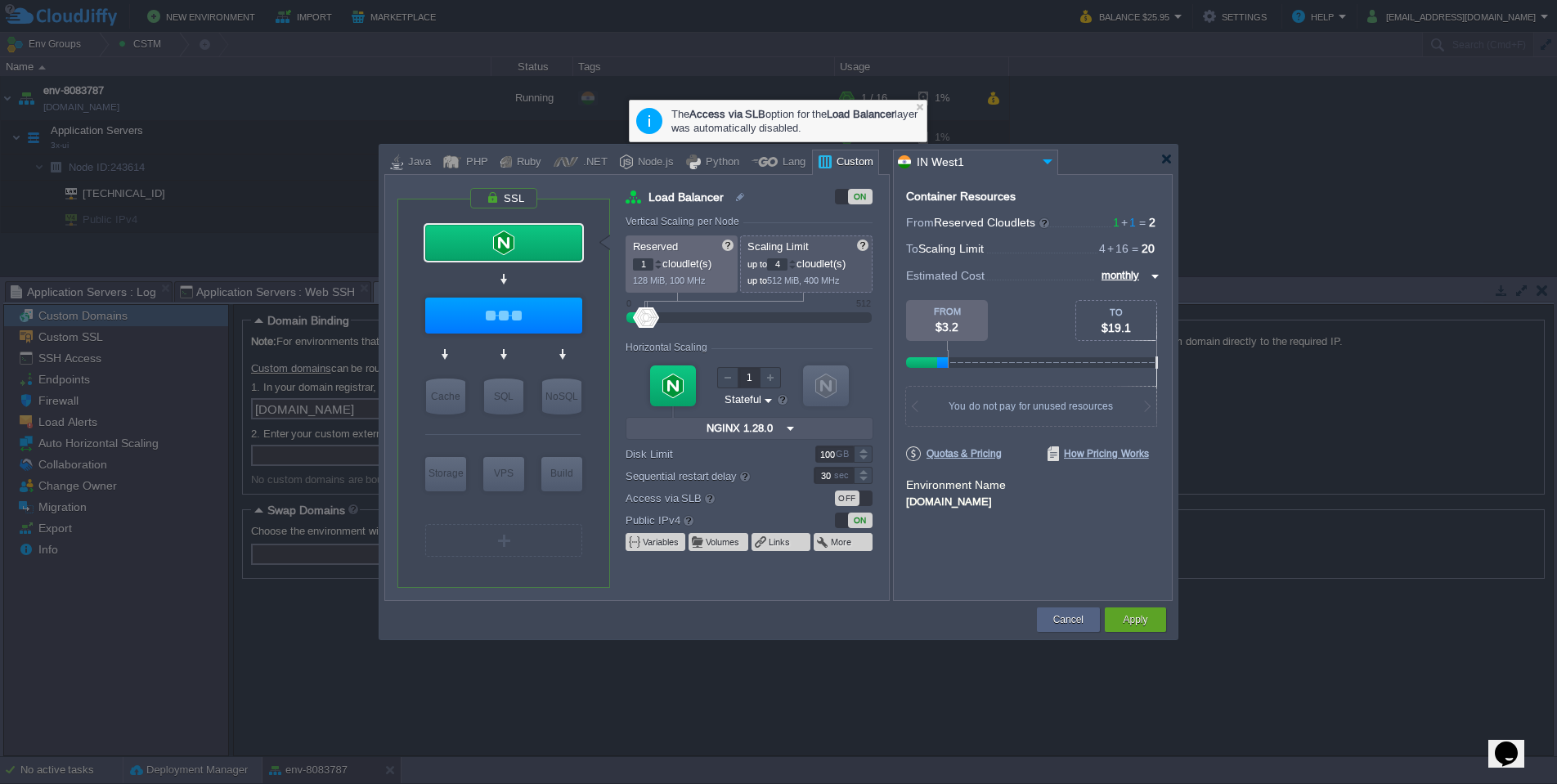
type input "3x-ui"
click at [530, 319] on div at bounding box center [504, 316] width 157 height 36
type input "Application Servers"
type input "16"
type input "3x-ui"
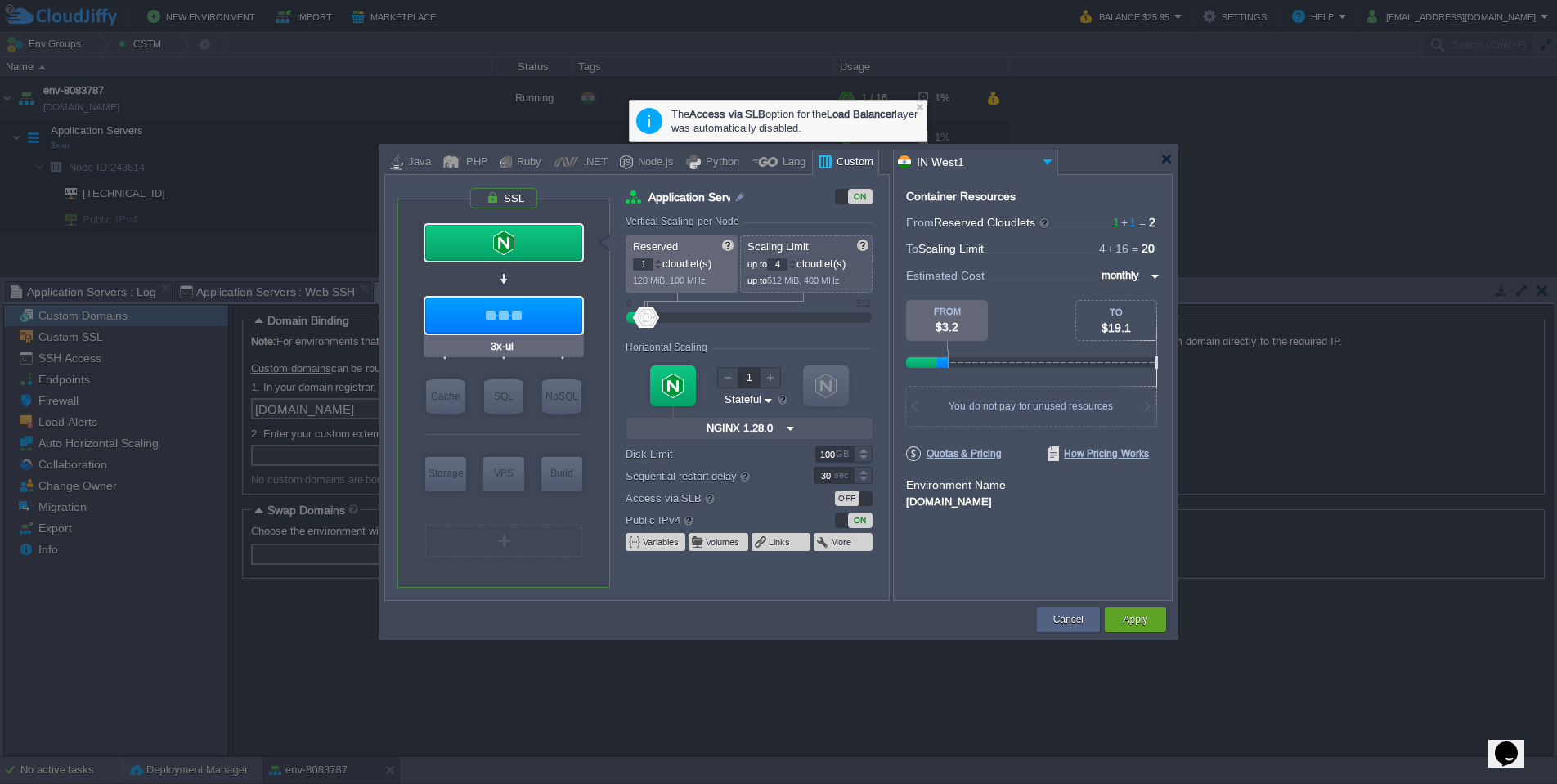
type input "null"
type input "latest"
type input "Stateless"
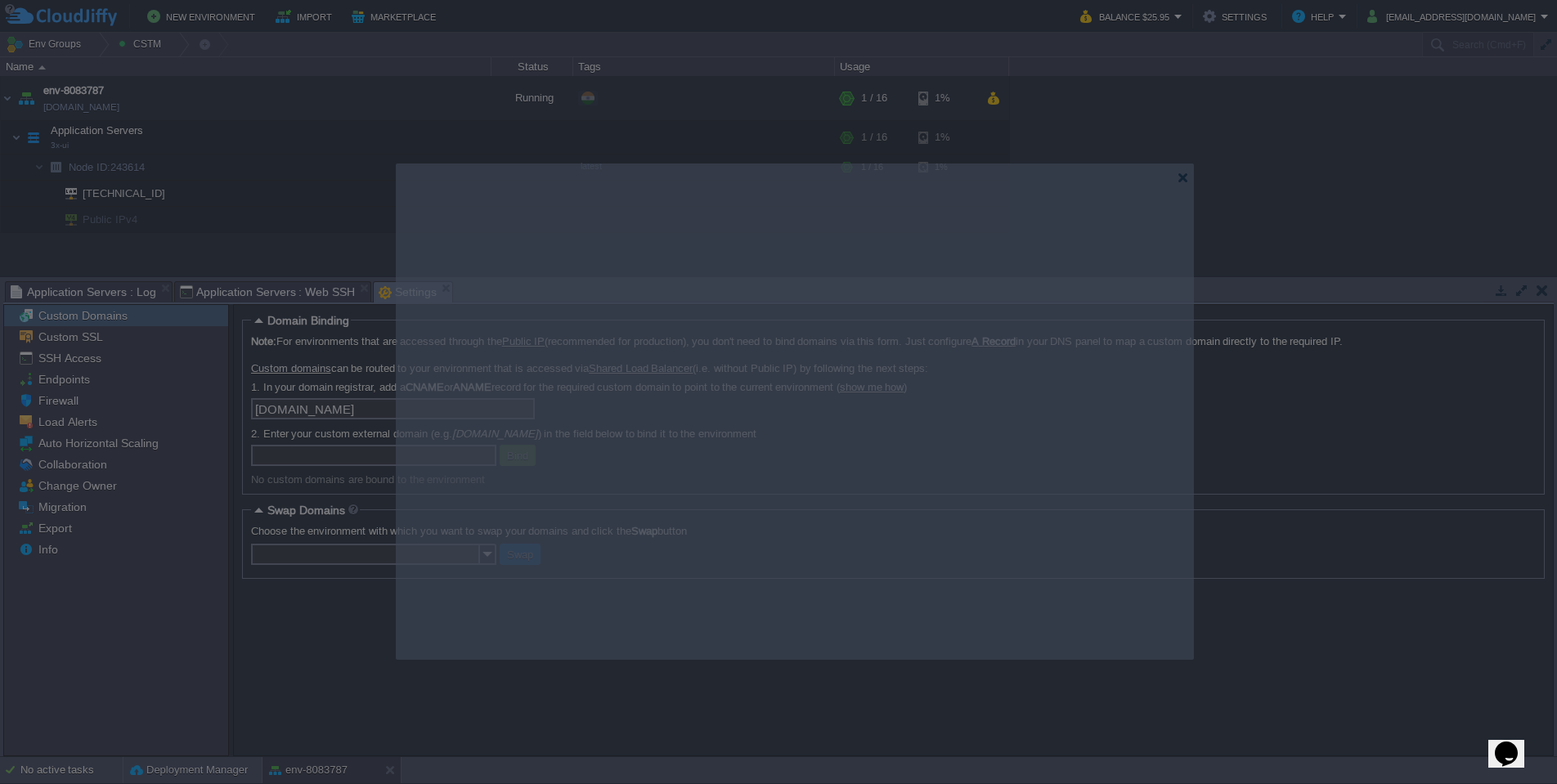
drag, startPoint x: 1076, startPoint y: 160, endPoint x: 1097, endPoint y: 176, distance: 26.4
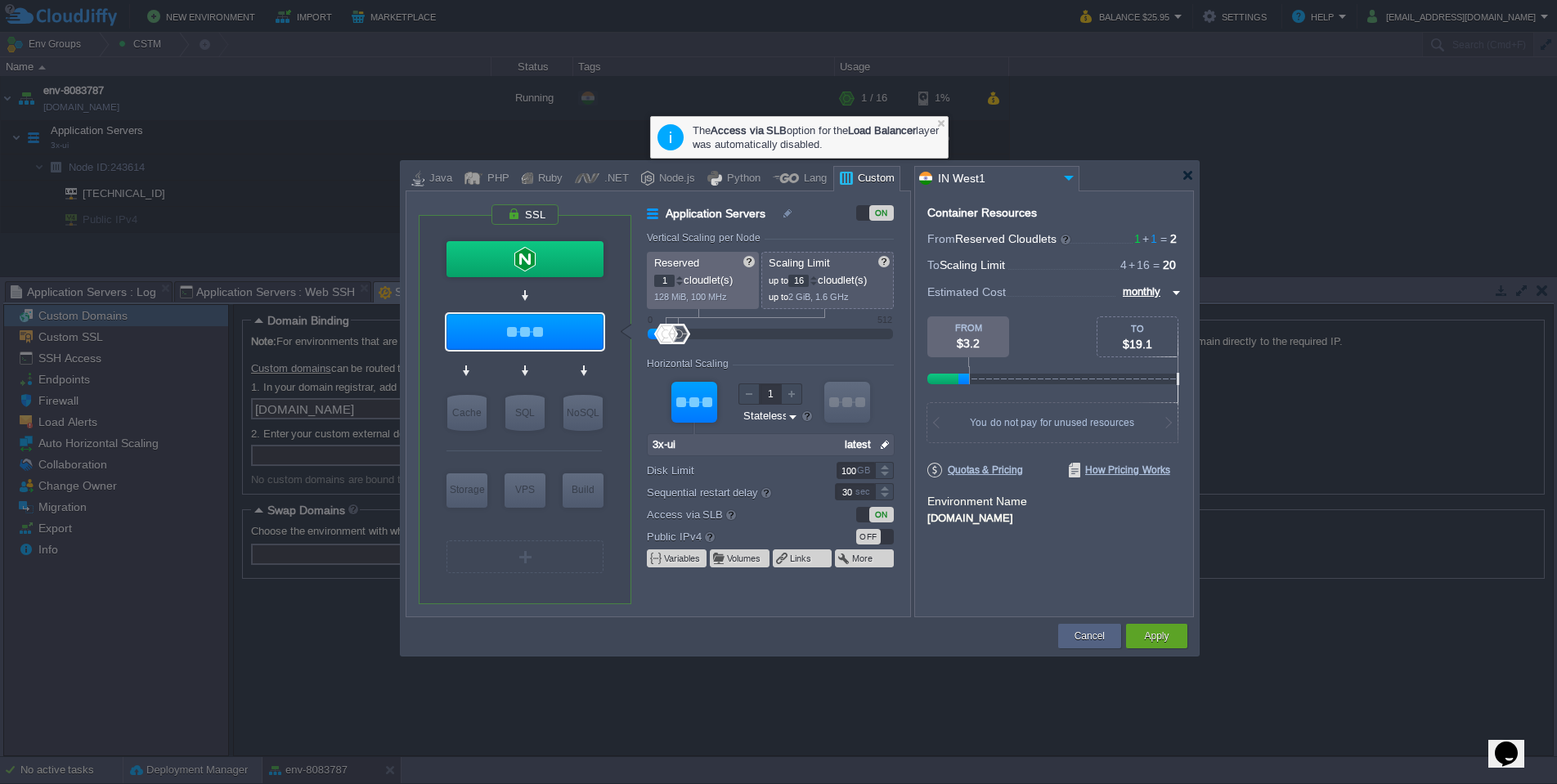
type input "NGINX 1.28.0"
click at [519, 258] on div at bounding box center [524, 259] width 157 height 36
type input "Load Balancer"
type input "4"
type input "NGINX 1.28.0"
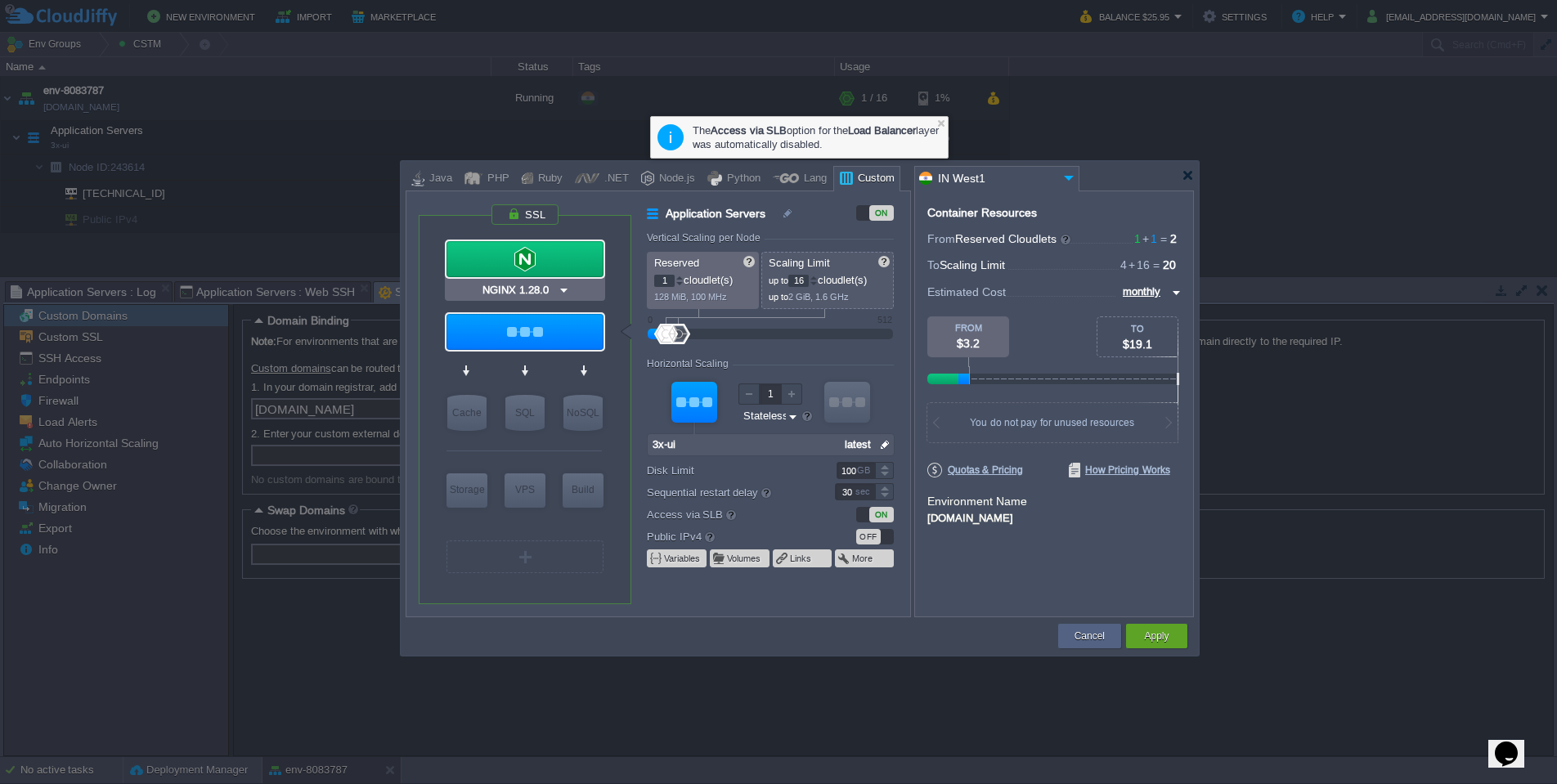
type input "1.28.0-almalin..."
type input "Stateful"
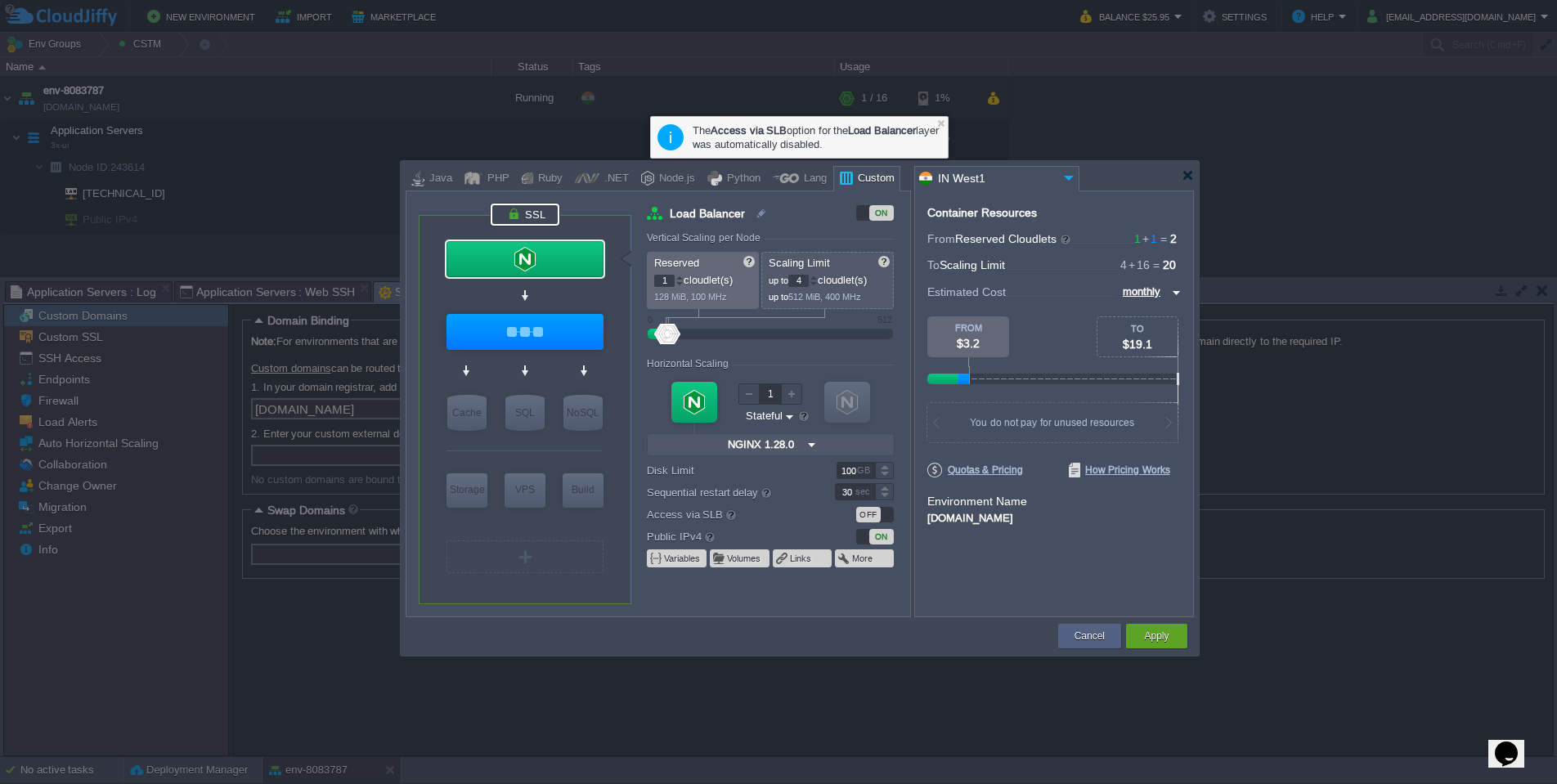
click at [524, 210] on div at bounding box center [524, 215] width 69 height 22
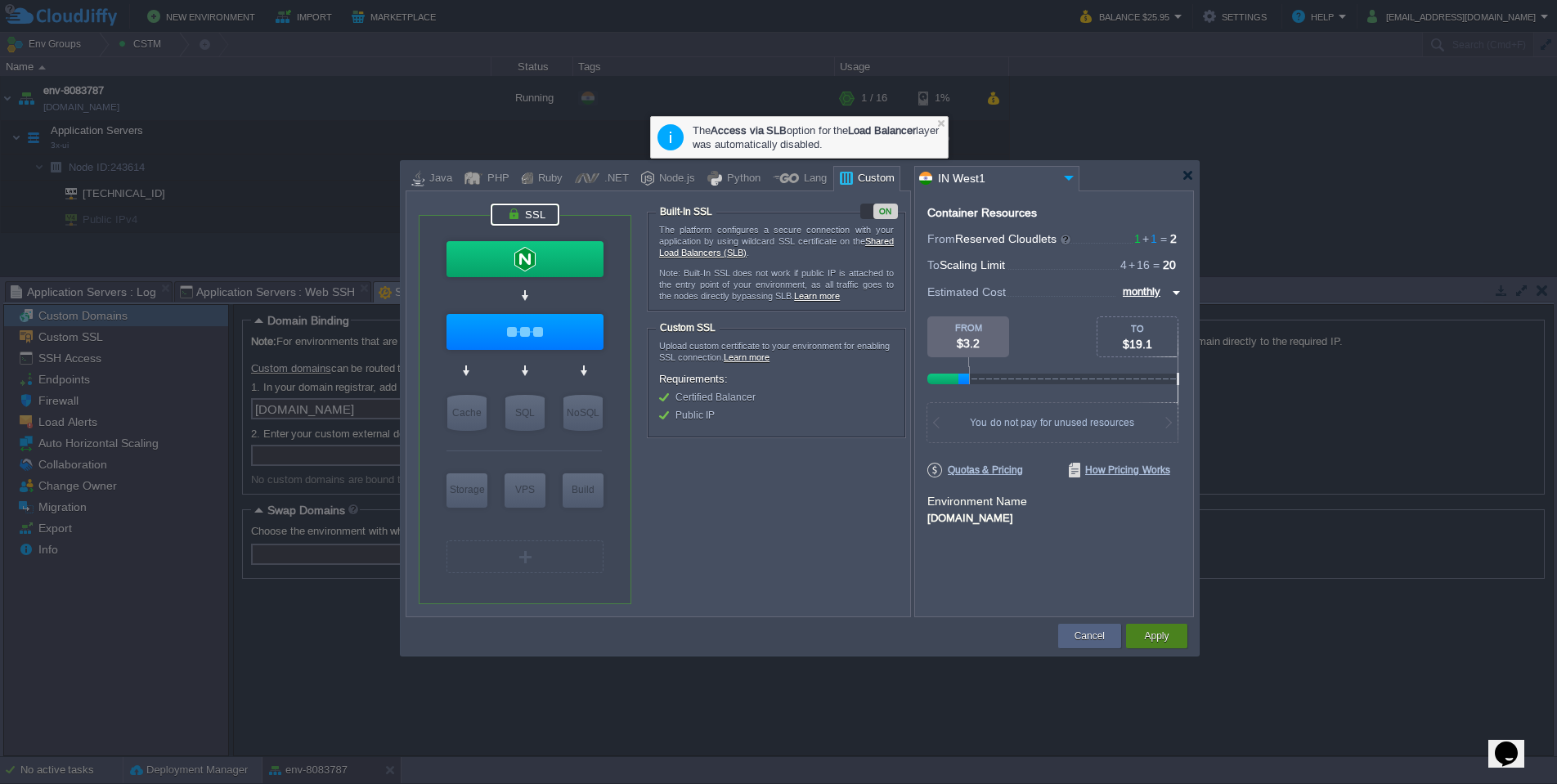
click at [1161, 638] on button "Apply" at bounding box center [1156, 636] width 25 height 16
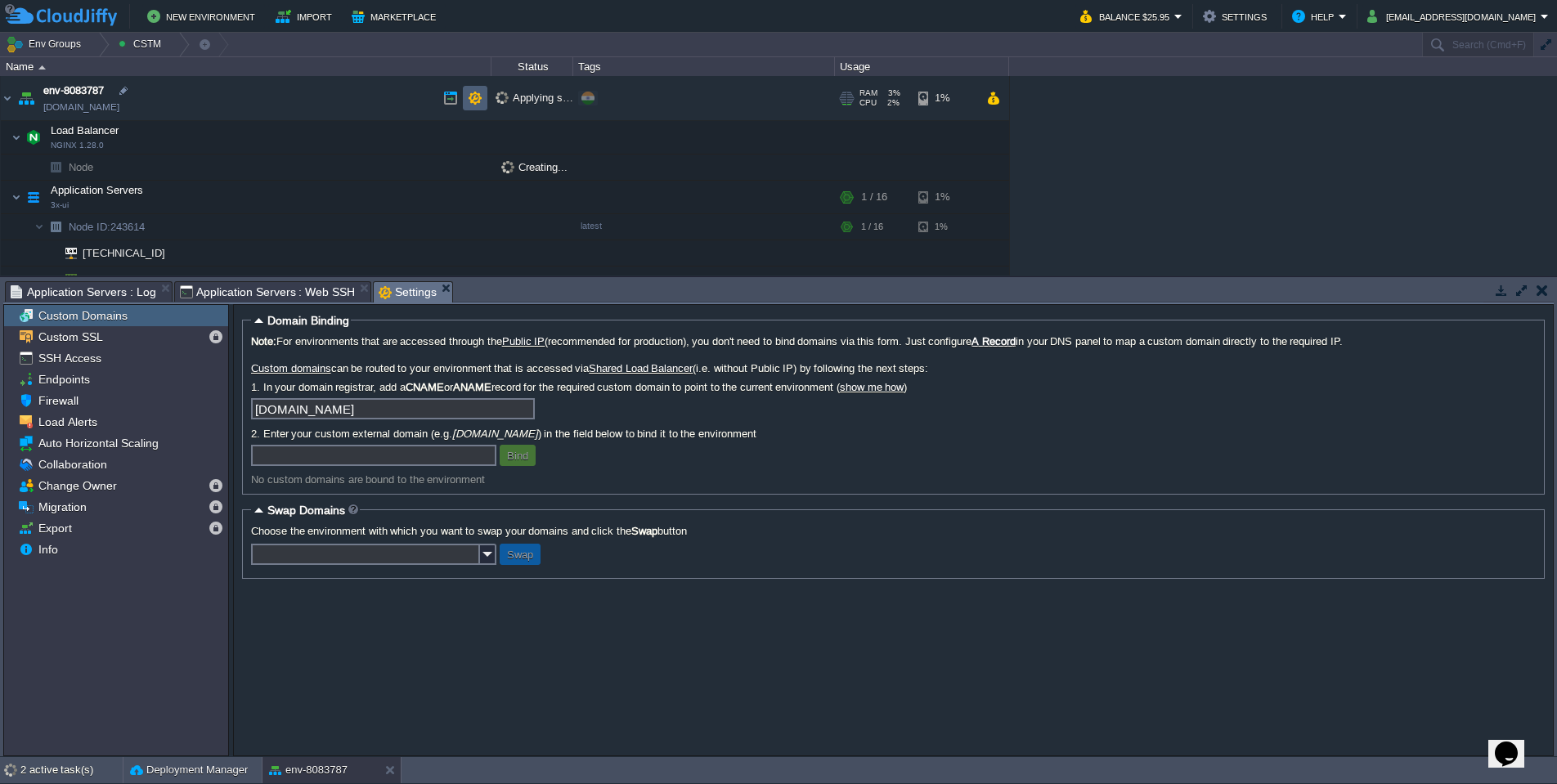
click at [469, 98] on button "button" at bounding box center [474, 98] width 14 height 14
click at [472, 101] on button "button" at bounding box center [474, 98] width 14 height 14
click at [446, 101] on button "button" at bounding box center [450, 98] width 14 height 14
click at [1543, 287] on button "button" at bounding box center [1542, 289] width 11 height 14
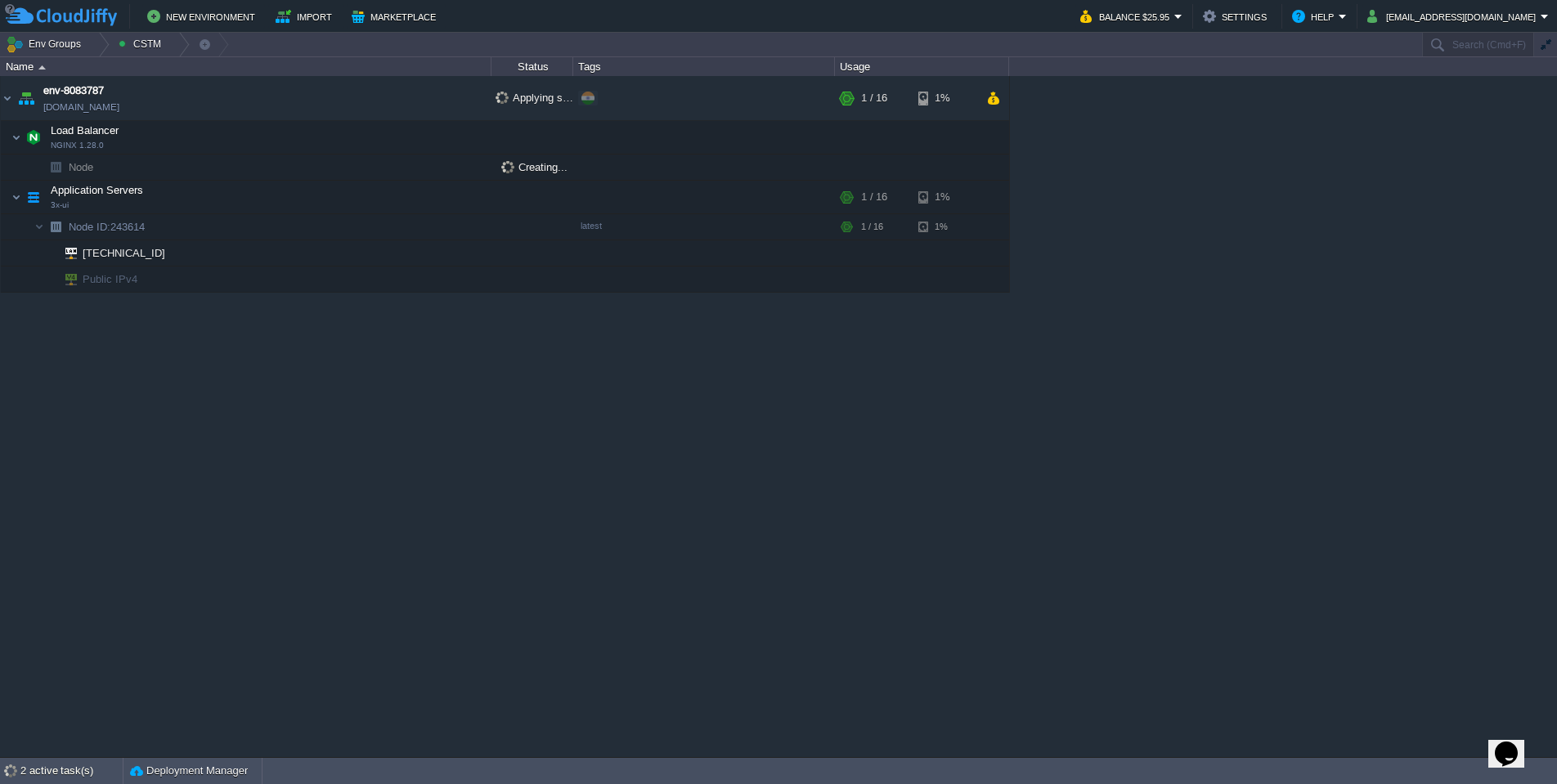
click at [1452, 291] on div "env-8083787 [DOMAIN_NAME] Applying settings... Edit RAM 3% CPU 2% 1 / 16 1% Loa…" at bounding box center [778, 415] width 1557 height 680
click at [653, 426] on div "env-8083787 [DOMAIN_NAME] Applying settings... Edit RAM 3% CPU 2% 1 / 16 1% Loa…" at bounding box center [778, 415] width 1557 height 680
click at [109, 279] on span "Public IPv4" at bounding box center [110, 279] width 59 height 26
click at [340, 197] on button "button" at bounding box center [344, 197] width 14 height 14
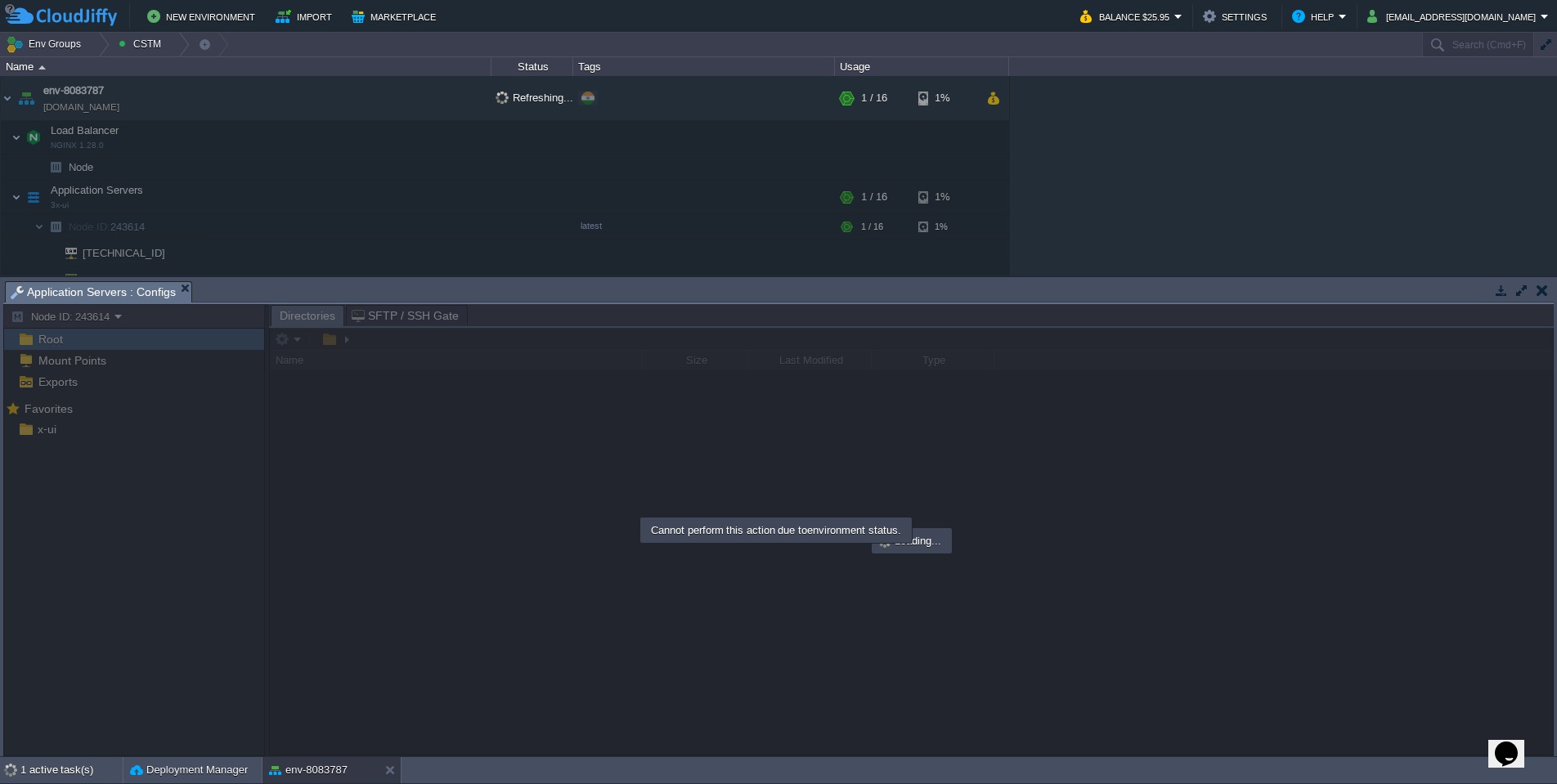
click at [1542, 293] on button "button" at bounding box center [1542, 289] width 11 height 14
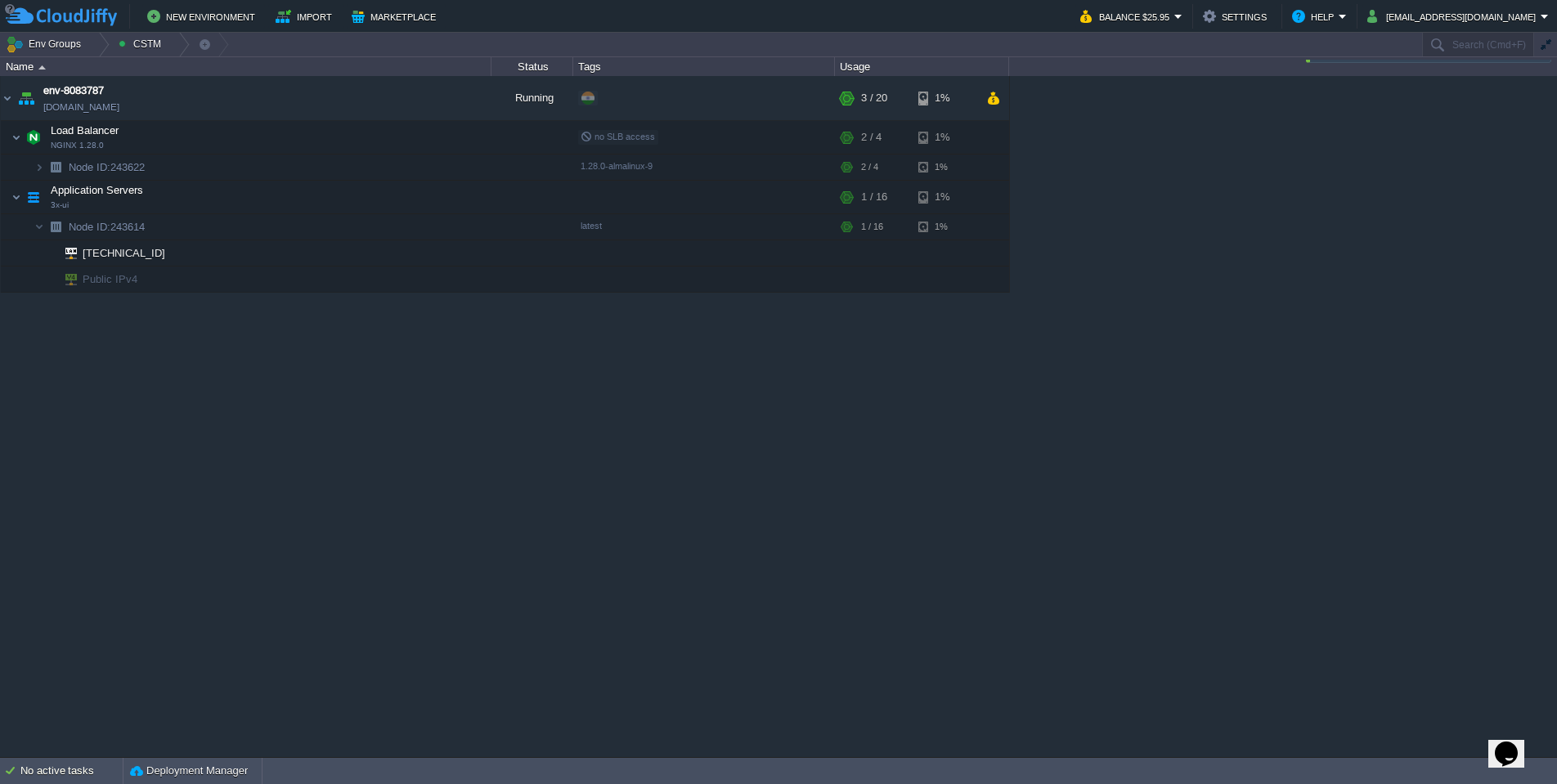
click at [889, 386] on div "env-8083787 [DOMAIN_NAME] Running Edit RAM 3% CPU 7% 3 / 20 1% Load Balancer NG…" at bounding box center [778, 415] width 1557 height 680
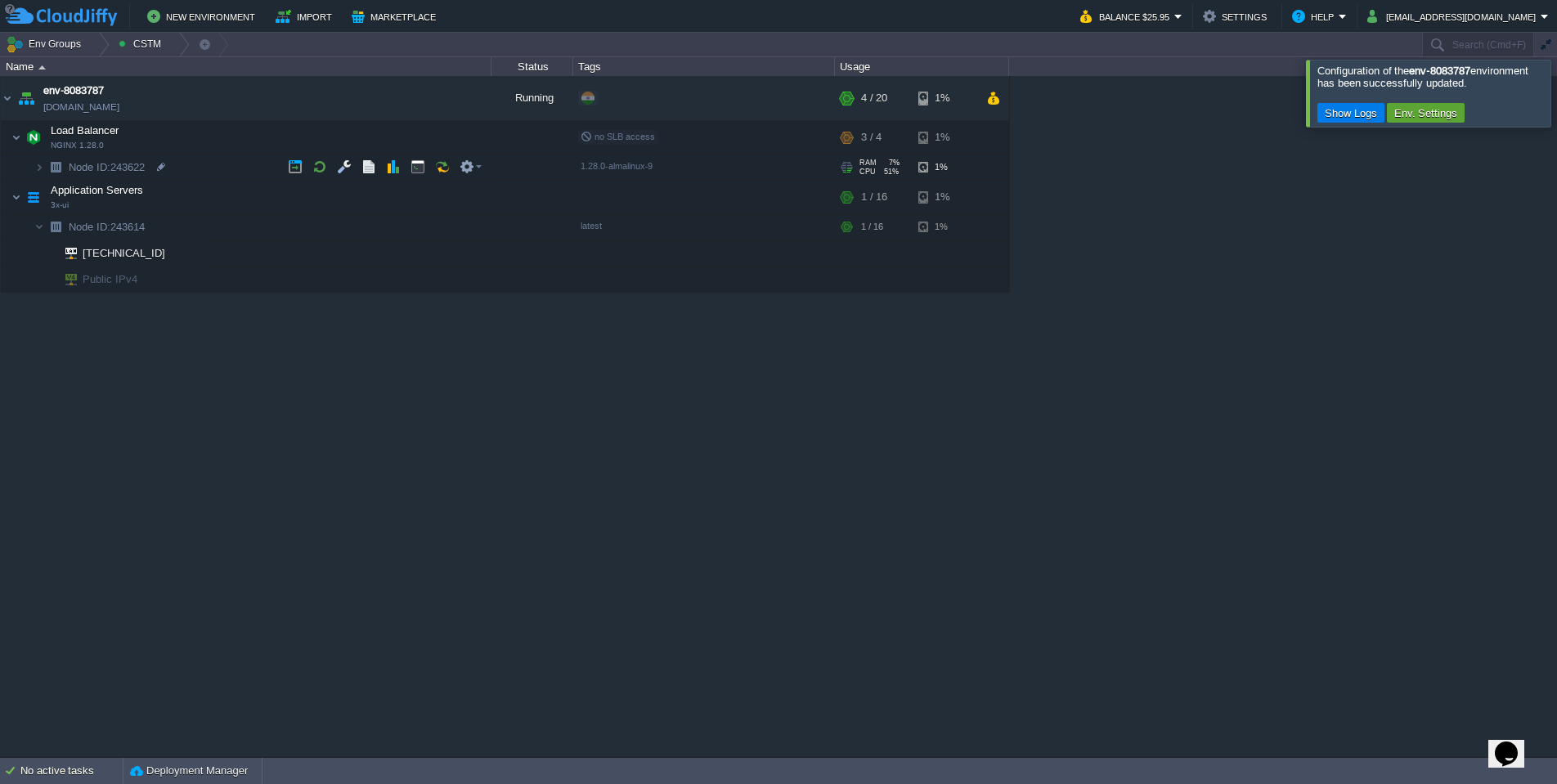
click at [33, 163] on img at bounding box center [22, 162] width 23 height 14
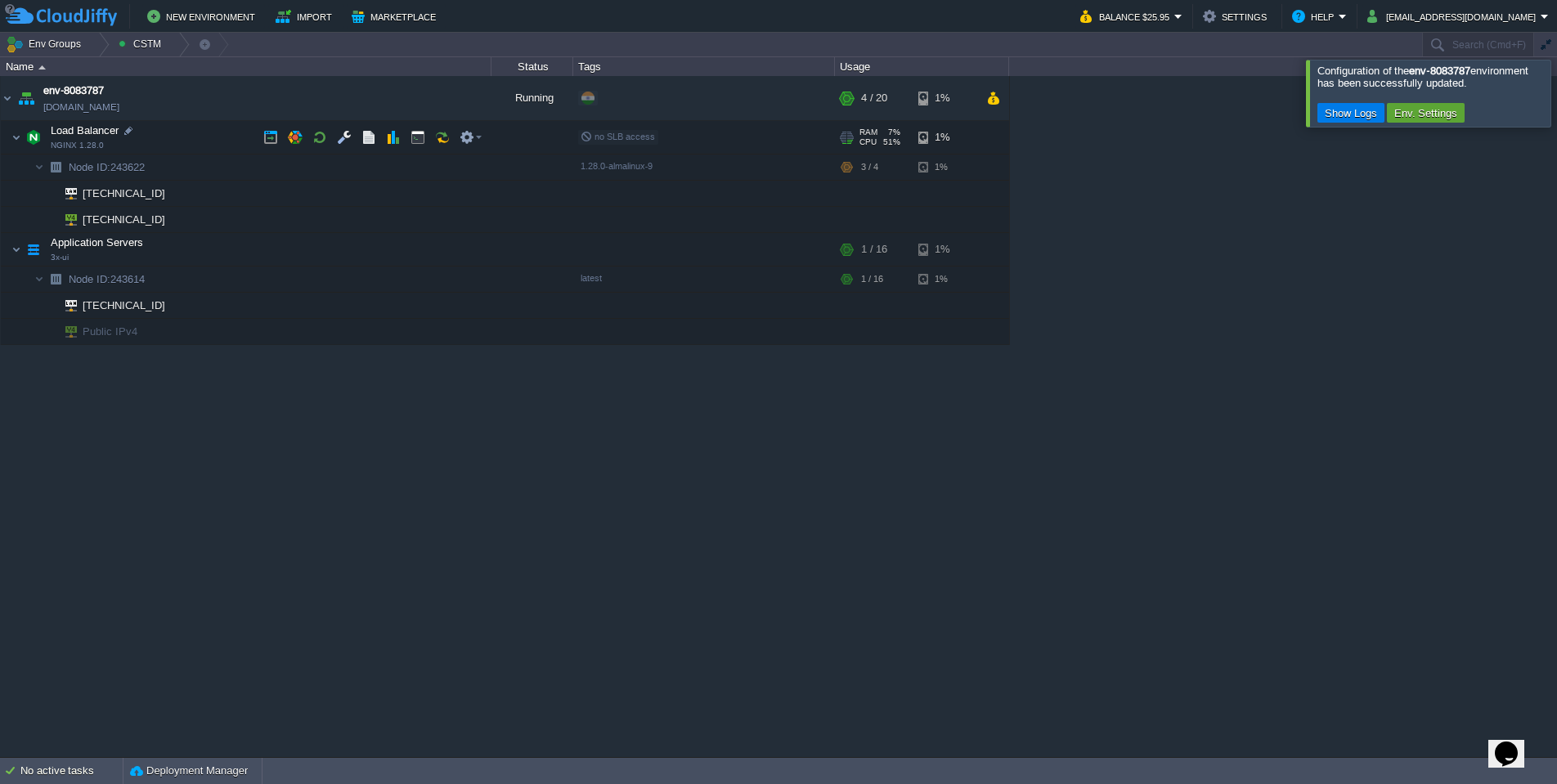
click at [605, 134] on span "no SLB access" at bounding box center [617, 137] width 74 height 10
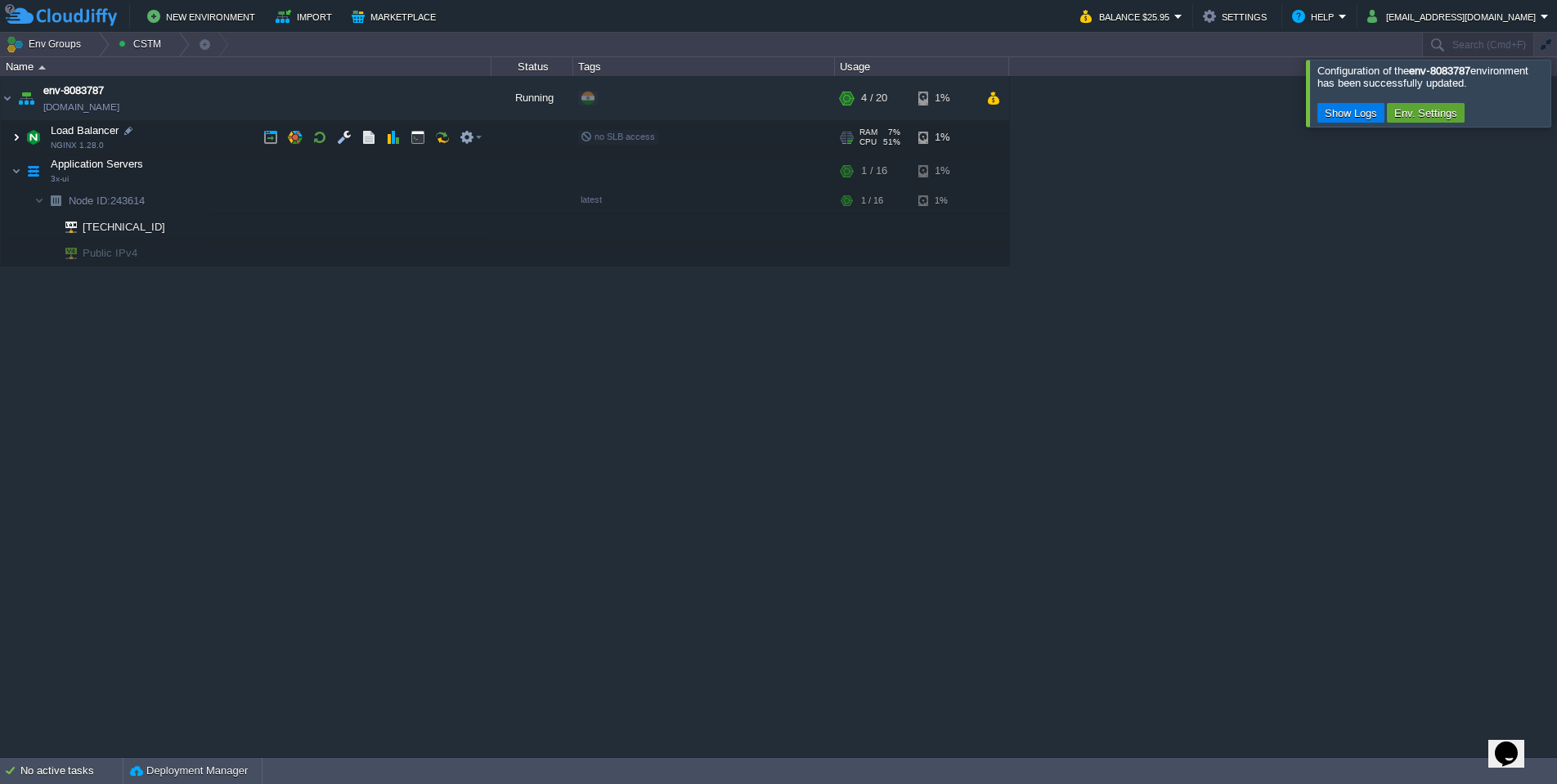
click at [20, 137] on img at bounding box center [16, 137] width 10 height 32
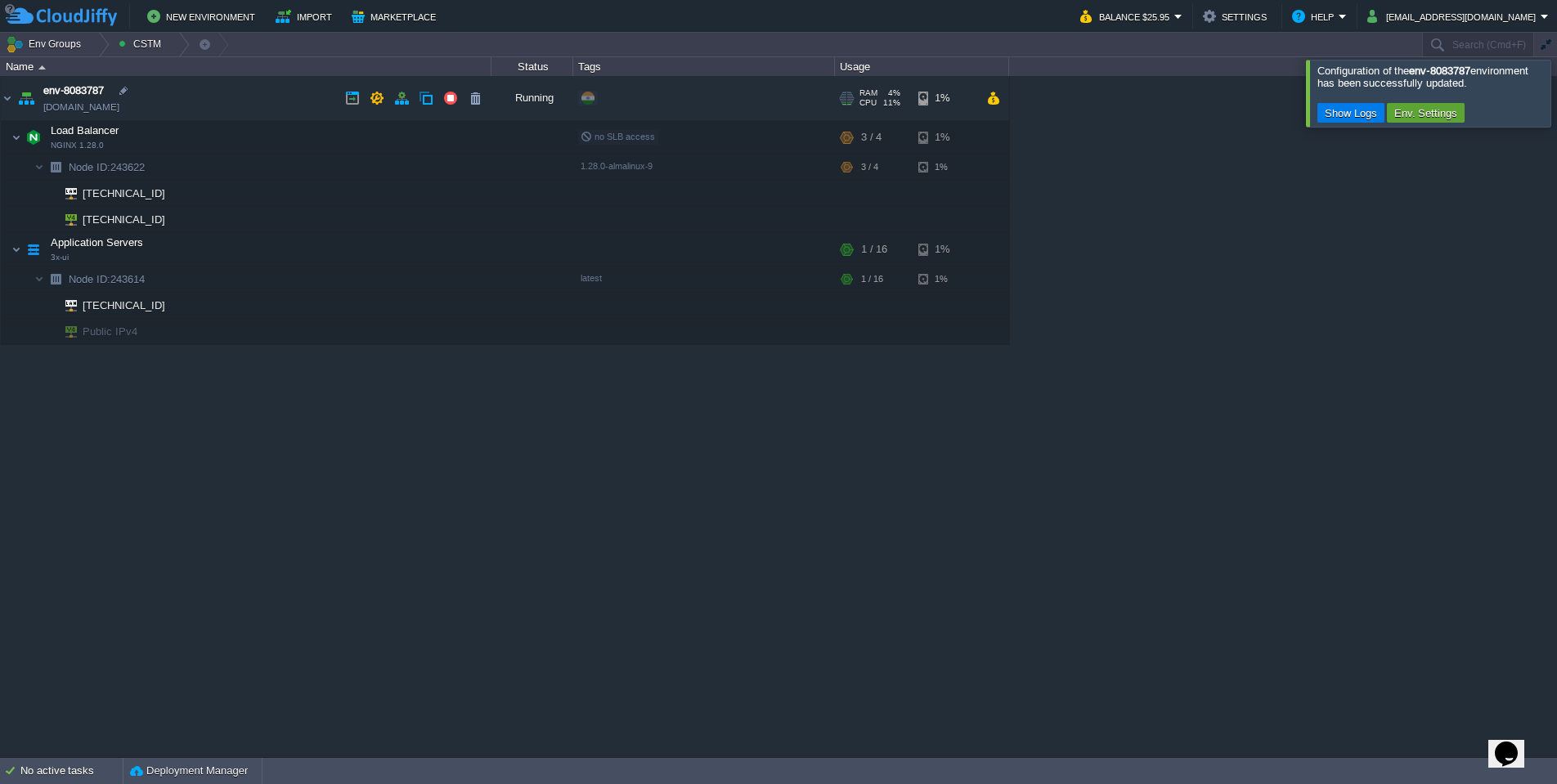
click at [119, 112] on link "[DOMAIN_NAME]" at bounding box center [81, 106] width 76 height 16
click at [399, 96] on button "button" at bounding box center [401, 98] width 14 height 14
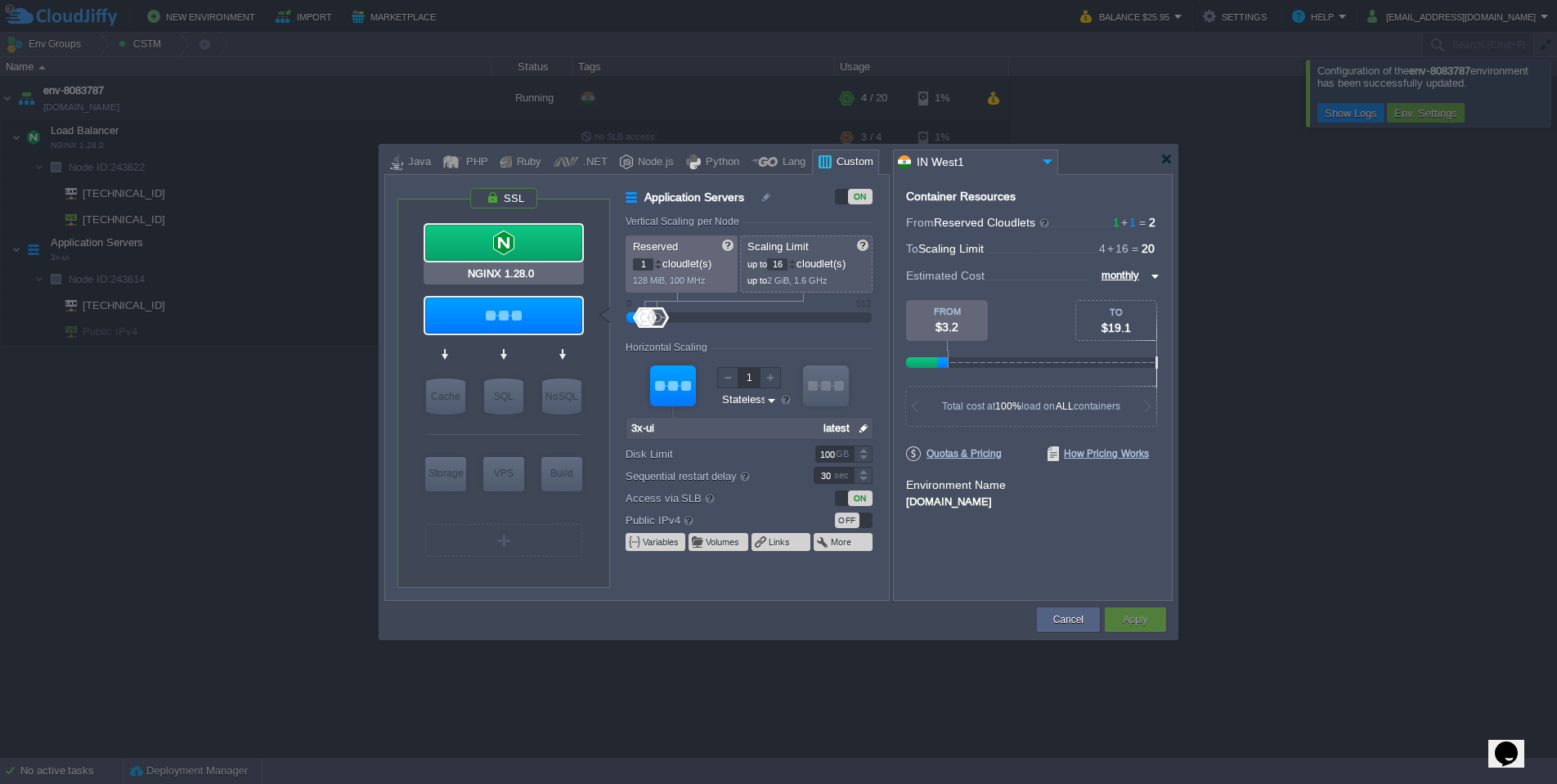
click at [529, 224] on div at bounding box center [504, 243] width 160 height 39
type input "Load Balancer"
type input "4"
type input "NGINX 1.28.0"
type input "null"
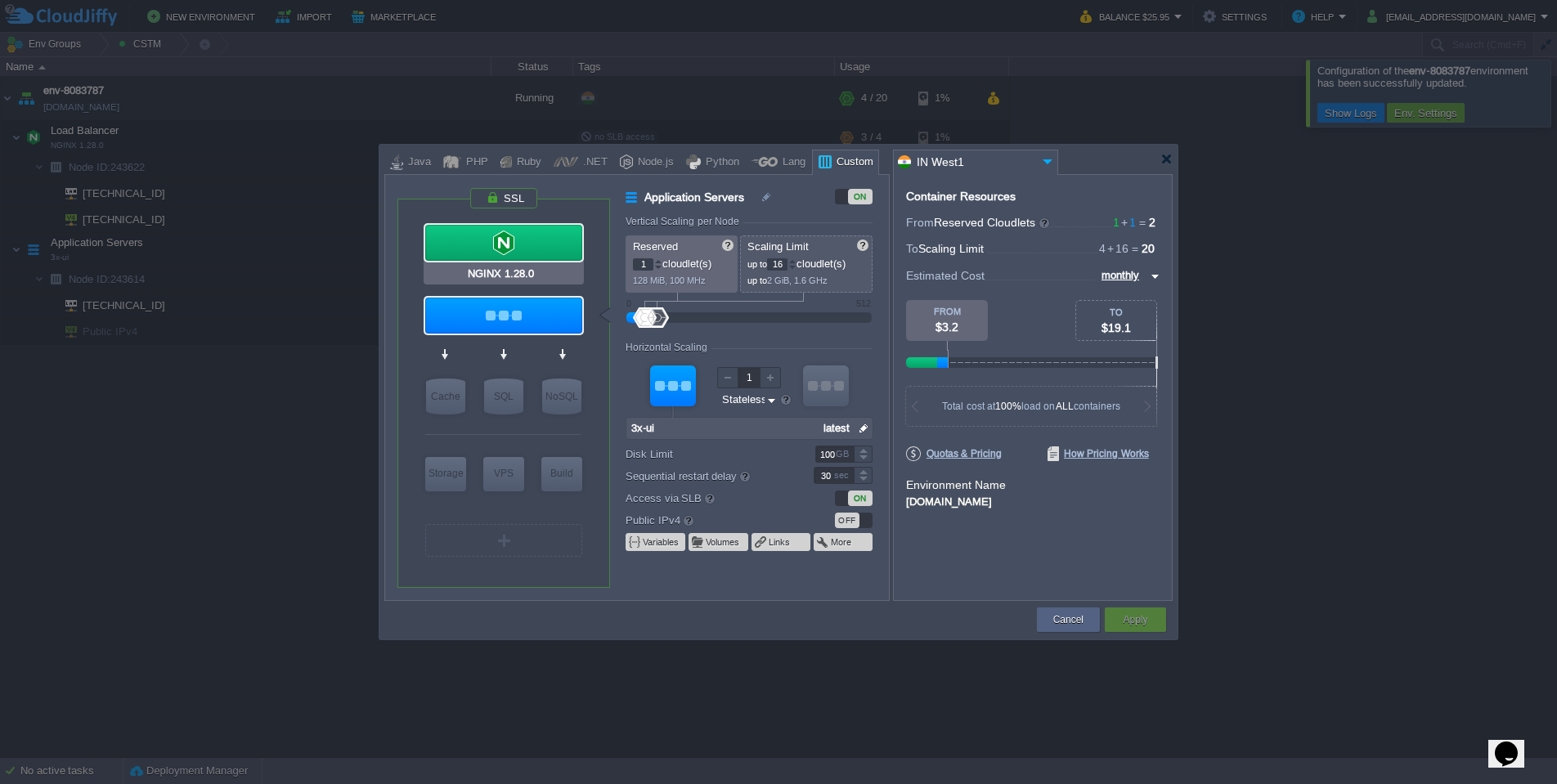
type input "1.28.0-almalin..."
type input "Stateful"
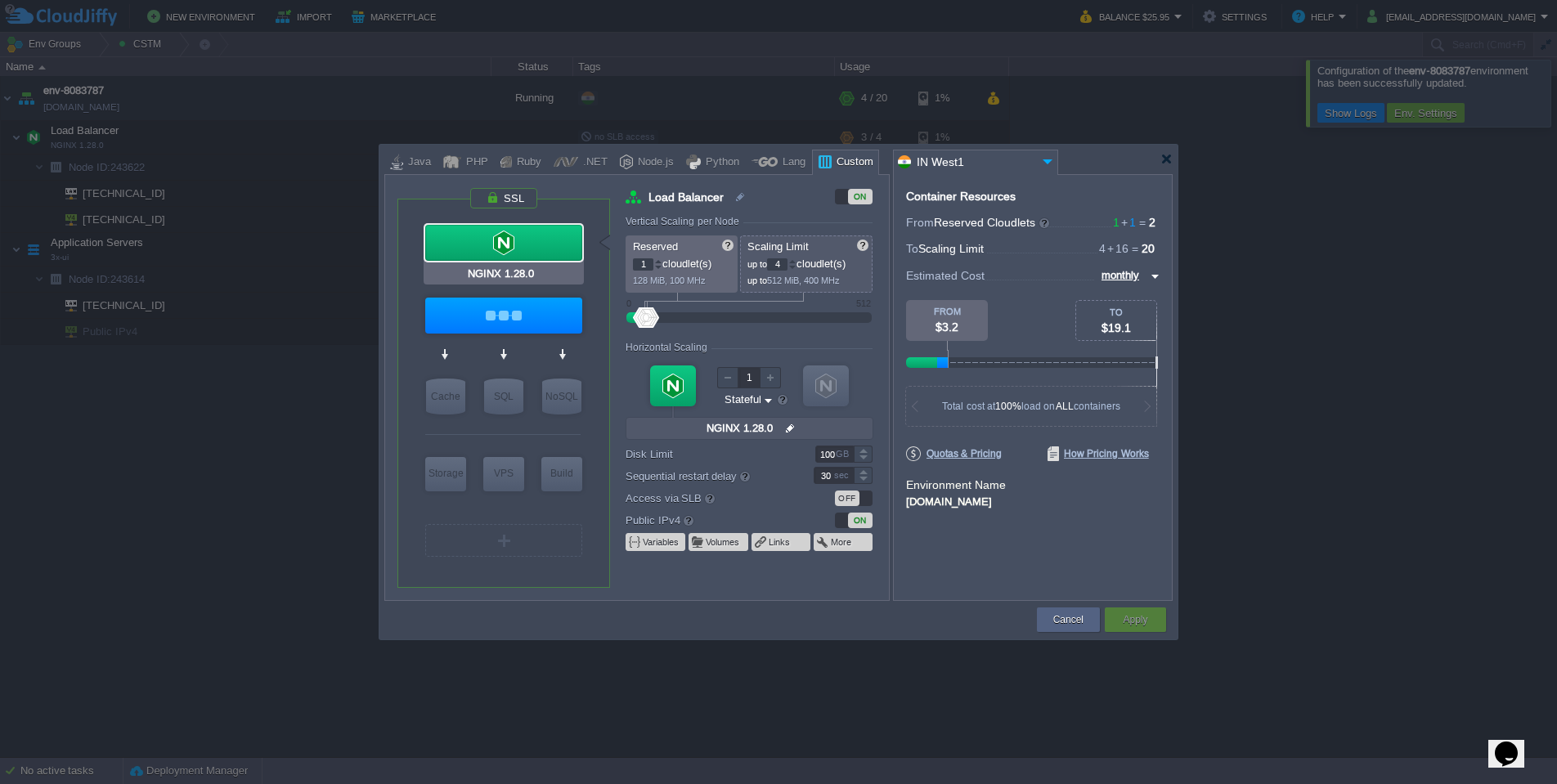
click at [541, 245] on div at bounding box center [504, 243] width 157 height 36
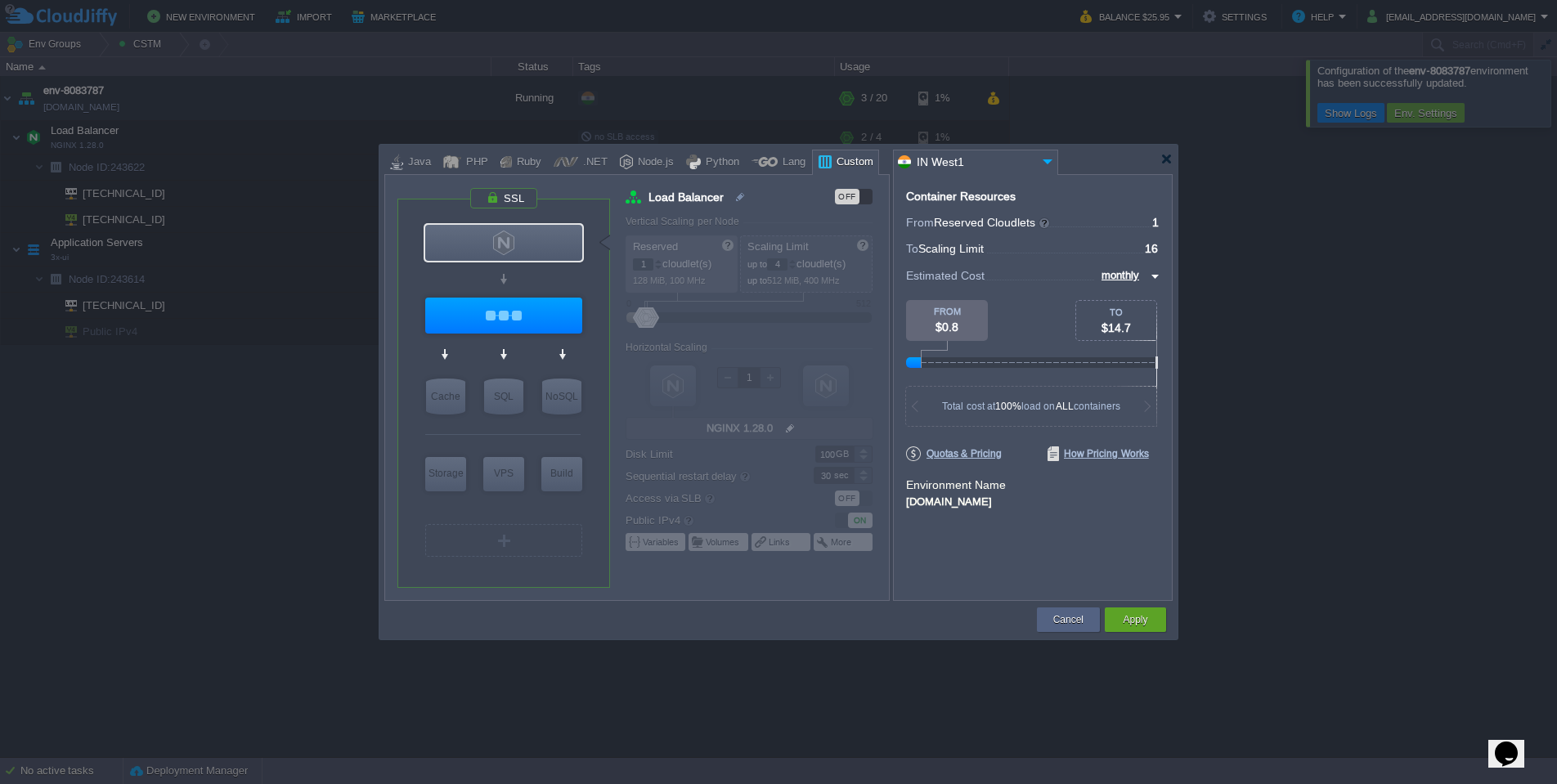
type input "3x-ui"
click at [529, 311] on div at bounding box center [504, 316] width 157 height 36
type input "Application Servers"
type input "16"
type input "3x-ui"
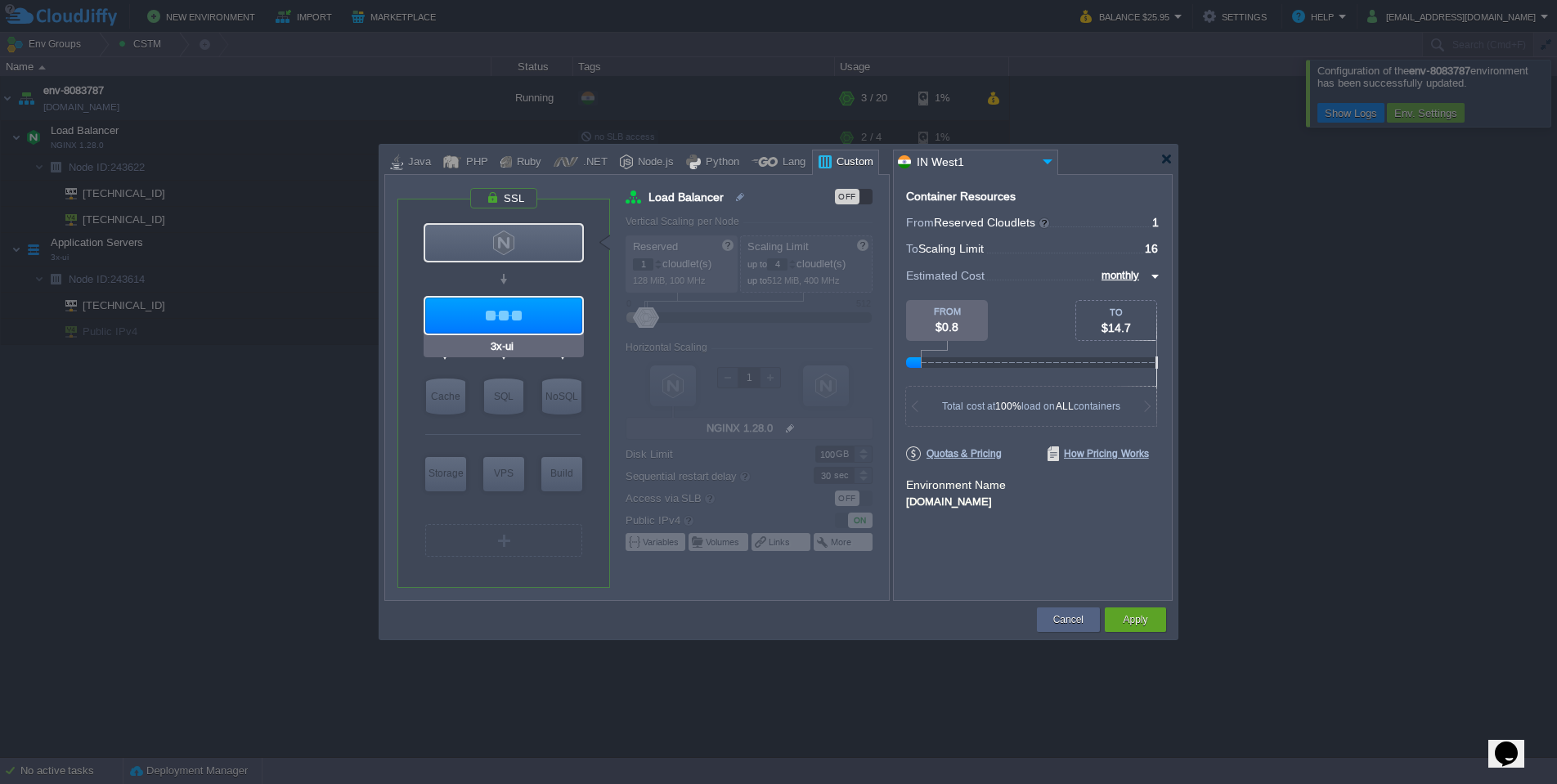
type input "null"
type input "latest"
type input "Stateless"
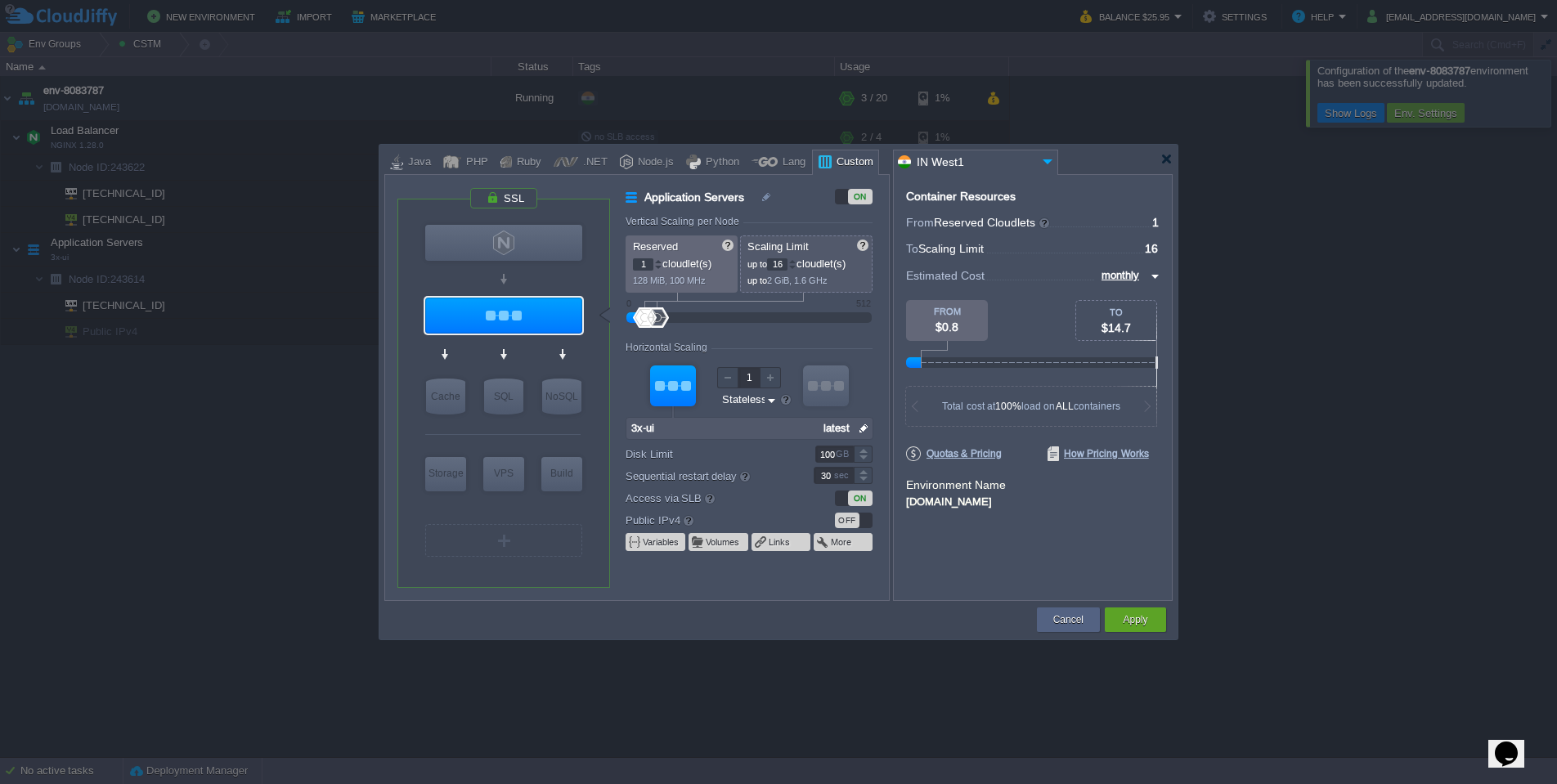
click at [858, 520] on div "OFF" at bounding box center [847, 520] width 25 height 15
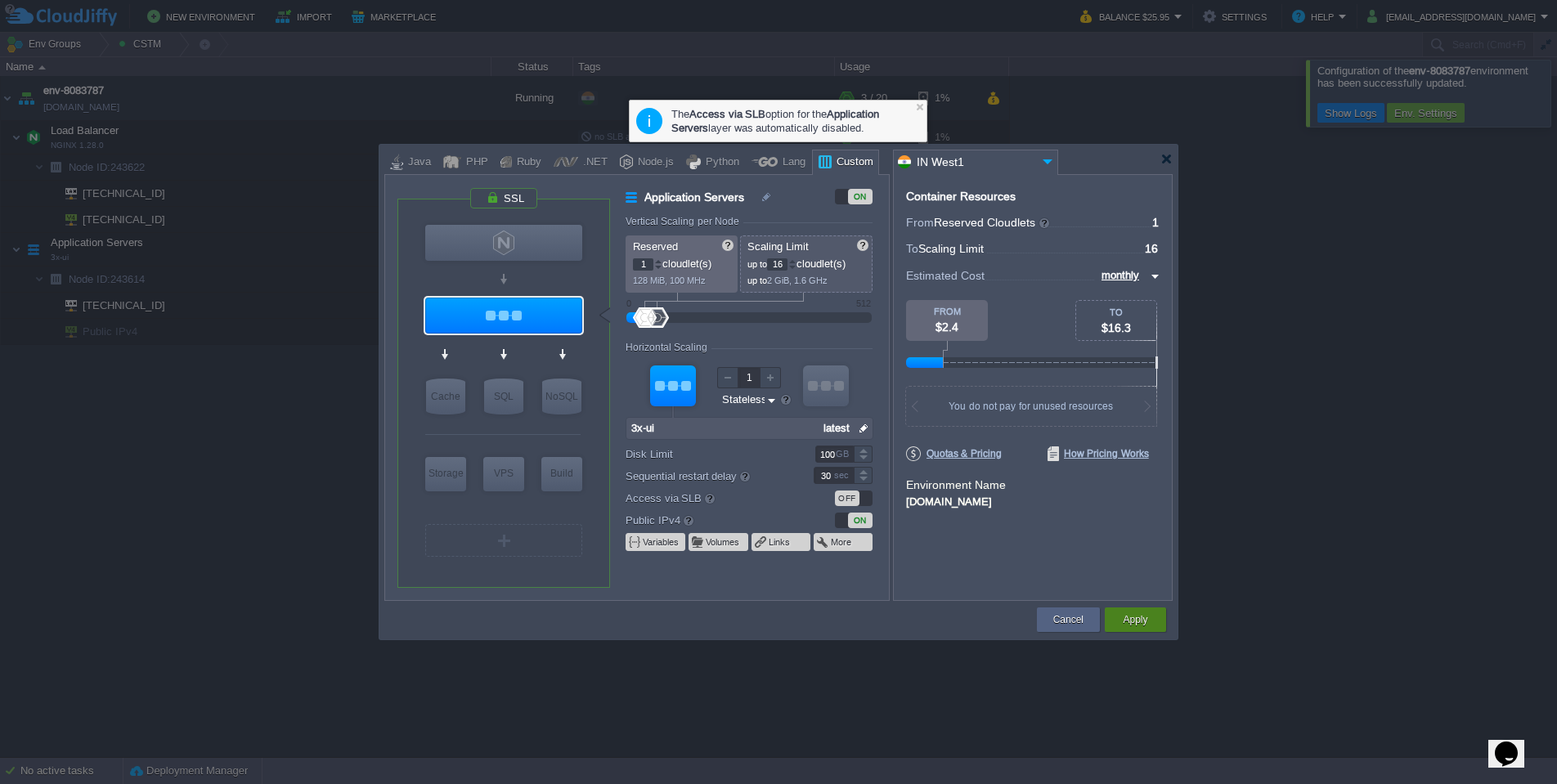
click at [1139, 627] on button "Apply" at bounding box center [1135, 620] width 25 height 16
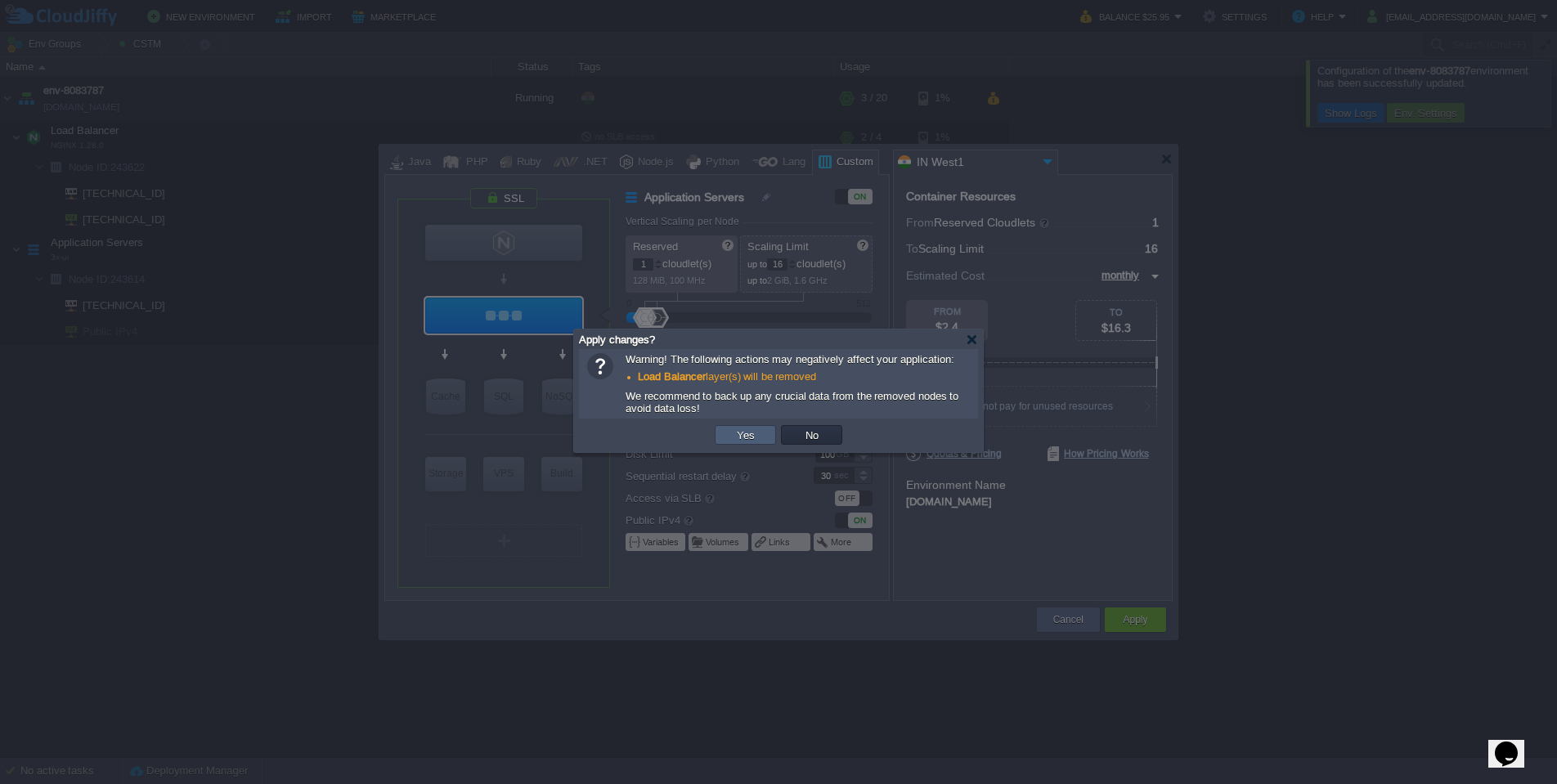
click at [745, 443] on button "Yes" at bounding box center [746, 434] width 28 height 14
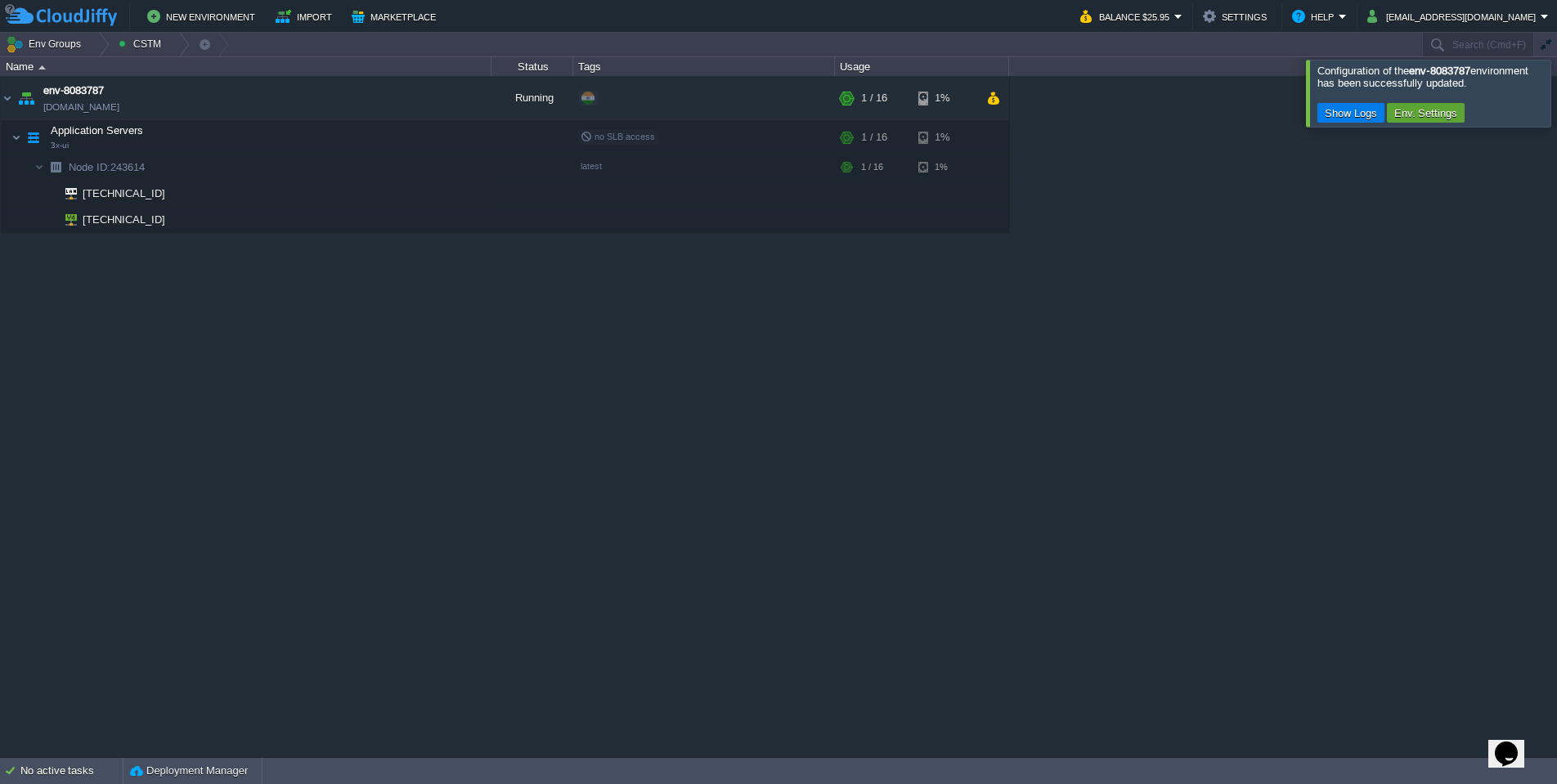
click at [202, 288] on div "env-8083787 [DOMAIN_NAME] Running Edit RAM 3% CPU 3% 1 / 16 1% Application Serv…" at bounding box center [778, 415] width 1557 height 680
click at [172, 216] on div at bounding box center [167, 220] width 14 height 14
click at [298, 138] on button "button" at bounding box center [295, 137] width 14 height 14
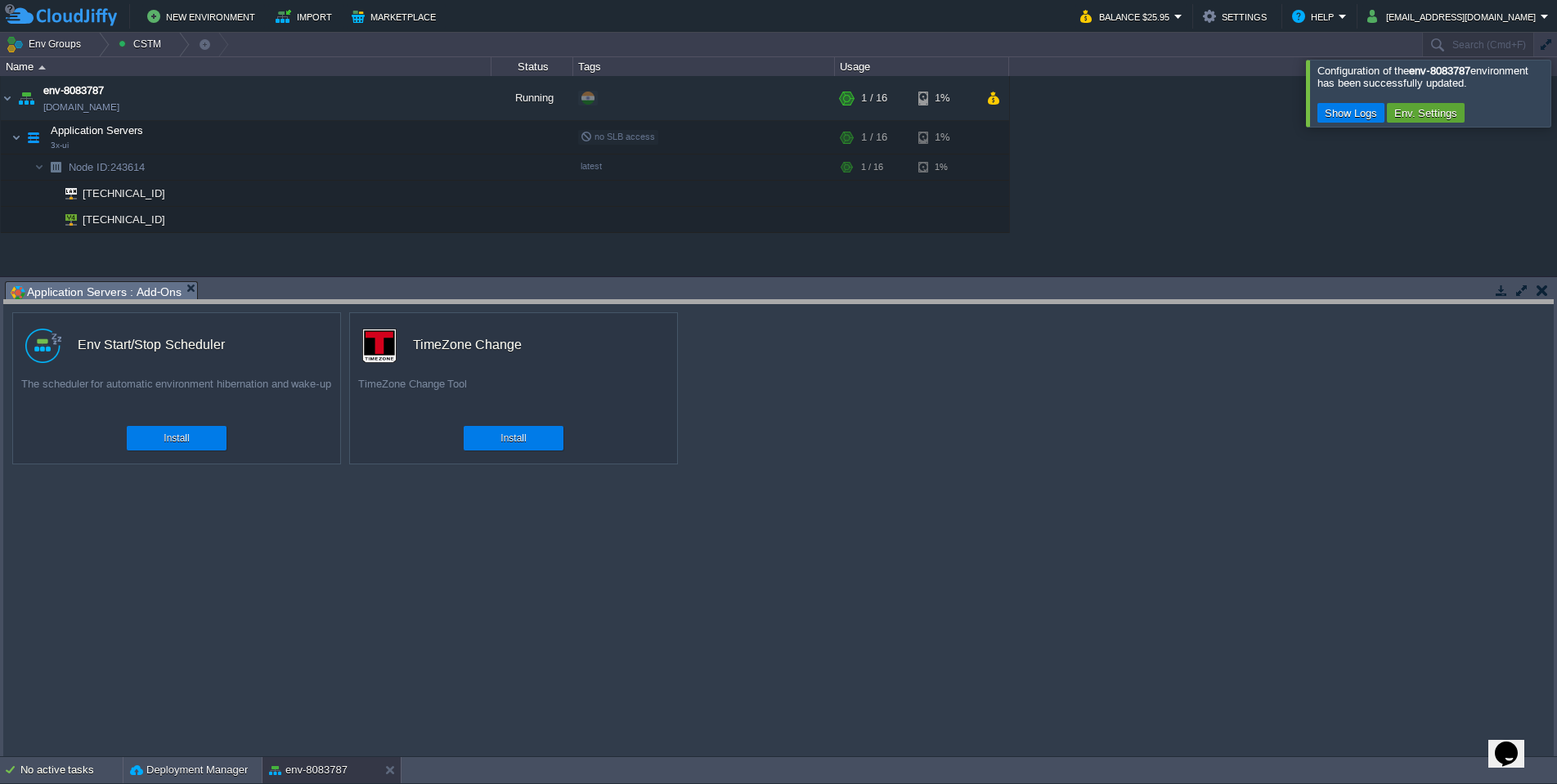
drag, startPoint x: 374, startPoint y: 289, endPoint x: 379, endPoint y: 313, distance: 24.5
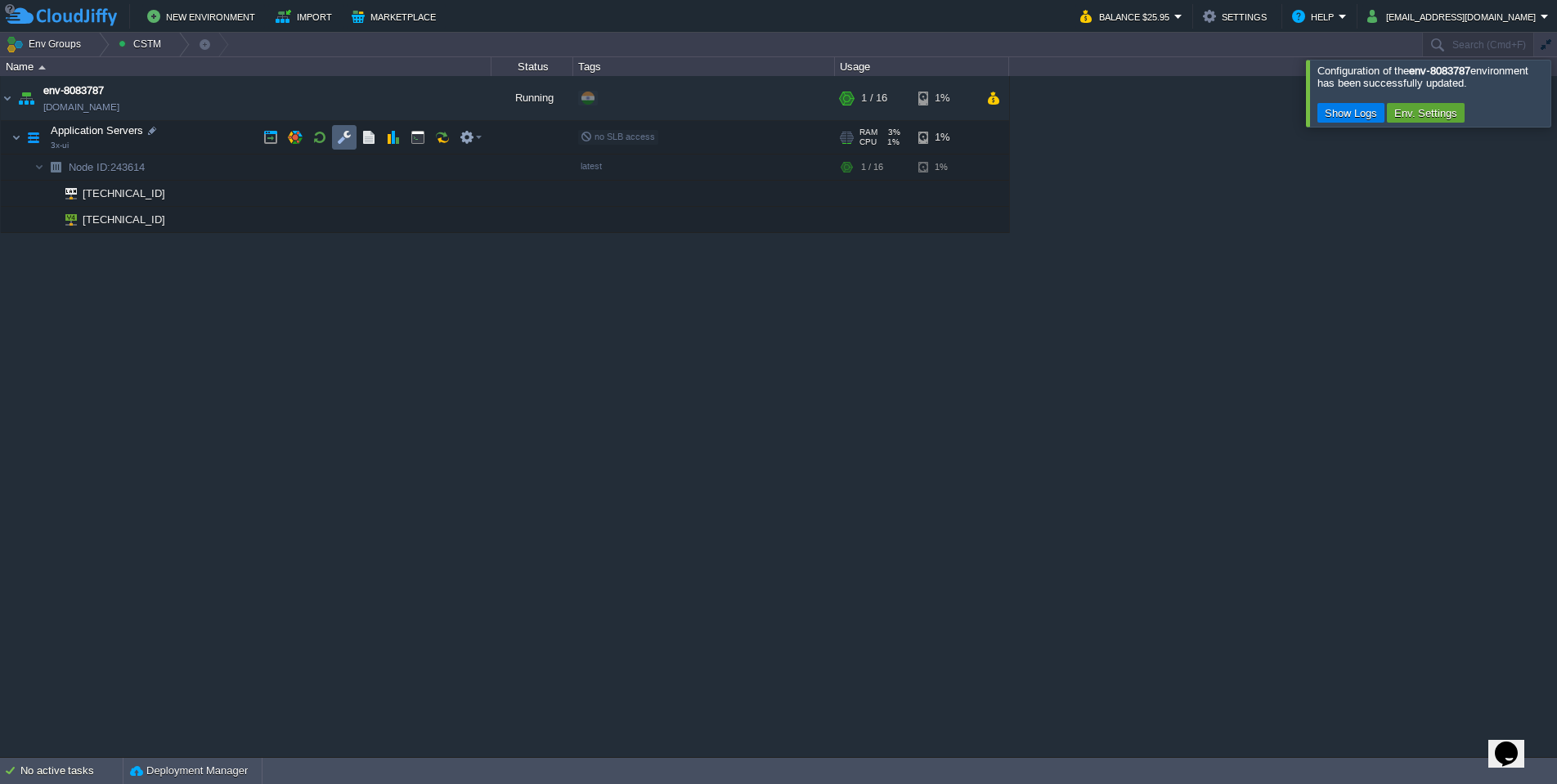
click at [342, 140] on button "button" at bounding box center [344, 137] width 14 height 14
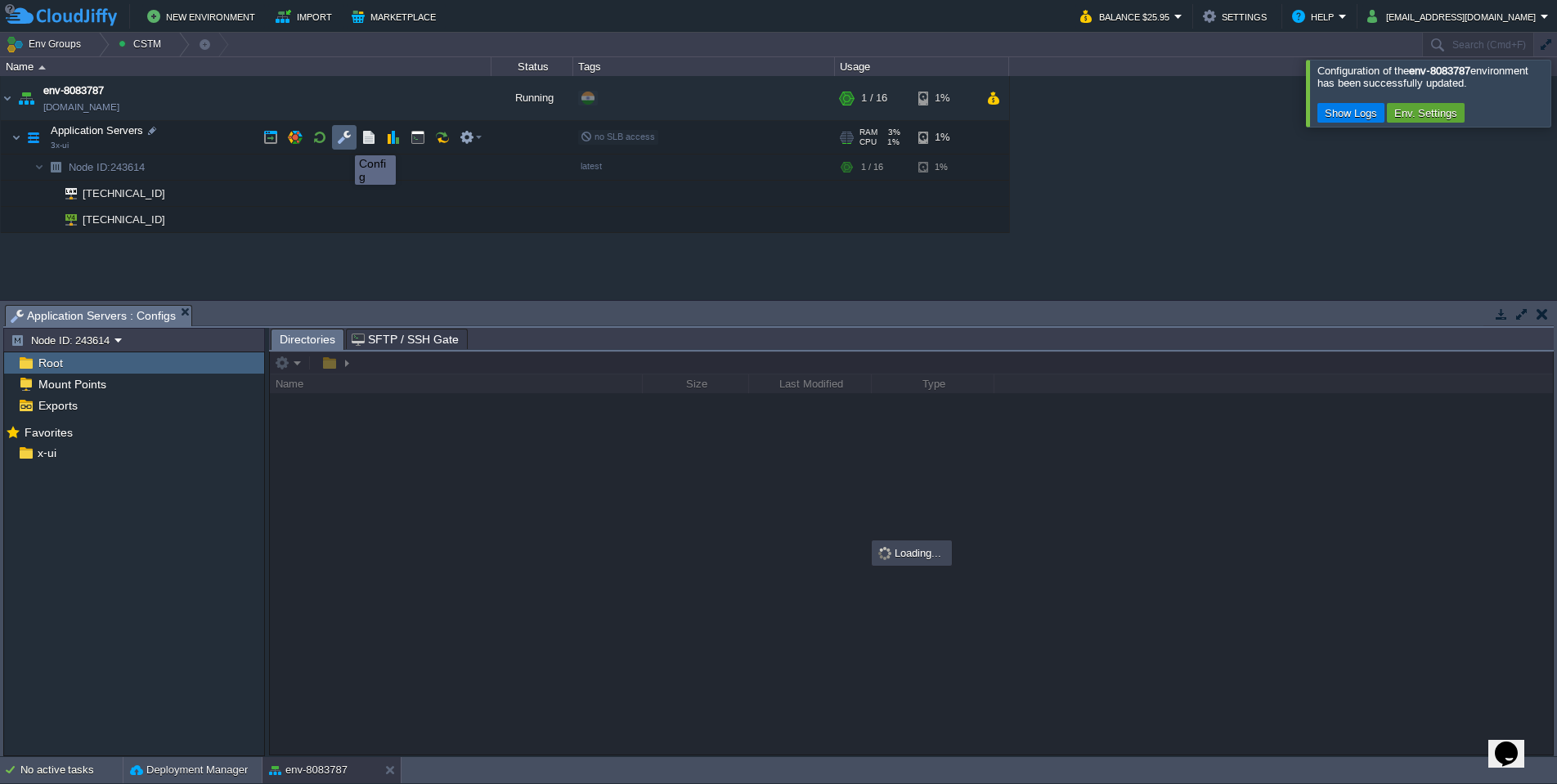
click at [343, 139] on button "button" at bounding box center [344, 137] width 14 height 14
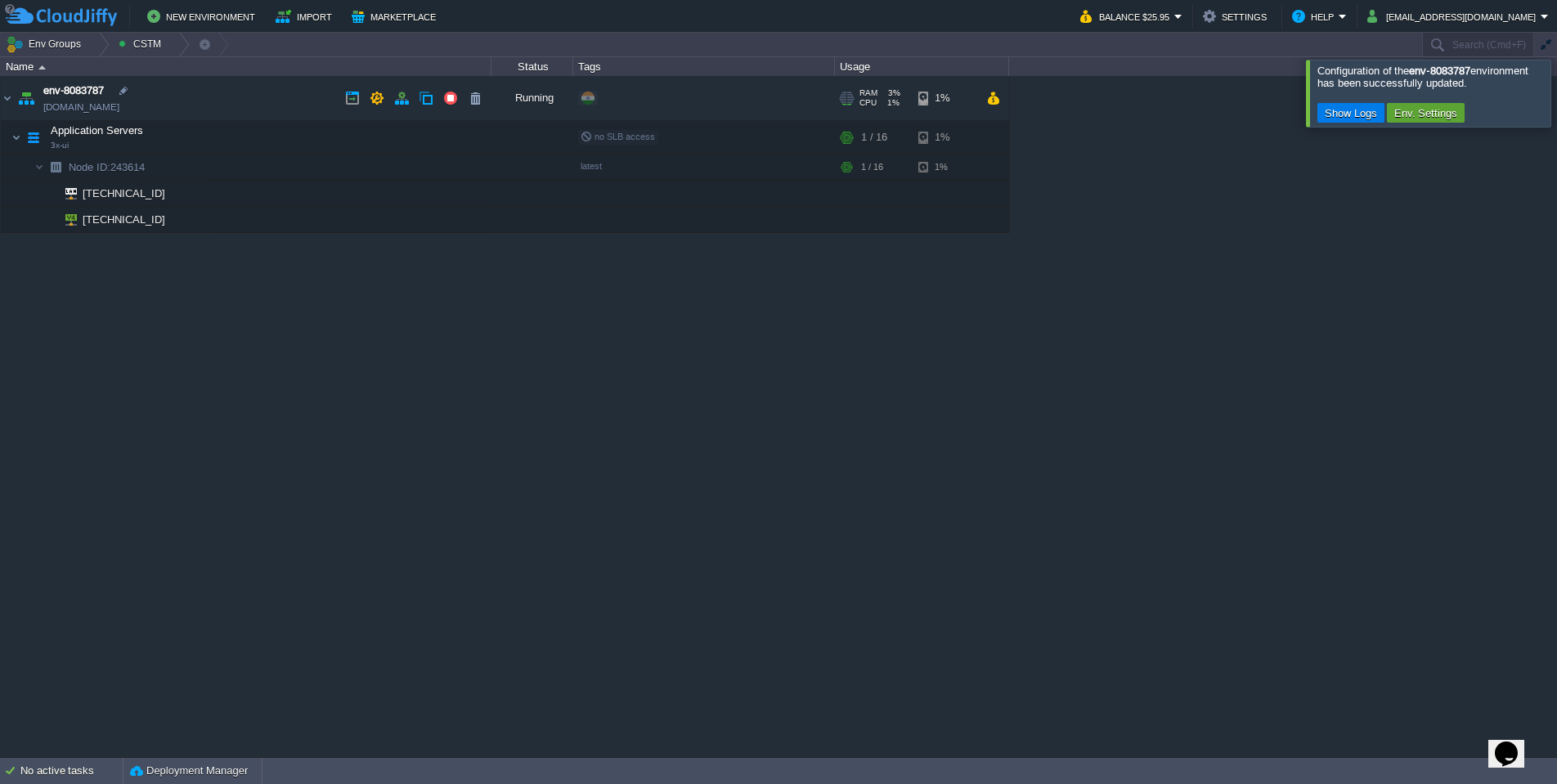
click at [94, 112] on link "[DOMAIN_NAME]" at bounding box center [81, 106] width 76 height 16
click at [119, 108] on link "[DOMAIN_NAME]" at bounding box center [81, 106] width 76 height 16
click at [323, 136] on button "button" at bounding box center [319, 137] width 14 height 14
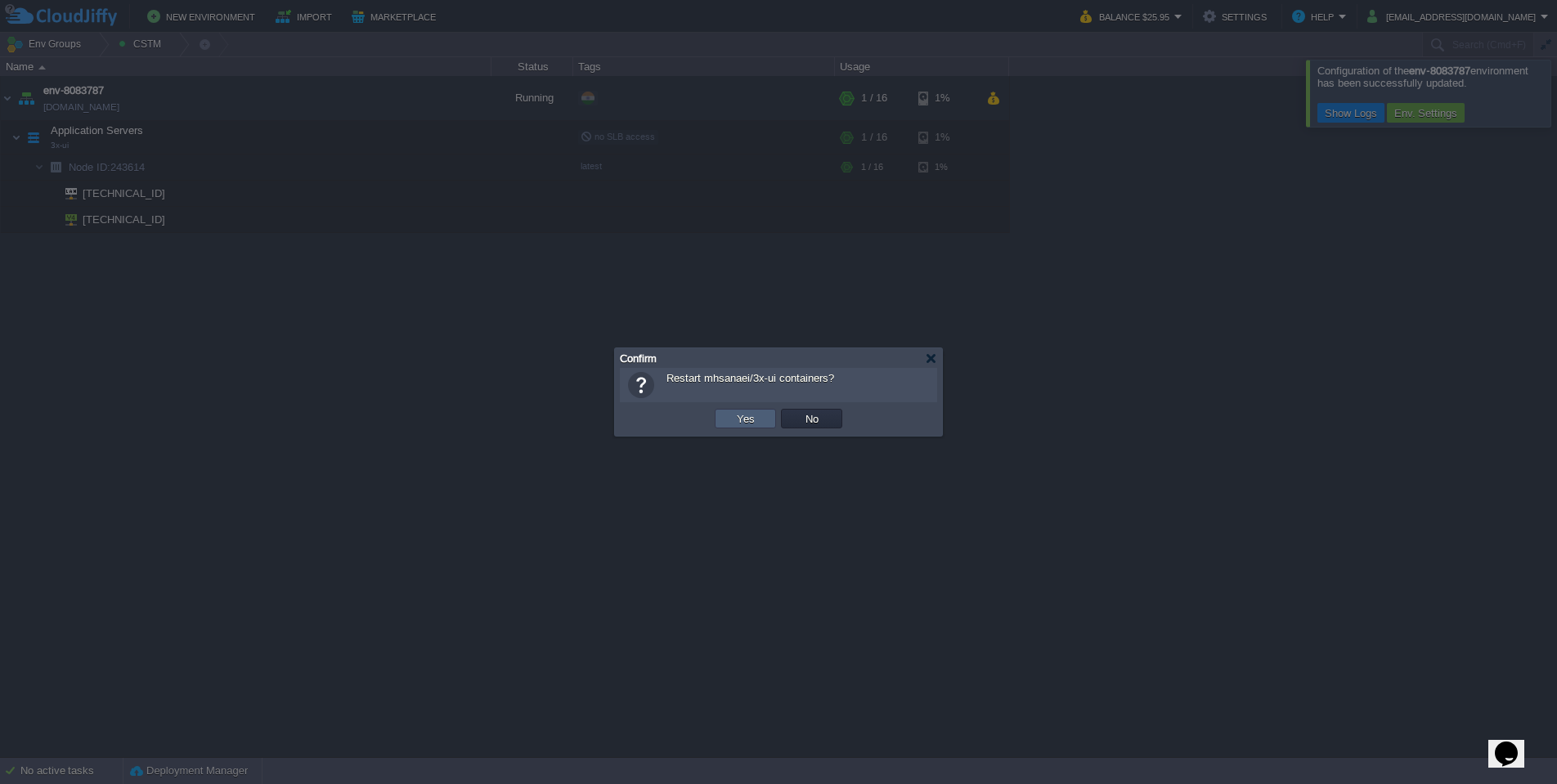
click at [767, 416] on td "Yes" at bounding box center [746, 418] width 61 height 20
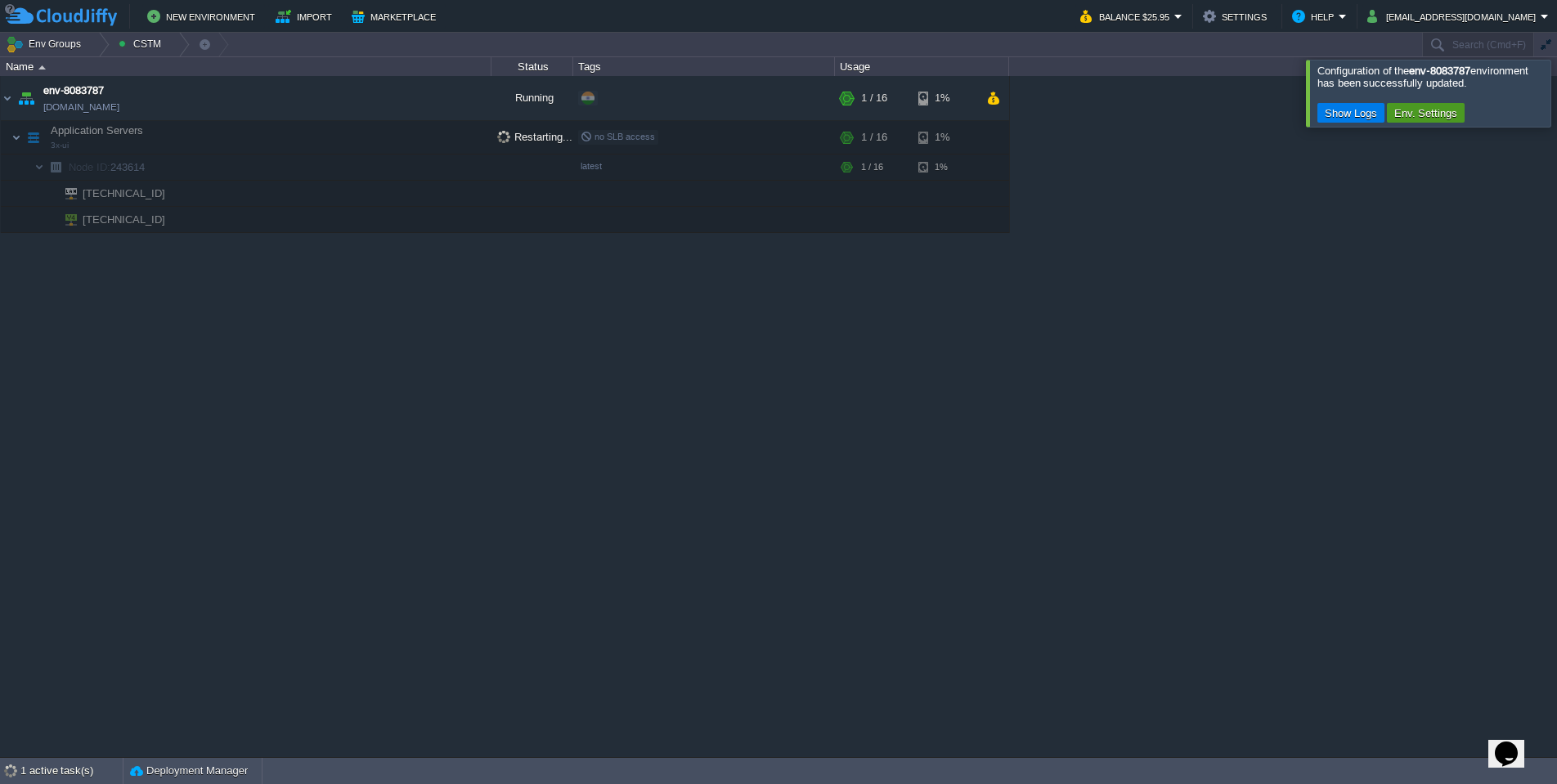
click at [1422, 109] on button "Env. Settings" at bounding box center [1426, 112] width 73 height 14
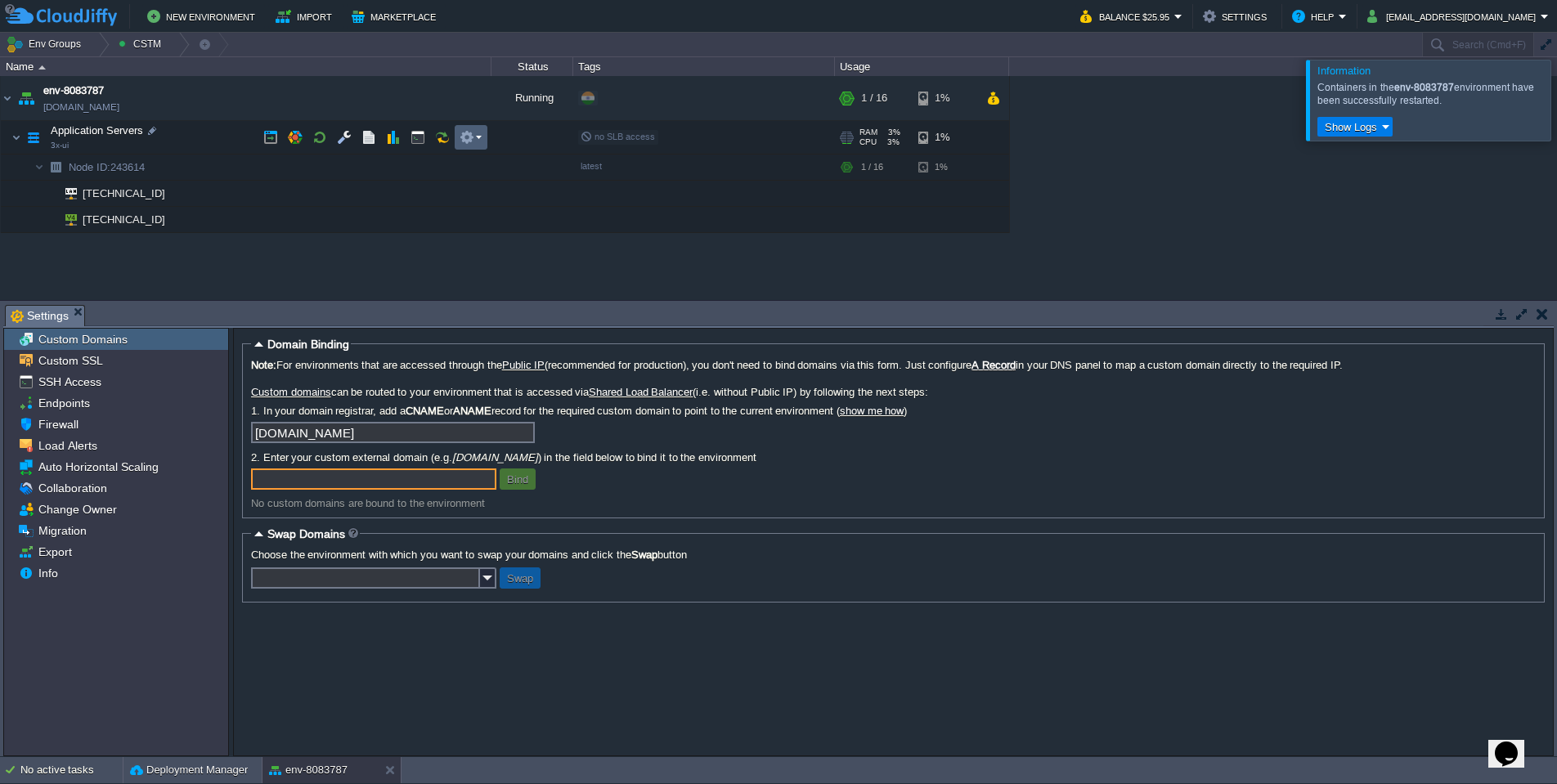
click at [467, 137] on button "button" at bounding box center [467, 137] width 14 height 14
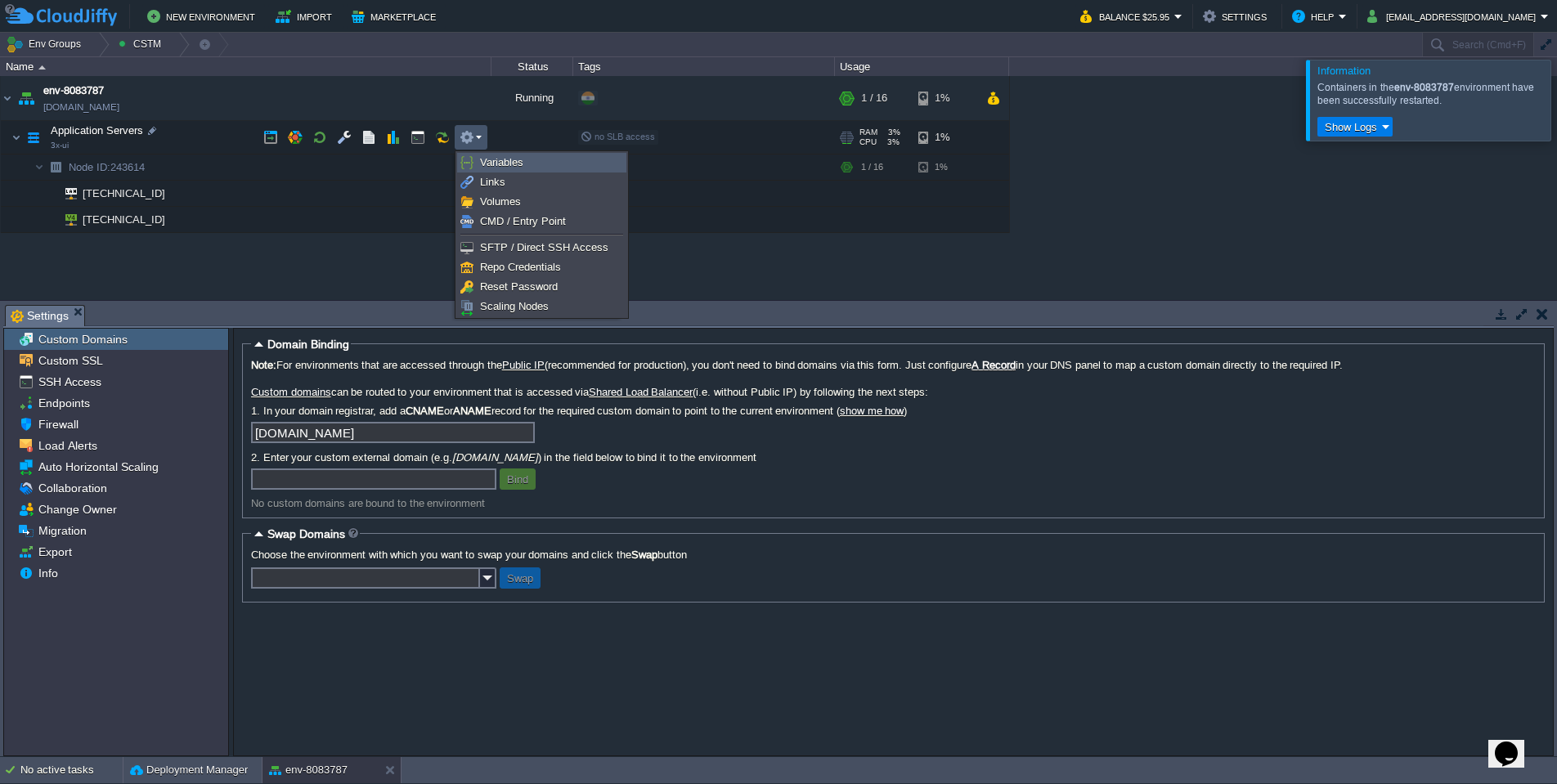
click at [503, 160] on span "Variables" at bounding box center [501, 162] width 43 height 12
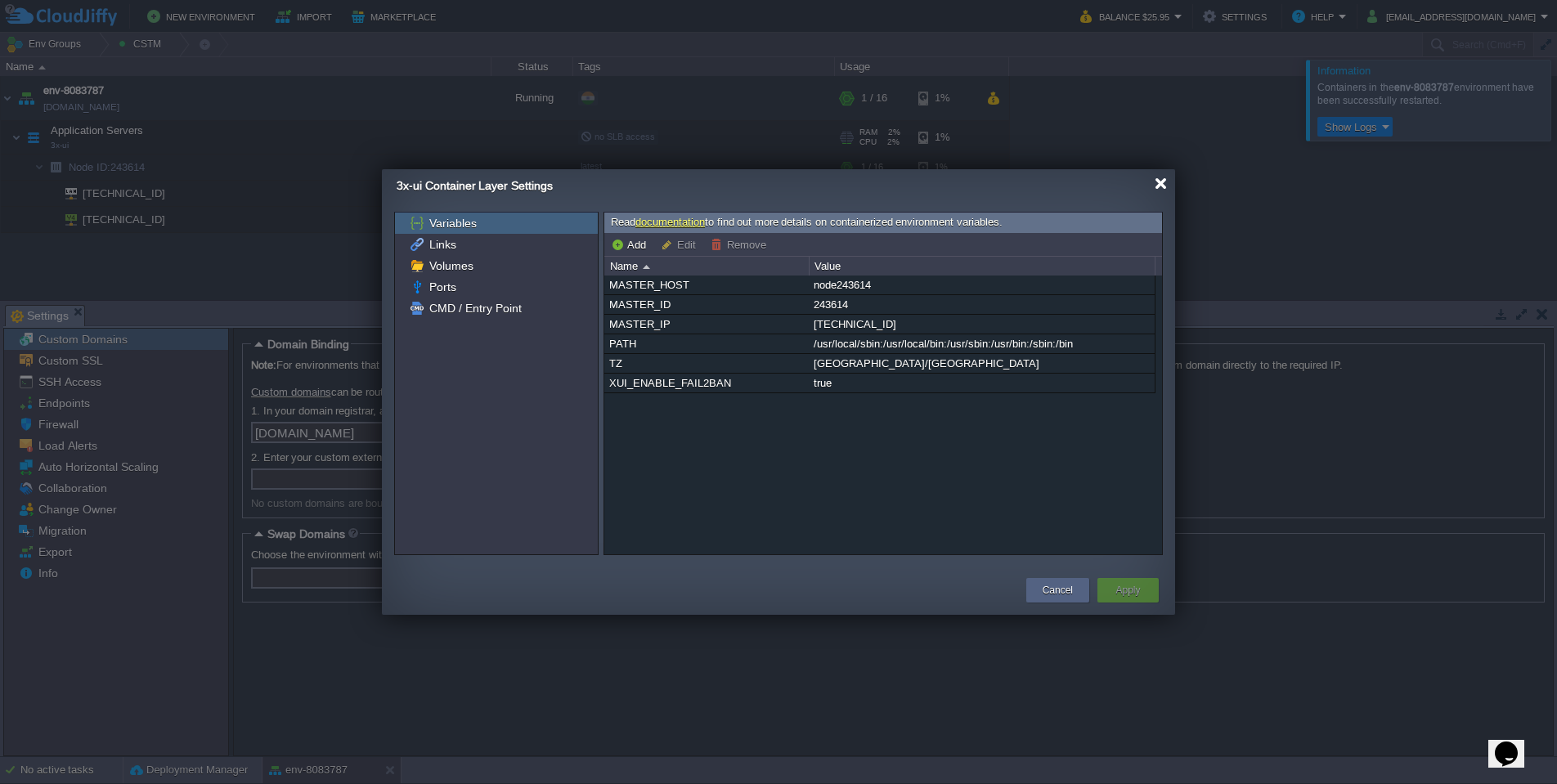
click at [1165, 184] on div at bounding box center [1160, 183] width 12 height 12
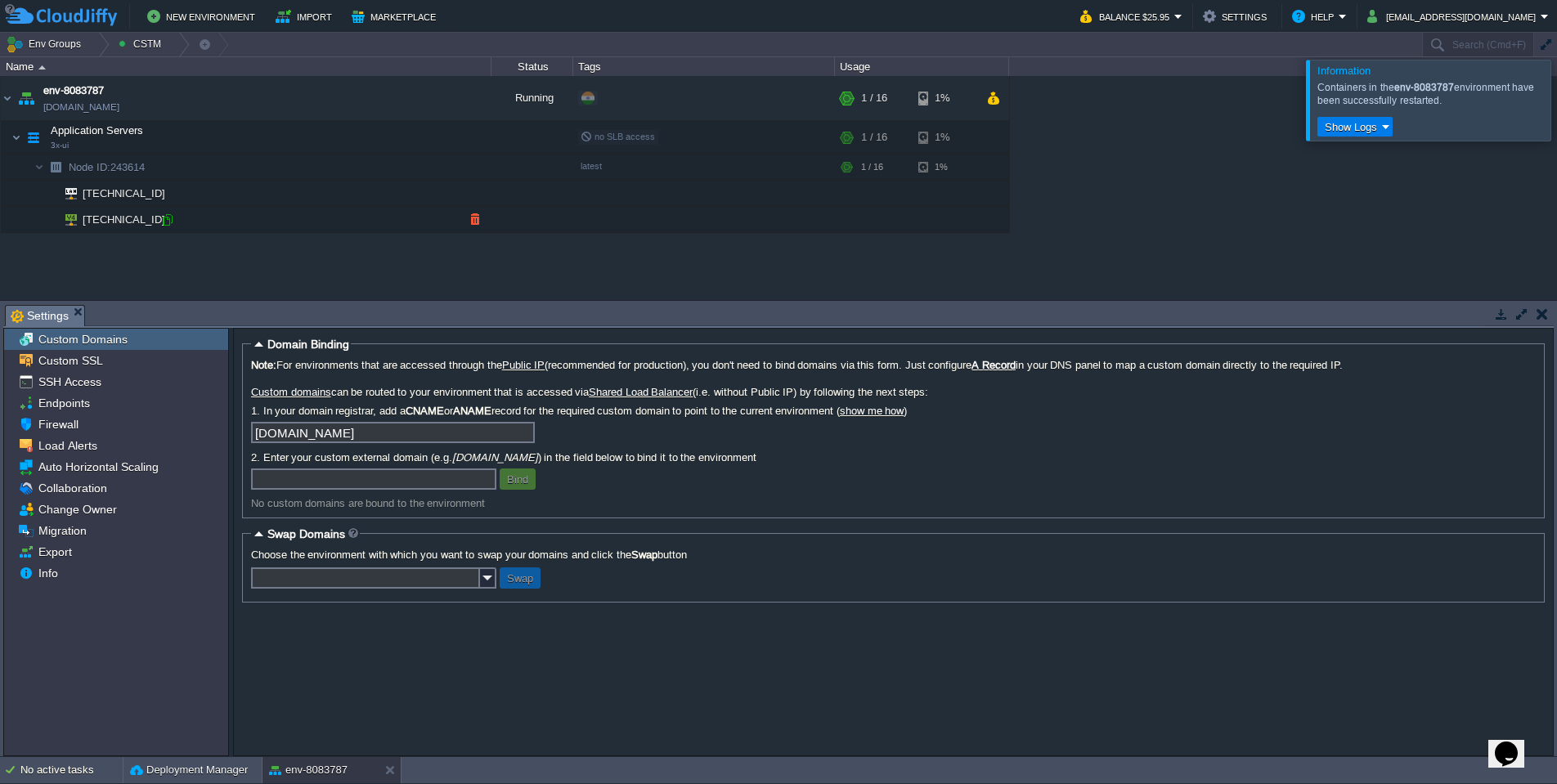
click at [169, 220] on div at bounding box center [167, 220] width 14 height 14
click at [312, 489] on input "text" at bounding box center [374, 478] width 245 height 21
paste input "[DOMAIN_NAME]."
type input "[DOMAIN_NAME]"
click at [609, 501] on div "Note: For environments that are accessed through the Public IP (recommended for…" at bounding box center [893, 434] width 1285 height 151
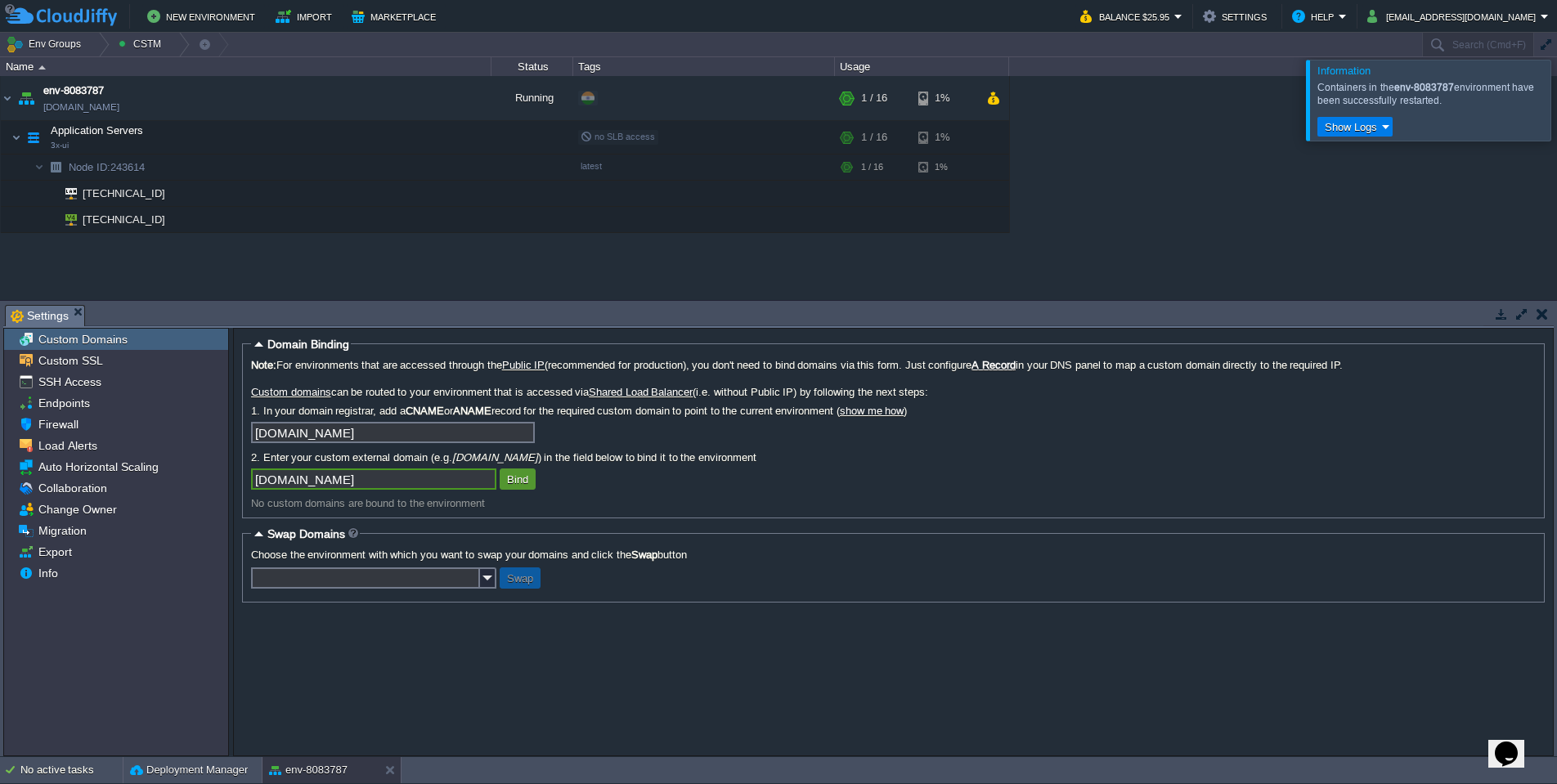
click at [519, 486] on button "Bind" at bounding box center [518, 478] width 31 height 14
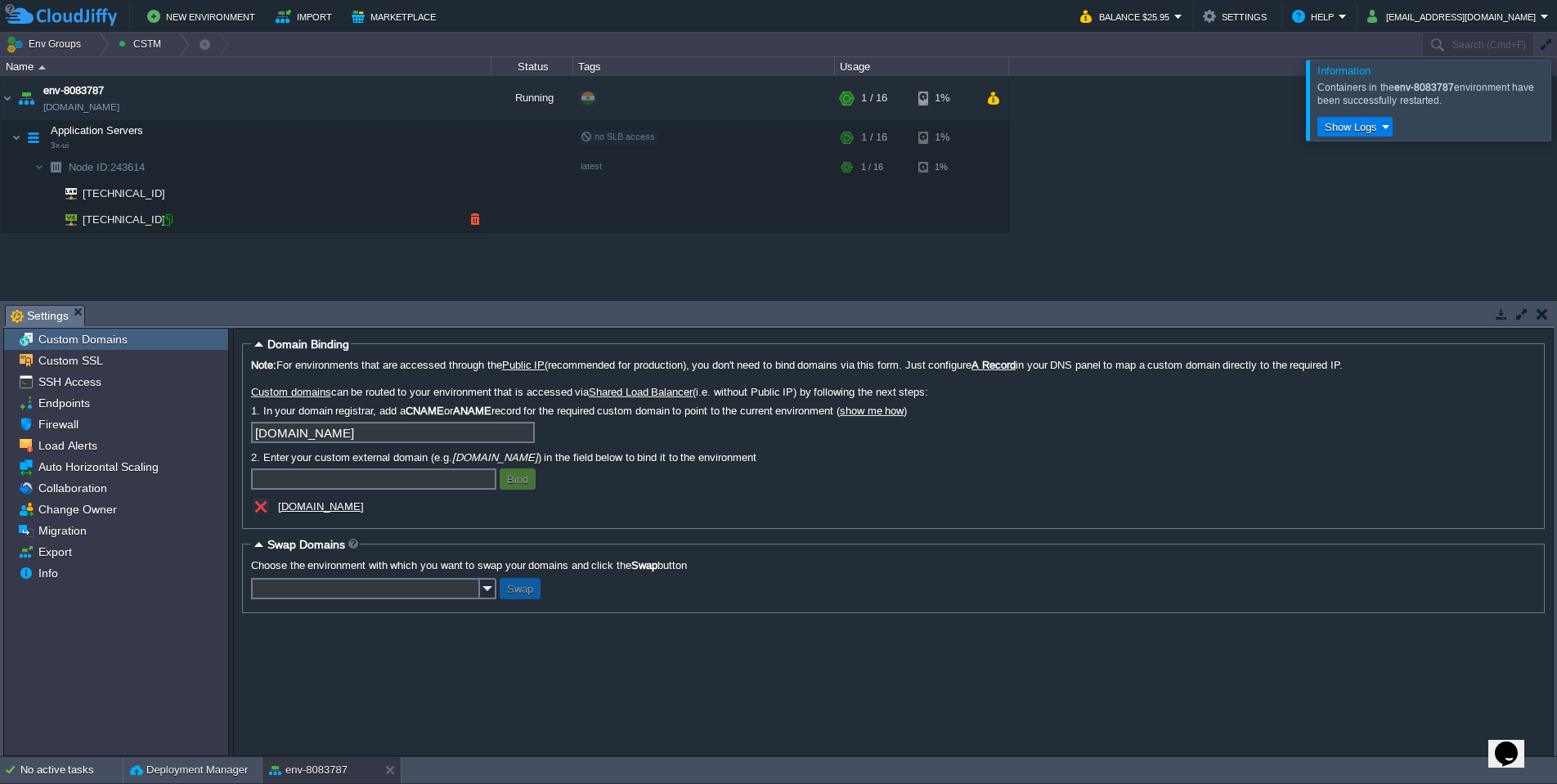
click at [168, 221] on div at bounding box center [167, 220] width 14 height 14
